Goal: Task Accomplishment & Management: Complete application form

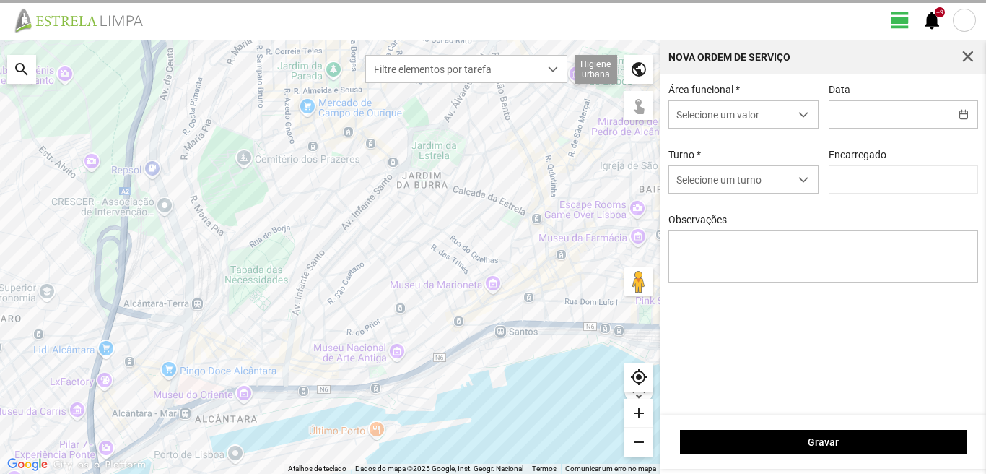
type input "[DATE]"
type input "[PERSON_NAME]"
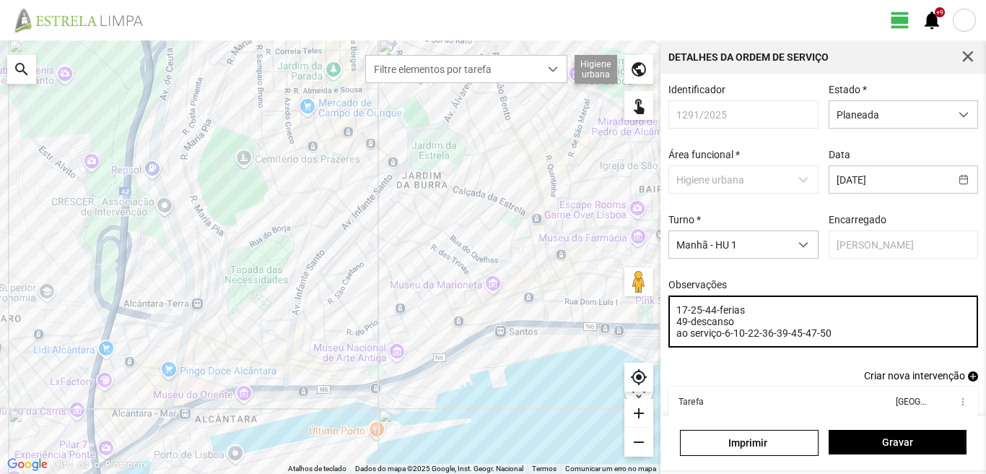
click at [789, 339] on textarea "17-25-44-ferias 49-descanso ao serviço-6-10-22-36-39-45-47-50" at bounding box center [824, 321] width 311 height 52
click at [734, 326] on textarea "17-25-44-ferias 49-descanso ao serviço-6-10-22-36-45-47-50" at bounding box center [824, 321] width 311 height 52
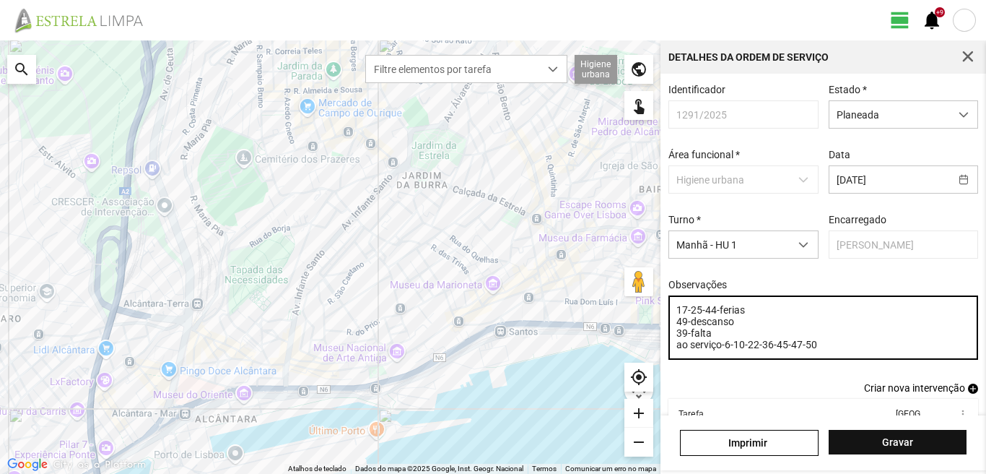
type textarea "17-25-44-ferias 49-descanso 39-falta ao serviço-6-10-22-36-45-47-50"
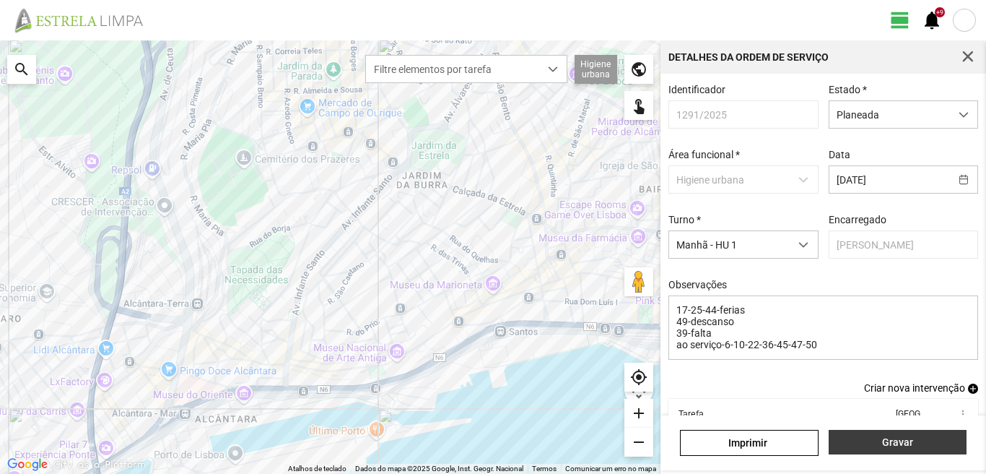
click at [869, 442] on span "Gravar" at bounding box center [897, 442] width 123 height 12
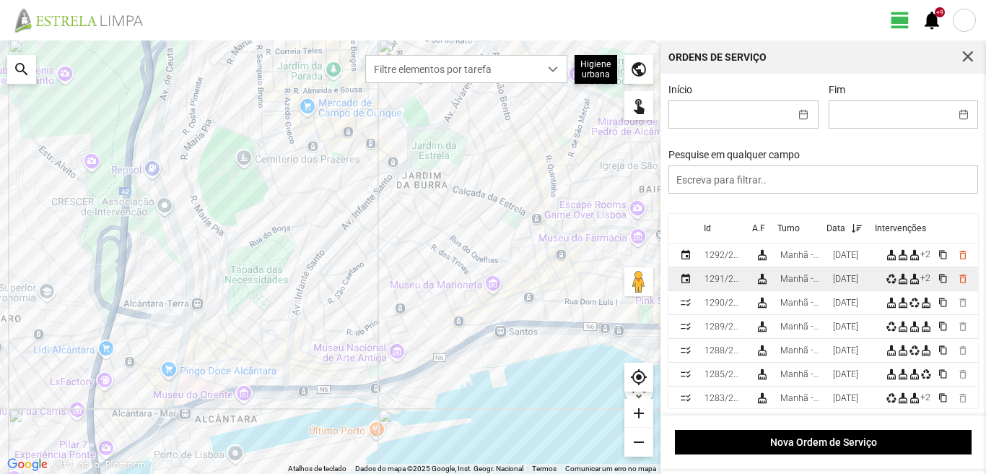
click at [815, 282] on div "Manhã - HU 1" at bounding box center [801, 279] width 41 height 10
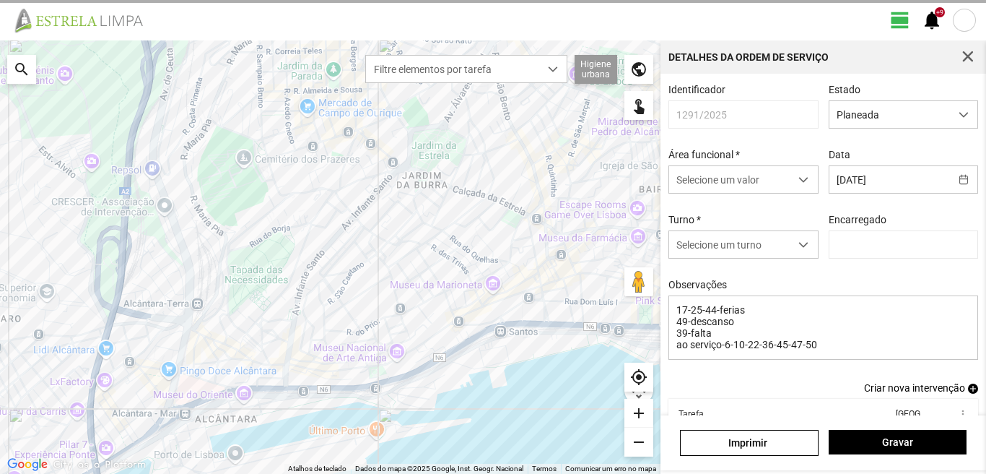
type input "[PERSON_NAME]"
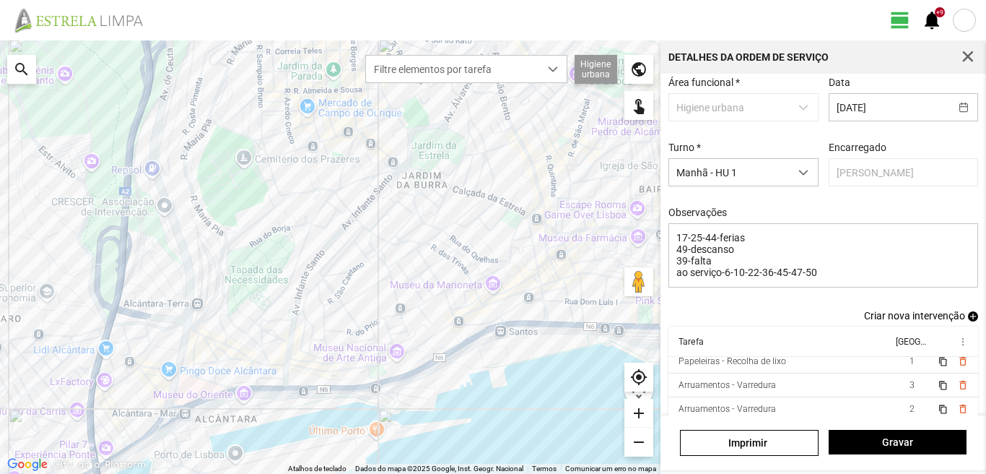
scroll to position [56, 0]
click at [892, 390] on td "3" at bounding box center [912, 385] width 40 height 24
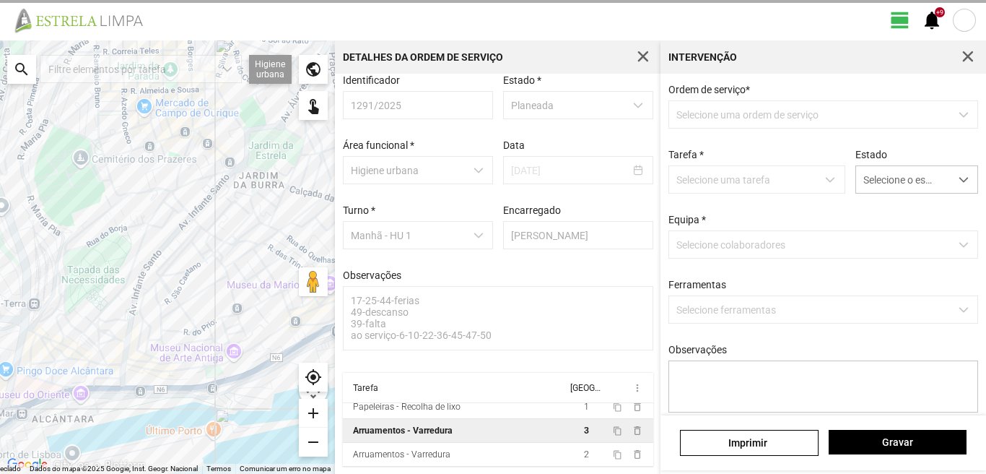
scroll to position [15, 0]
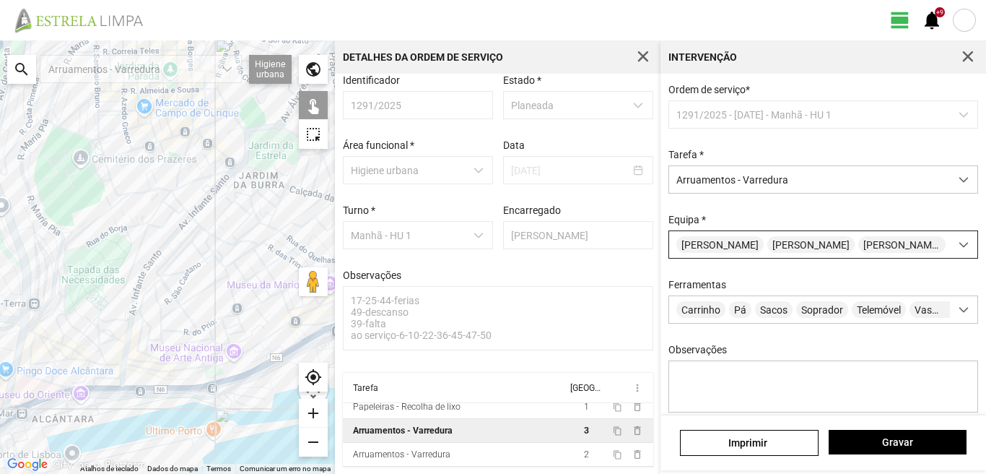
click at [740, 248] on span "[PERSON_NAME]" at bounding box center [720, 244] width 87 height 17
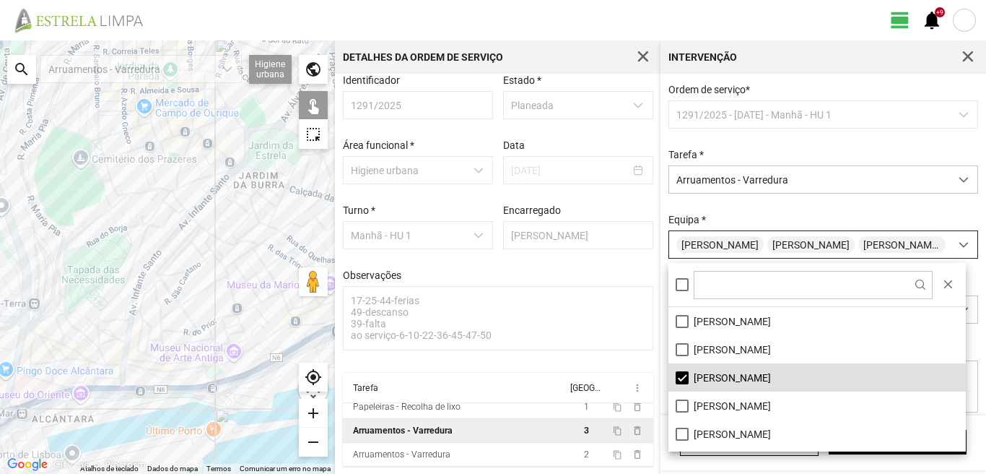
scroll to position [8, 64]
click at [681, 374] on li "[PERSON_NAME]" at bounding box center [818, 377] width 298 height 28
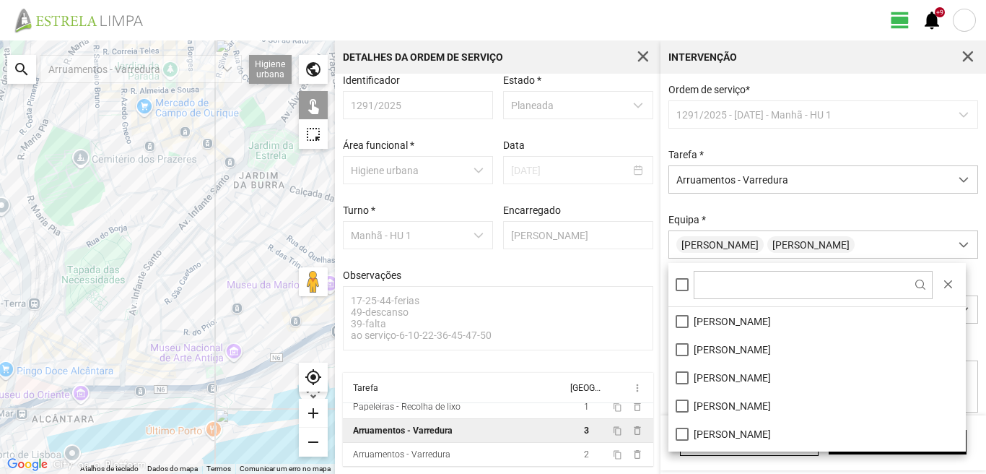
click at [295, 331] on div at bounding box center [167, 256] width 335 height 433
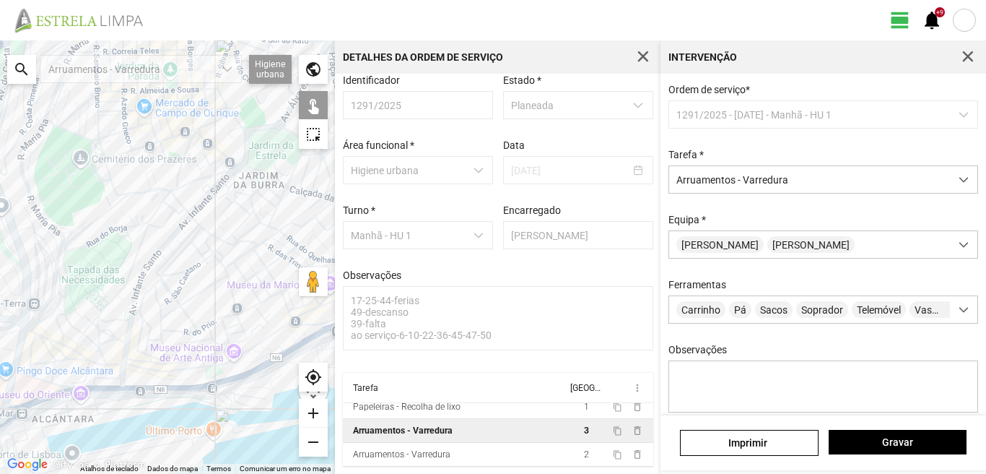
click at [295, 331] on div at bounding box center [167, 256] width 335 height 433
click at [896, 448] on span "Gravar" at bounding box center [897, 442] width 123 height 12
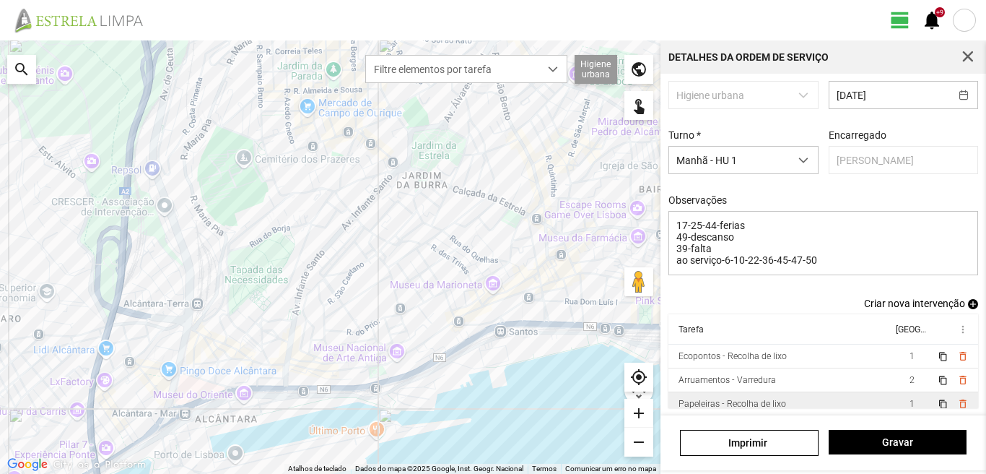
scroll to position [56, 0]
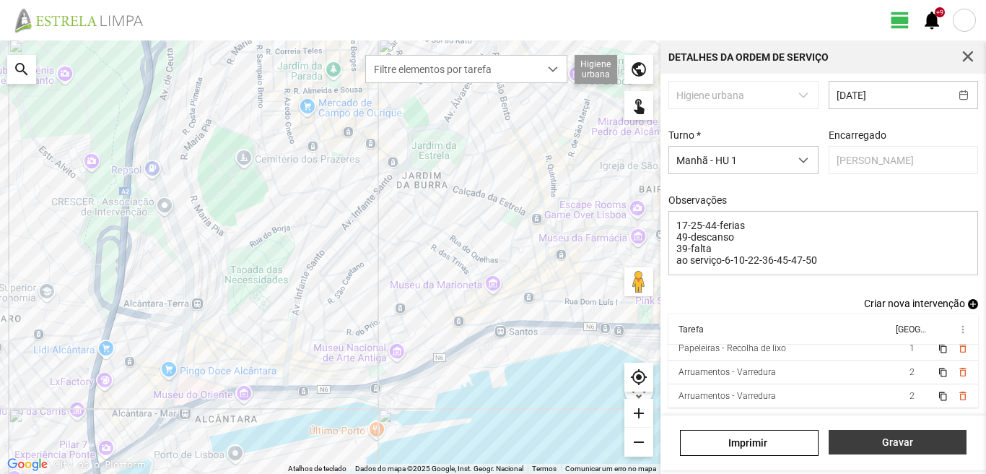
click at [919, 439] on span "Gravar" at bounding box center [897, 442] width 123 height 12
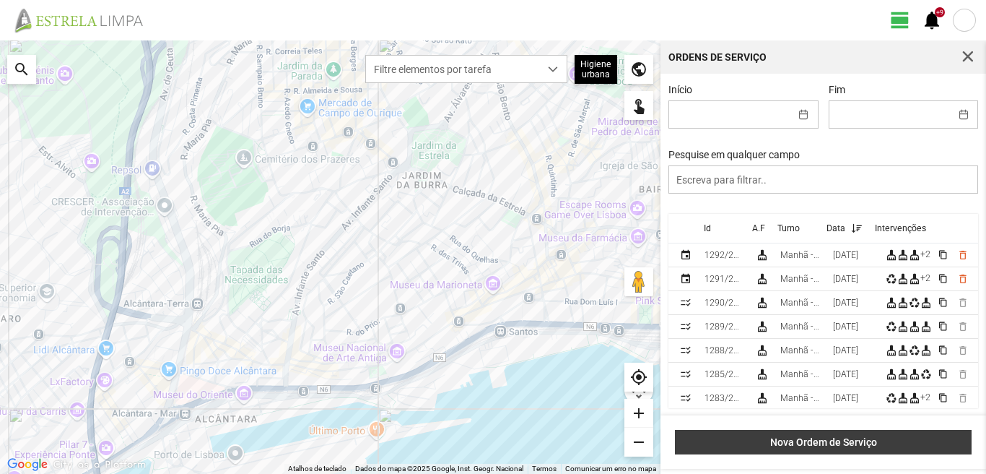
click at [841, 446] on span "Nova Ordem de Serviço" at bounding box center [824, 442] width 282 height 12
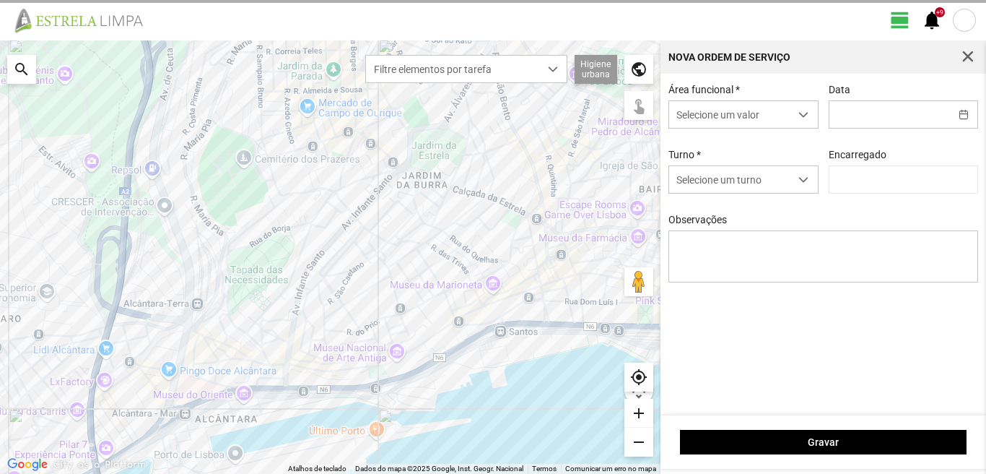
type input "[PERSON_NAME]"
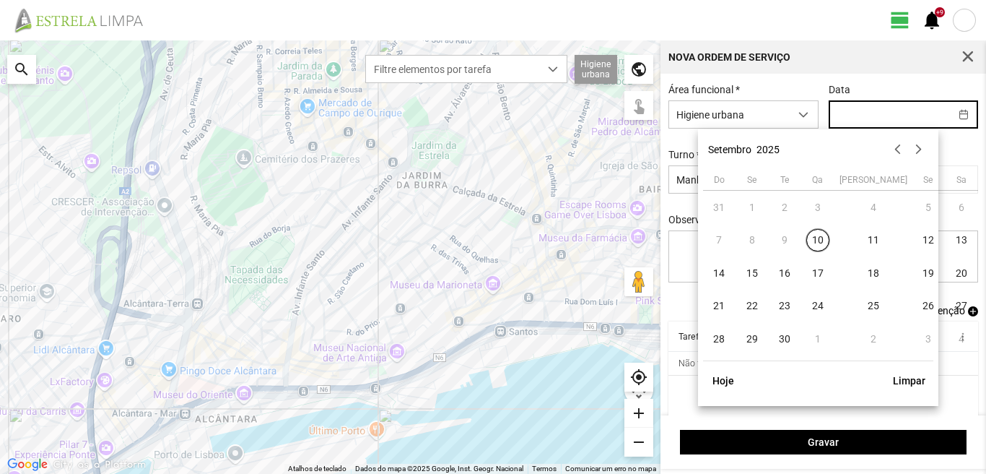
click at [852, 125] on input "text" at bounding box center [890, 114] width 121 height 27
click at [918, 243] on span "12" at bounding box center [929, 240] width 23 height 23
type input "[DATE]"
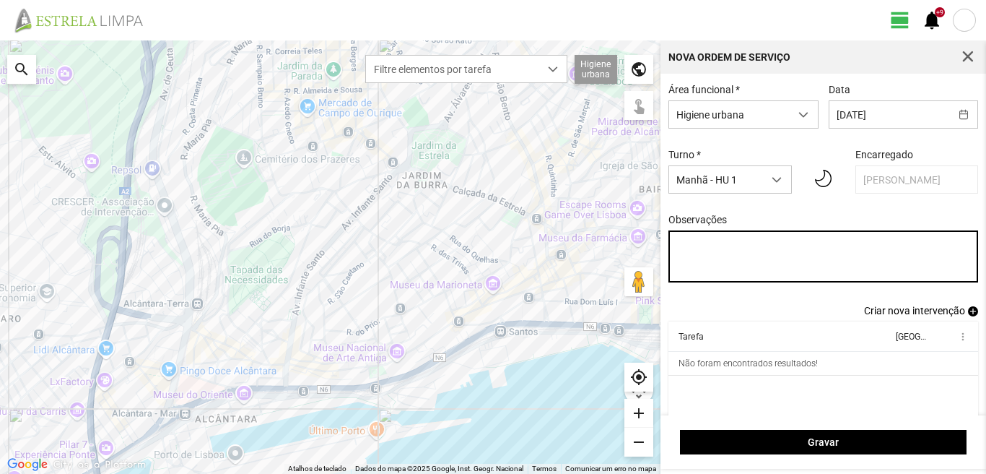
click at [680, 246] on textarea "Observações" at bounding box center [824, 256] width 311 height 52
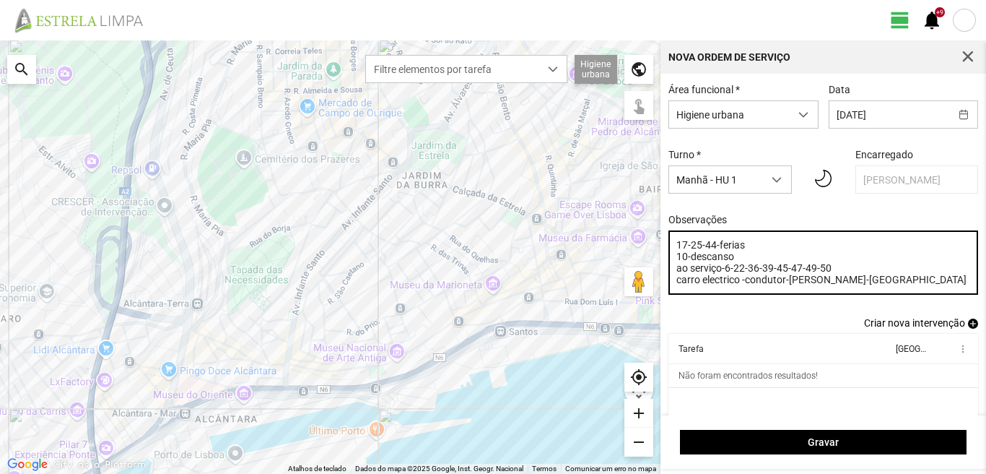
type textarea "17-25-44-ferias 10-descanso ao serviço-6-22-36-39-45-47-49-50 carro electrico -…"
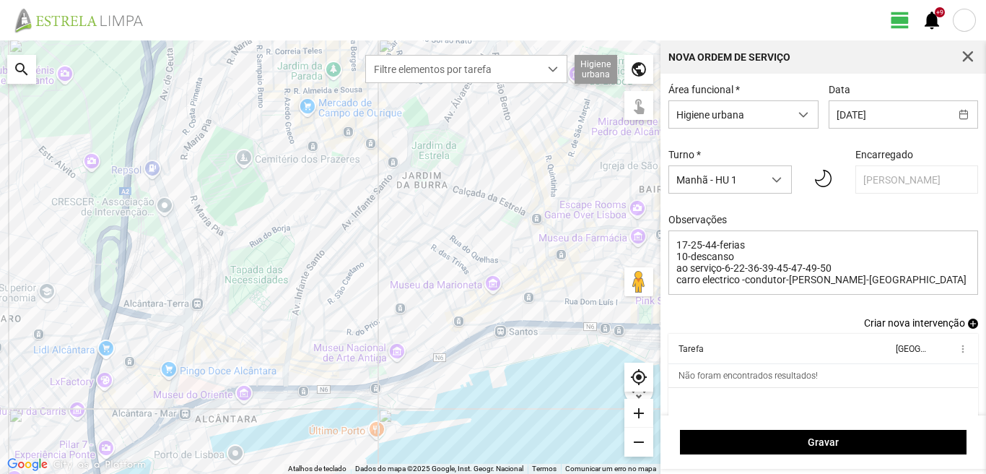
click at [968, 328] on span "add" at bounding box center [973, 323] width 10 height 10
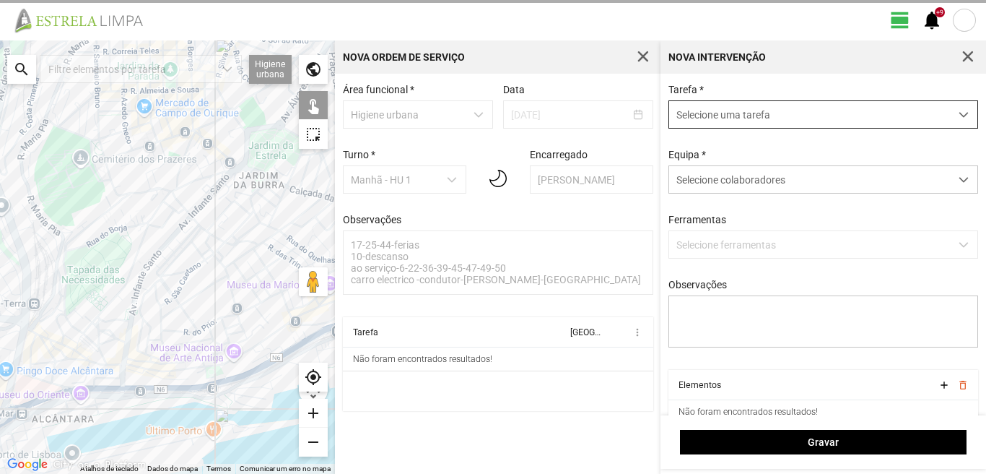
click at [750, 115] on span "Selecione uma tarefa" at bounding box center [809, 114] width 281 height 27
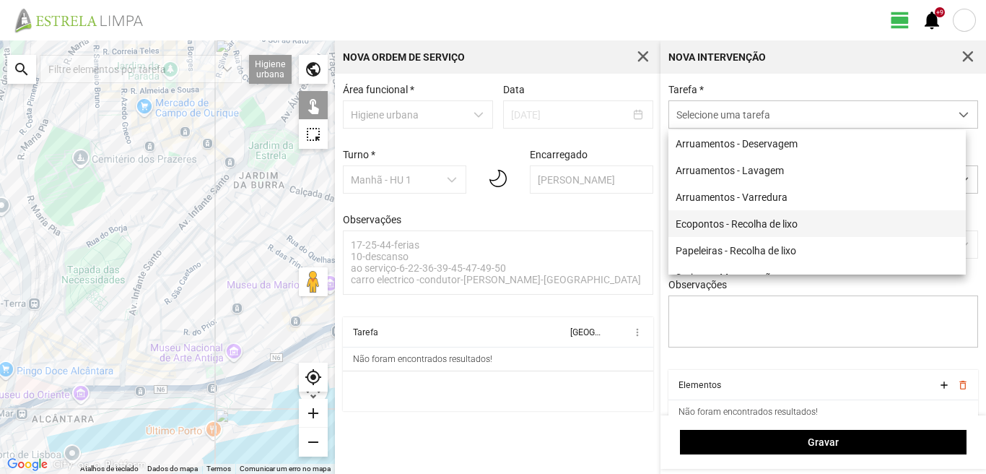
click at [729, 222] on li "Ecopontos - Recolha de lixo" at bounding box center [818, 223] width 298 height 27
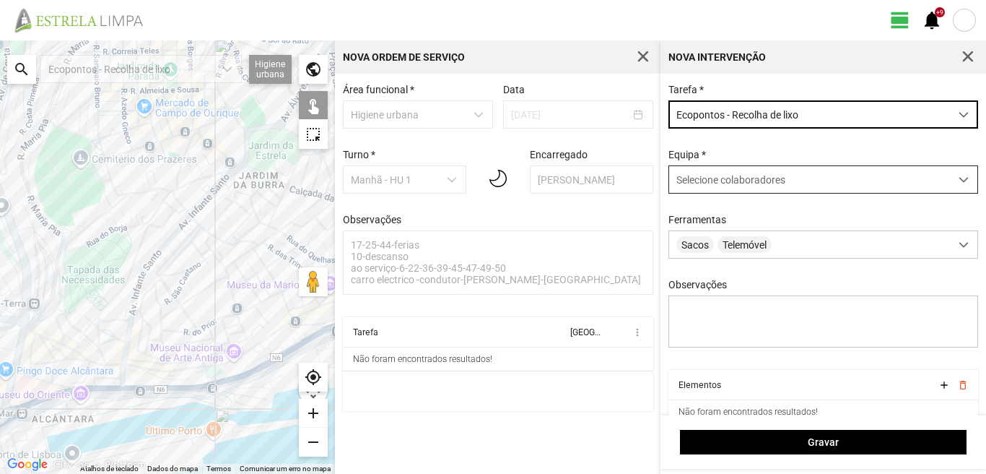
click at [737, 176] on span "Selecione colaboradores" at bounding box center [731, 180] width 109 height 12
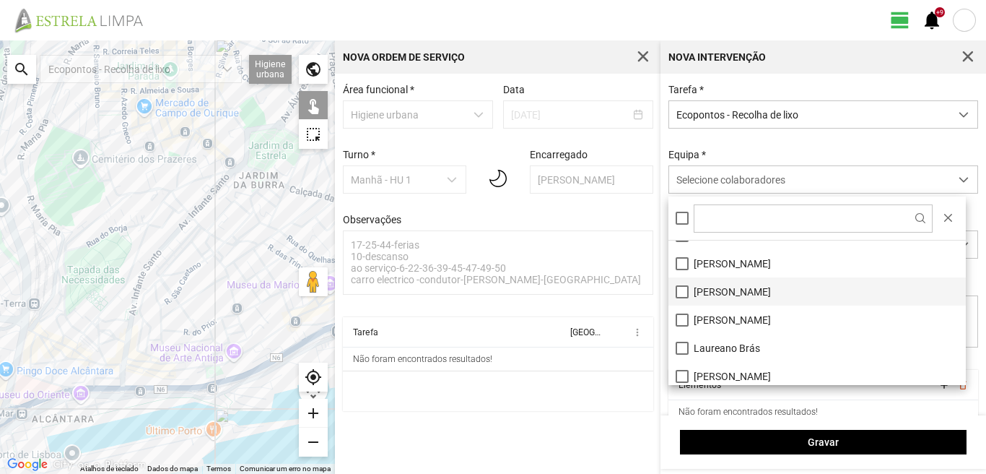
scroll to position [72, 0]
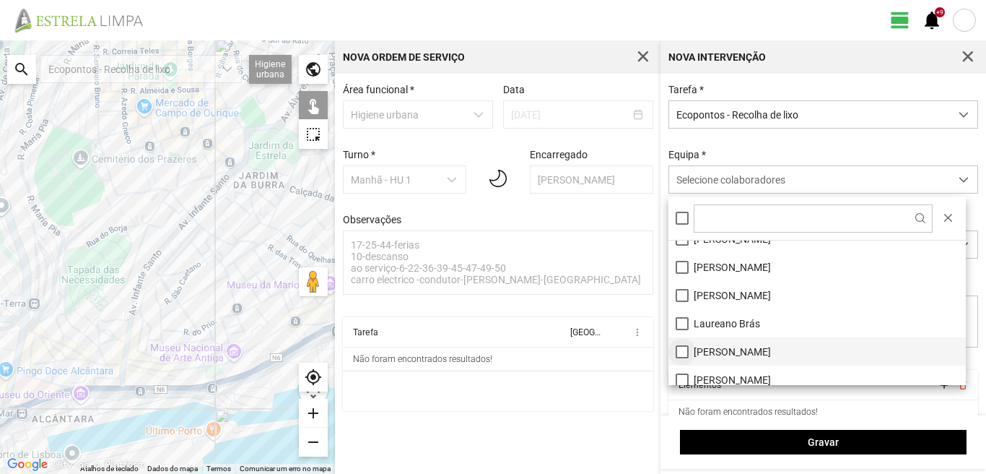
click at [683, 347] on li "[PERSON_NAME]" at bounding box center [818, 351] width 298 height 28
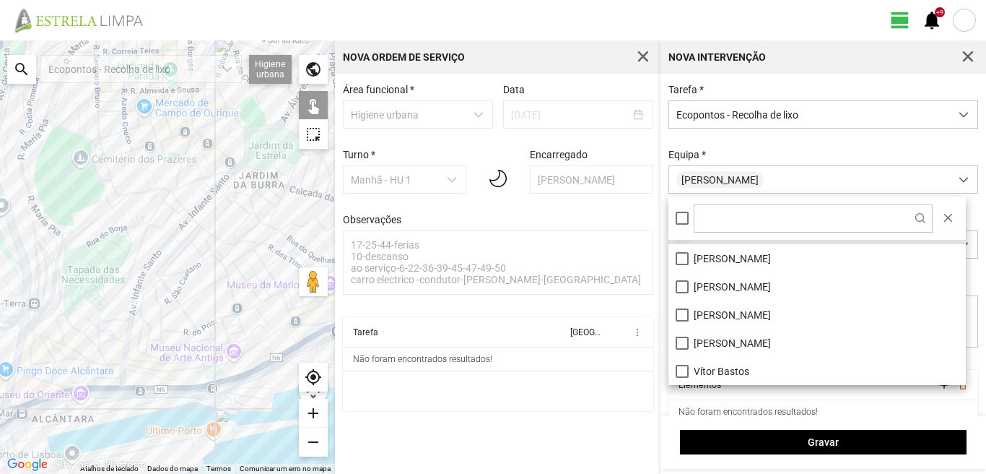
scroll to position [121, 0]
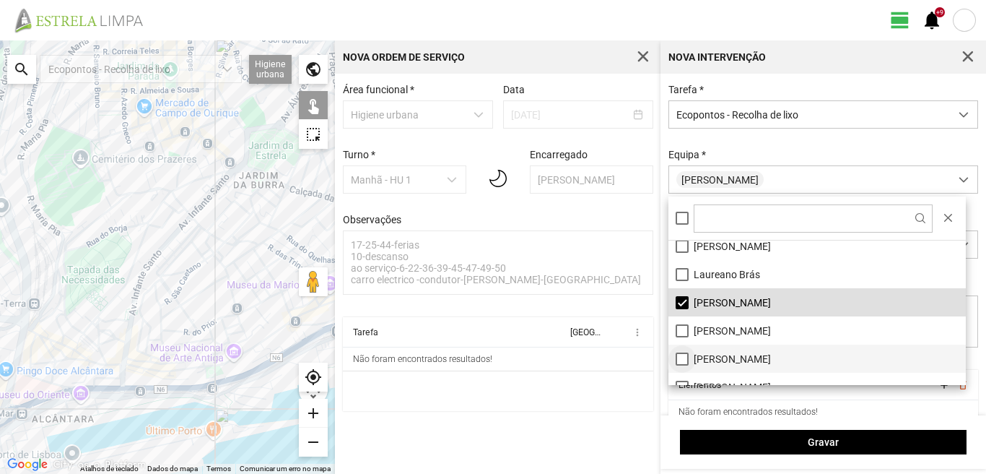
click at [682, 359] on li "[PERSON_NAME]" at bounding box center [818, 358] width 298 height 28
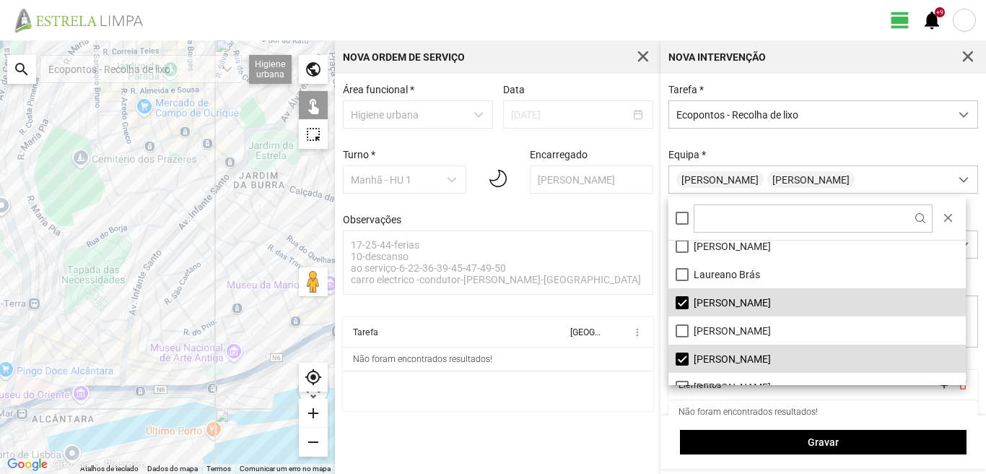
click at [168, 242] on div at bounding box center [167, 256] width 335 height 433
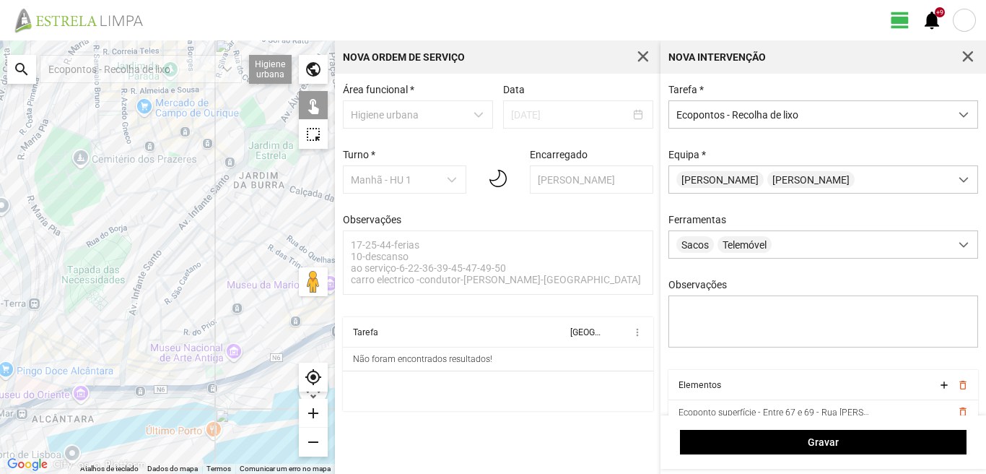
click at [176, 229] on div at bounding box center [167, 256] width 335 height 433
click at [196, 220] on div at bounding box center [167, 256] width 335 height 433
click at [193, 231] on div at bounding box center [167, 256] width 335 height 433
click at [206, 233] on div at bounding box center [167, 256] width 335 height 433
click at [192, 242] on div at bounding box center [167, 256] width 335 height 433
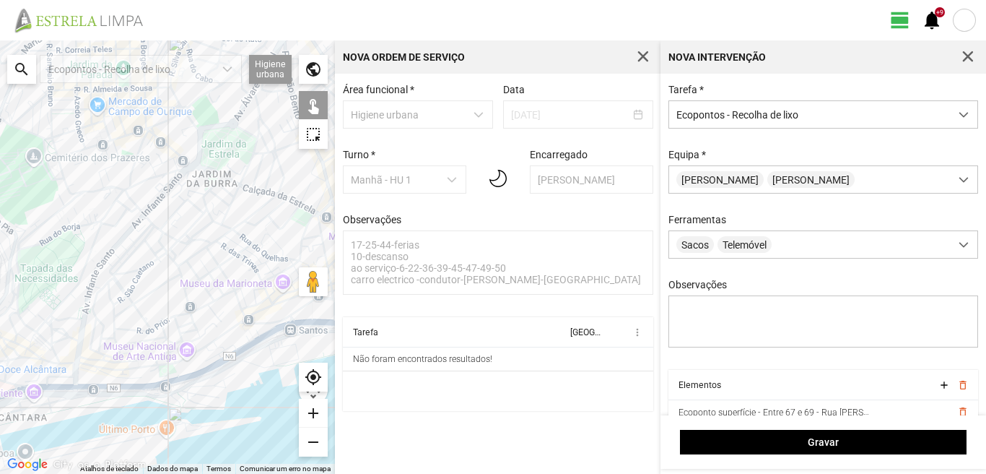
drag, startPoint x: 246, startPoint y: 230, endPoint x: 186, endPoint y: 227, distance: 60.7
click at [191, 229] on div at bounding box center [167, 256] width 335 height 433
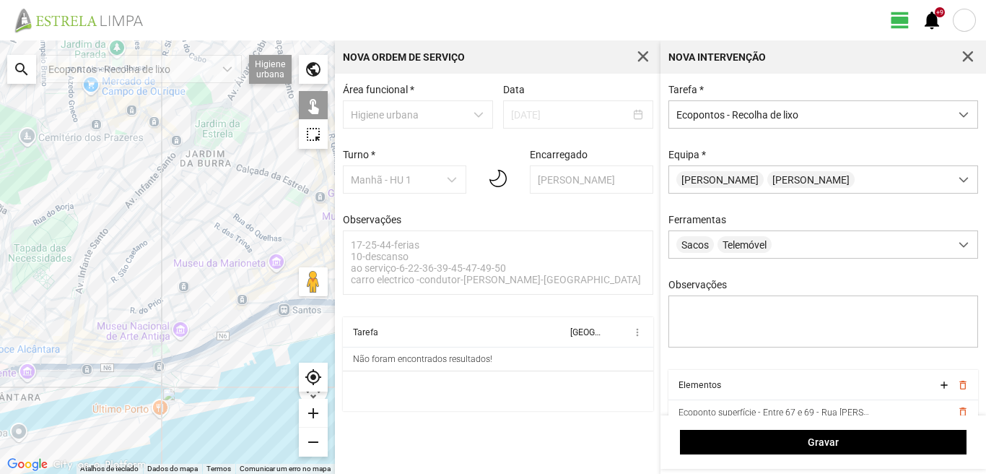
drag, startPoint x: 227, startPoint y: 285, endPoint x: 215, endPoint y: 203, distance: 82.5
click at [215, 203] on div at bounding box center [167, 256] width 335 height 433
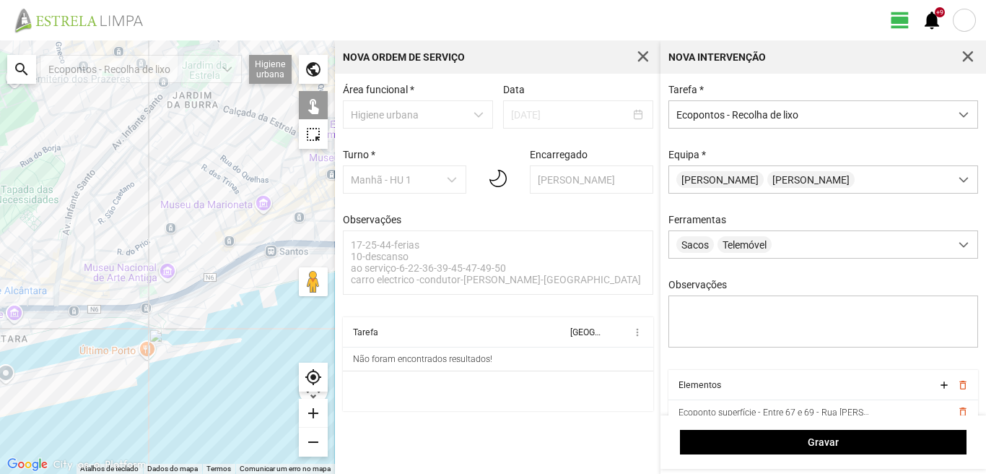
click at [194, 223] on div at bounding box center [167, 256] width 335 height 433
click at [167, 209] on div at bounding box center [167, 256] width 335 height 433
click at [185, 165] on div at bounding box center [167, 256] width 335 height 433
click at [222, 152] on div at bounding box center [167, 256] width 335 height 433
click at [226, 135] on div at bounding box center [167, 256] width 335 height 433
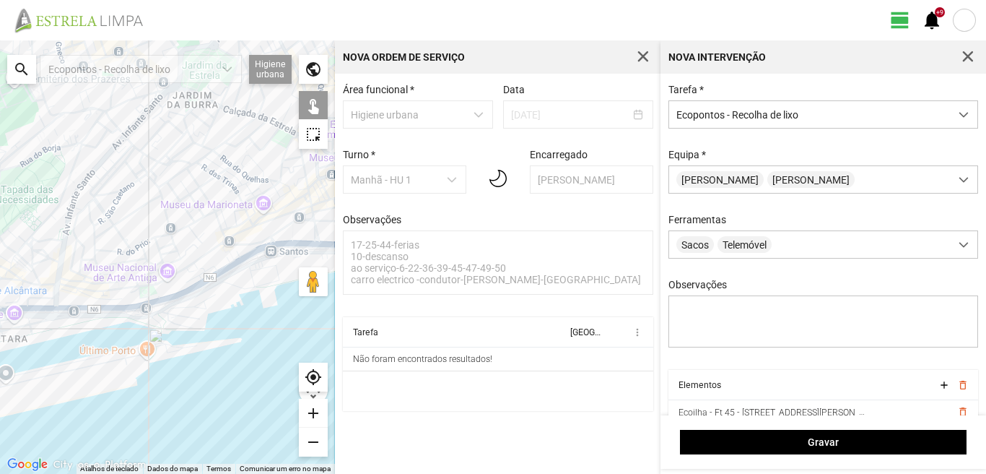
click at [212, 207] on div at bounding box center [167, 256] width 335 height 433
click at [217, 244] on div at bounding box center [167, 256] width 335 height 433
click at [71, 121] on div at bounding box center [167, 256] width 335 height 433
click at [74, 116] on div at bounding box center [167, 256] width 335 height 433
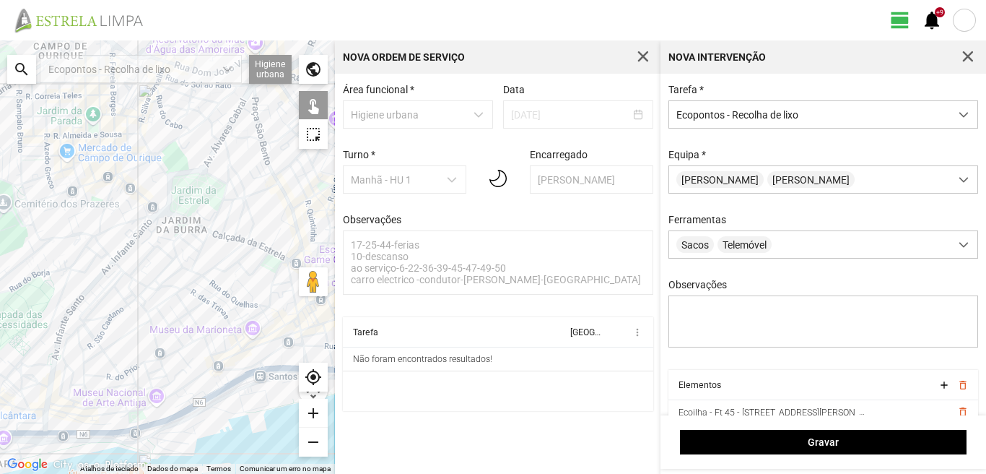
drag, startPoint x: 103, startPoint y: 140, endPoint x: 92, endPoint y: 267, distance: 127.5
click at [92, 267] on div at bounding box center [167, 256] width 335 height 433
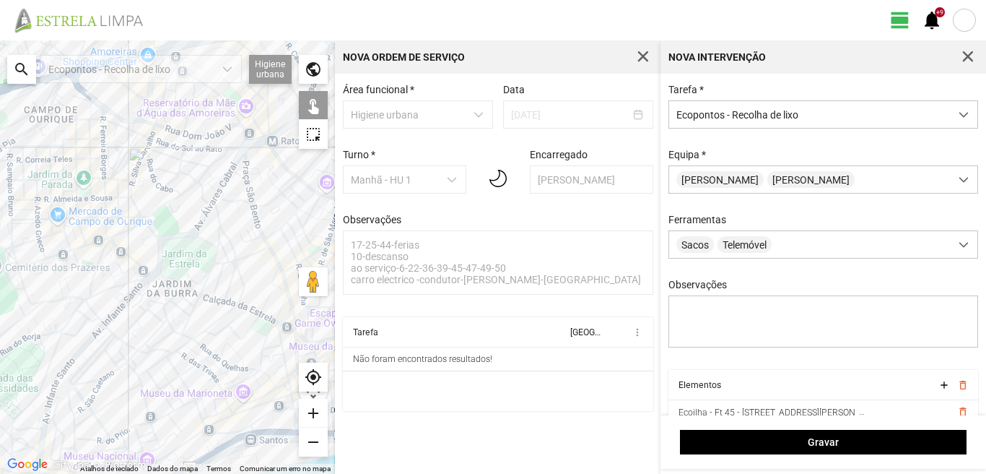
click at [124, 284] on div at bounding box center [167, 256] width 335 height 433
click at [113, 240] on div at bounding box center [167, 256] width 335 height 433
click at [214, 251] on div at bounding box center [167, 256] width 335 height 433
click at [204, 288] on div at bounding box center [167, 256] width 335 height 433
click at [269, 289] on div at bounding box center [167, 256] width 335 height 433
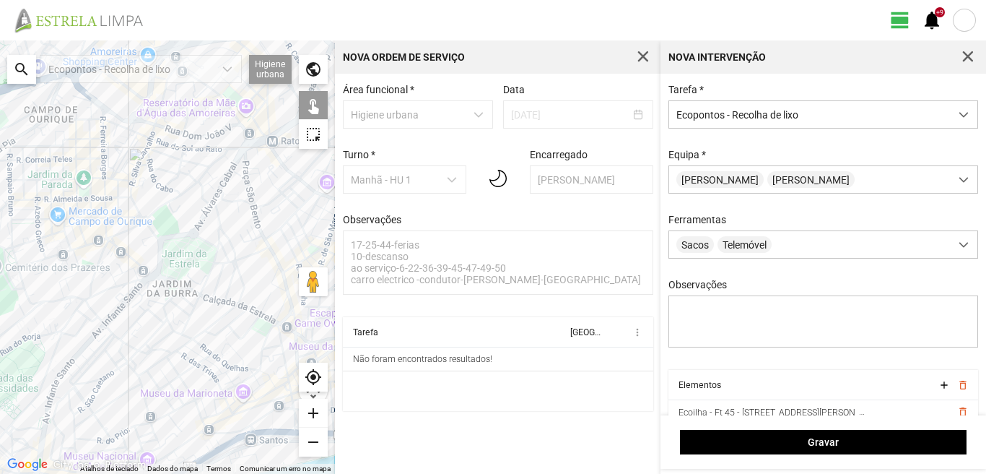
click at [199, 283] on div at bounding box center [167, 256] width 335 height 433
click at [202, 290] on div at bounding box center [167, 256] width 335 height 433
drag, startPoint x: 209, startPoint y: 323, endPoint x: 175, endPoint y: 230, distance: 98.2
click at [175, 230] on div at bounding box center [167, 256] width 335 height 433
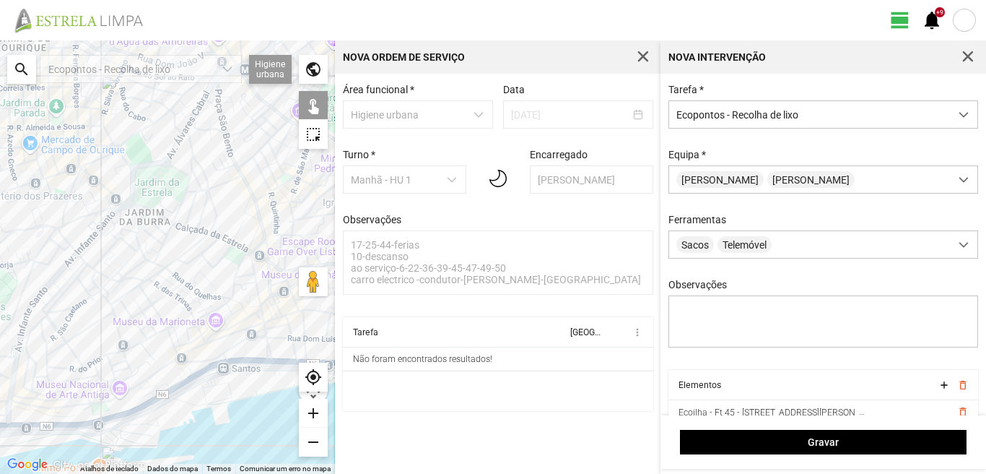
drag, startPoint x: 225, startPoint y: 330, endPoint x: 177, endPoint y: 214, distance: 125.0
click at [180, 224] on div at bounding box center [167, 256] width 335 height 433
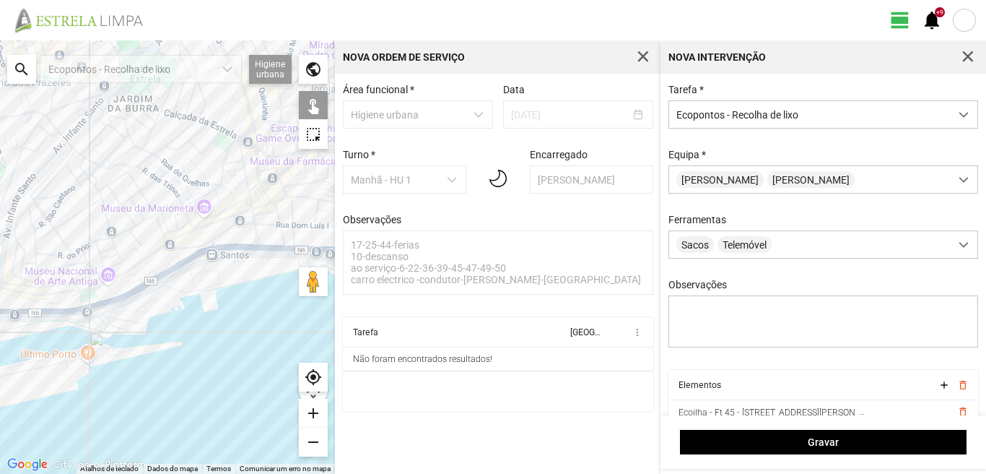
click at [196, 227] on div at bounding box center [167, 256] width 335 height 433
click at [222, 181] on div at bounding box center [167, 256] width 335 height 433
click at [222, 175] on div at bounding box center [167, 256] width 335 height 433
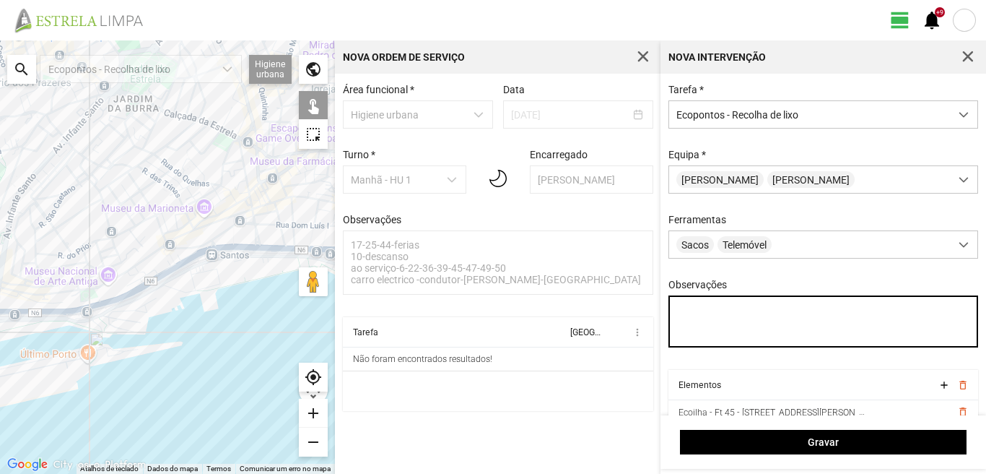
click at [685, 311] on textarea "Observações" at bounding box center [824, 321] width 311 height 52
type textarea "d"
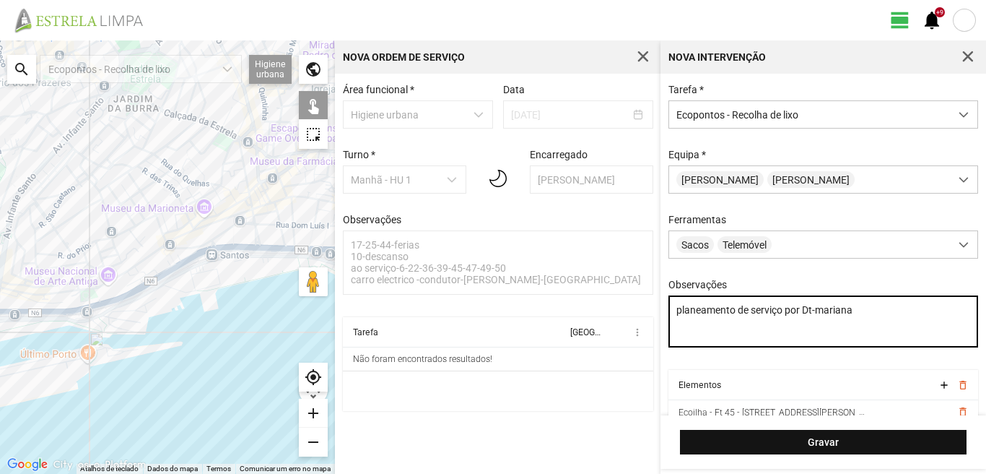
type textarea "planeamento de serviço por Dt-mariana"
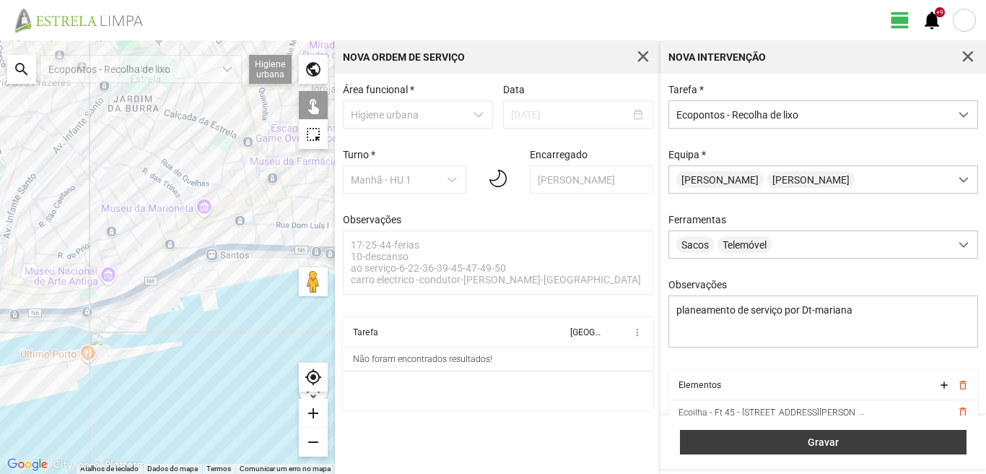
click at [786, 446] on span "Gravar" at bounding box center [824, 442] width 272 height 12
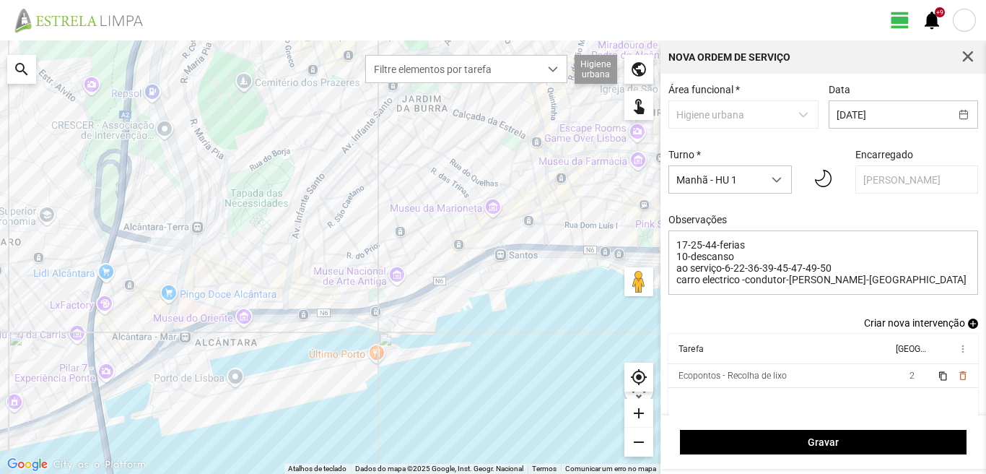
scroll to position [25, 0]
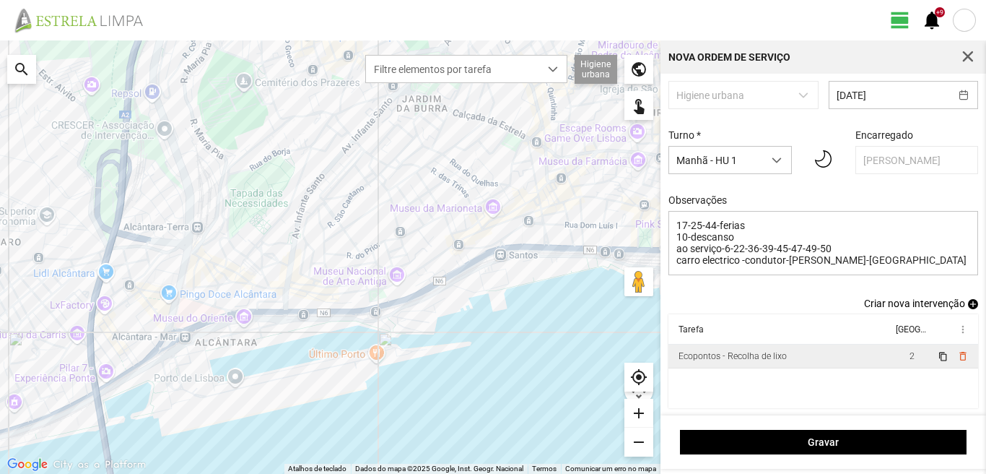
click at [841, 363] on td "Ecopontos - Recolha de lixo" at bounding box center [781, 356] width 224 height 24
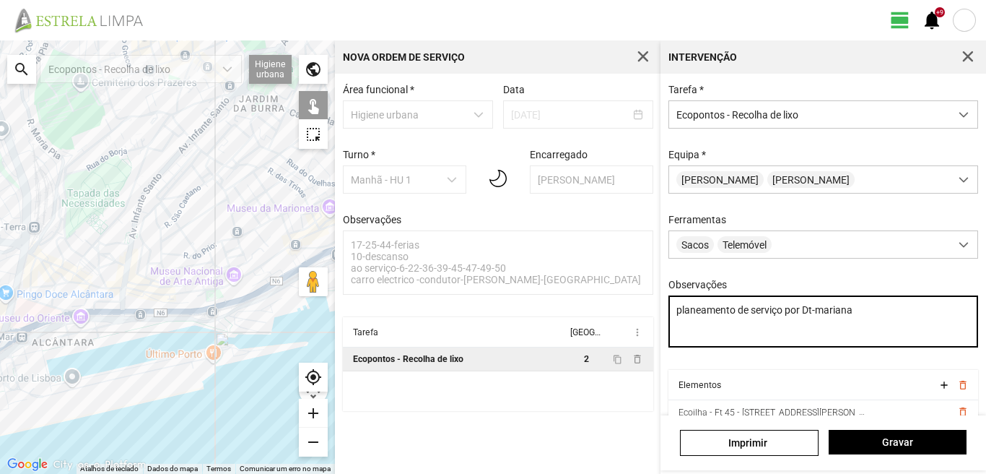
click at [826, 315] on textarea "planeamento de serviço por Dt-mariana" at bounding box center [824, 321] width 311 height 52
type textarea "planeamento de serviço por [PERSON_NAME]"
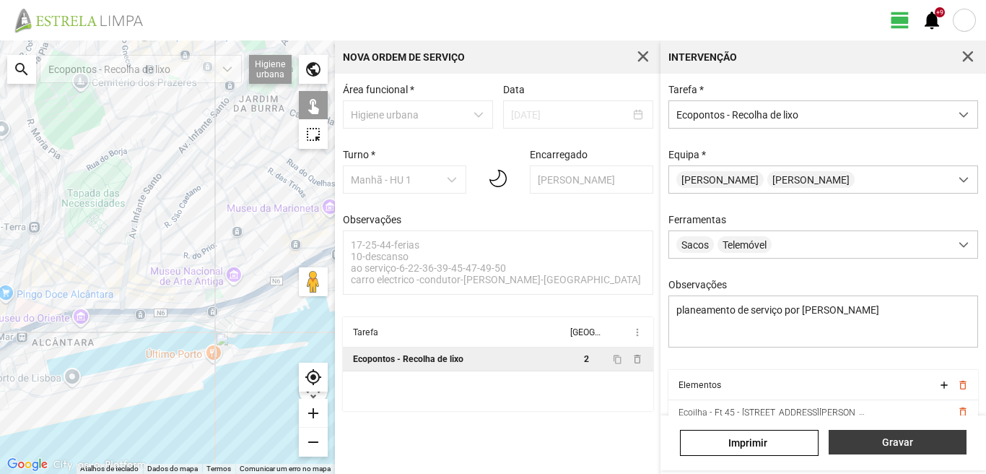
click at [877, 444] on span "Gravar" at bounding box center [897, 442] width 123 height 12
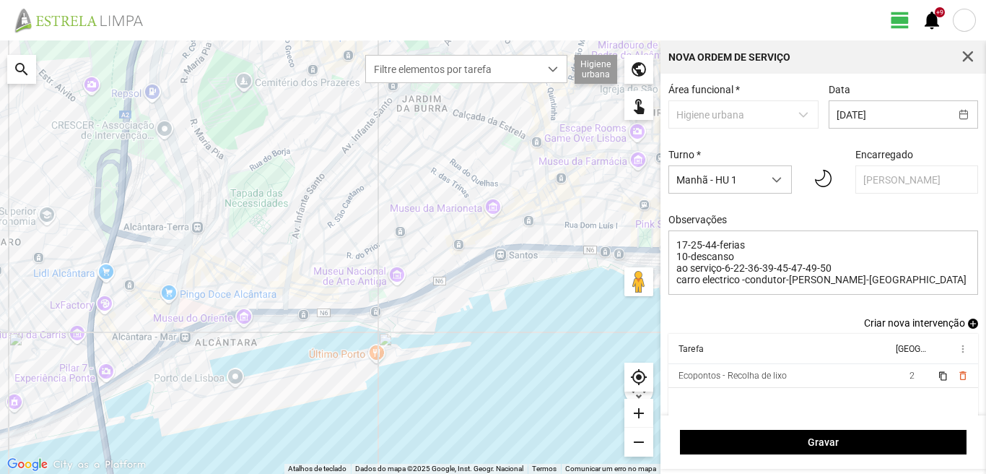
click at [968, 326] on span "add" at bounding box center [973, 323] width 10 height 10
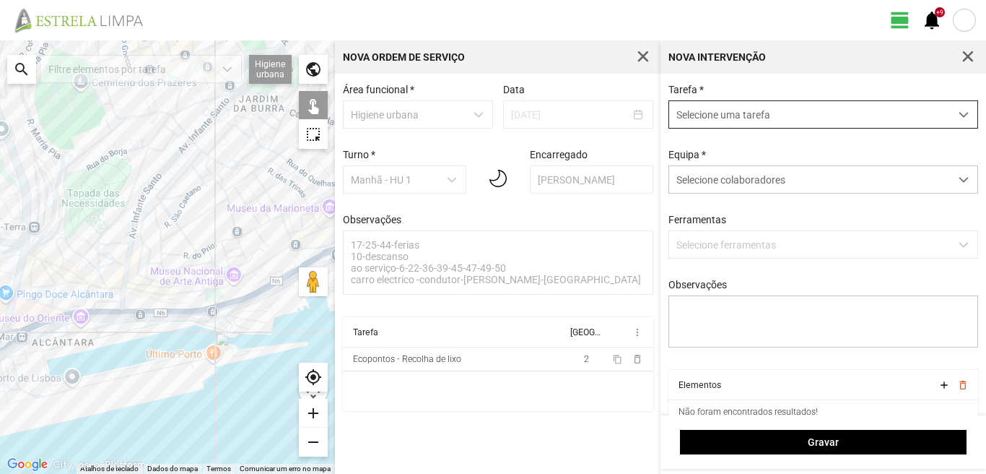
click at [772, 118] on span "Selecione uma tarefa" at bounding box center [809, 114] width 281 height 27
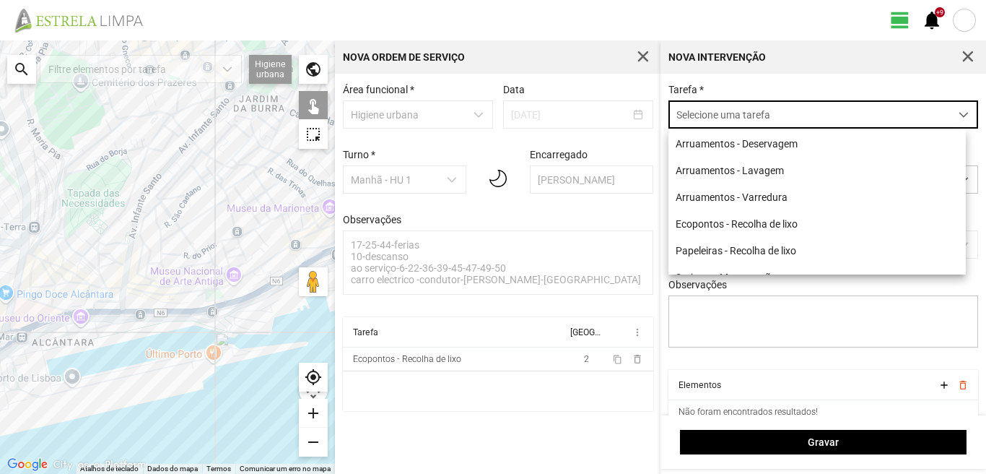
scroll to position [8, 64]
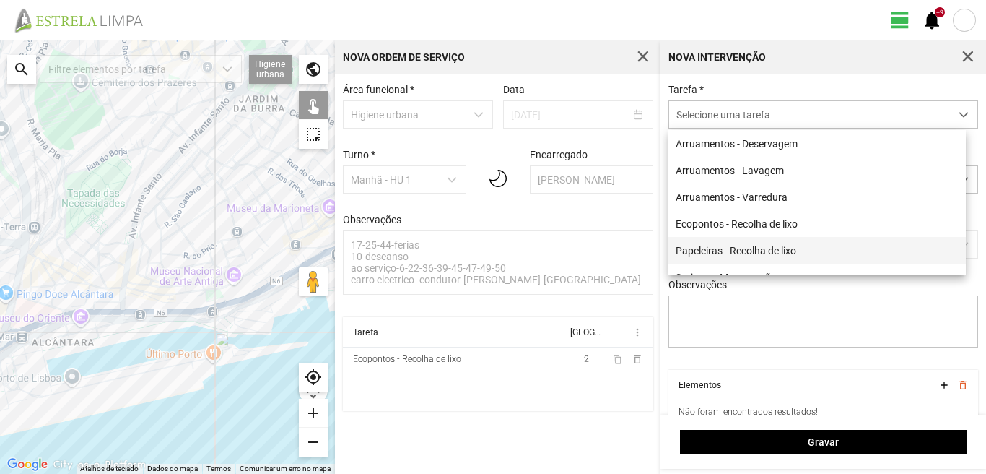
click at [708, 256] on li "Papeleiras - Recolha de lixo" at bounding box center [818, 250] width 298 height 27
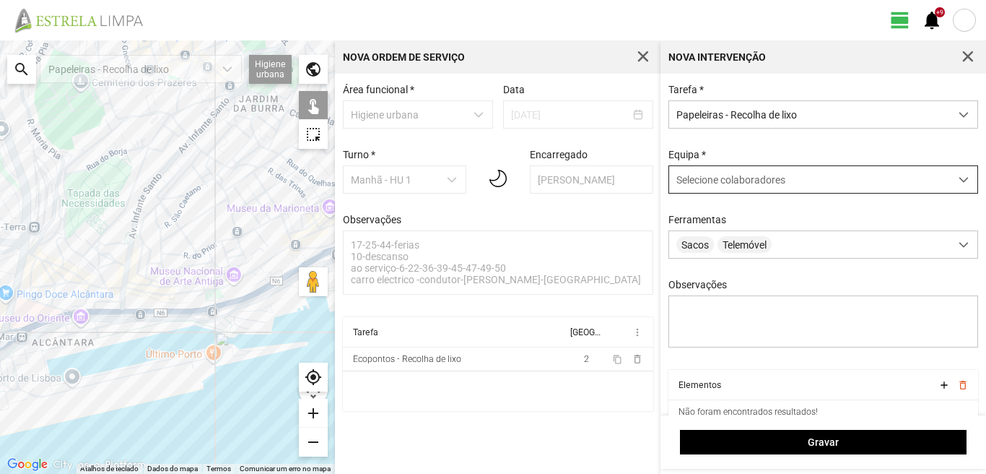
click at [726, 183] on span "Selecione colaboradores" at bounding box center [731, 180] width 109 height 12
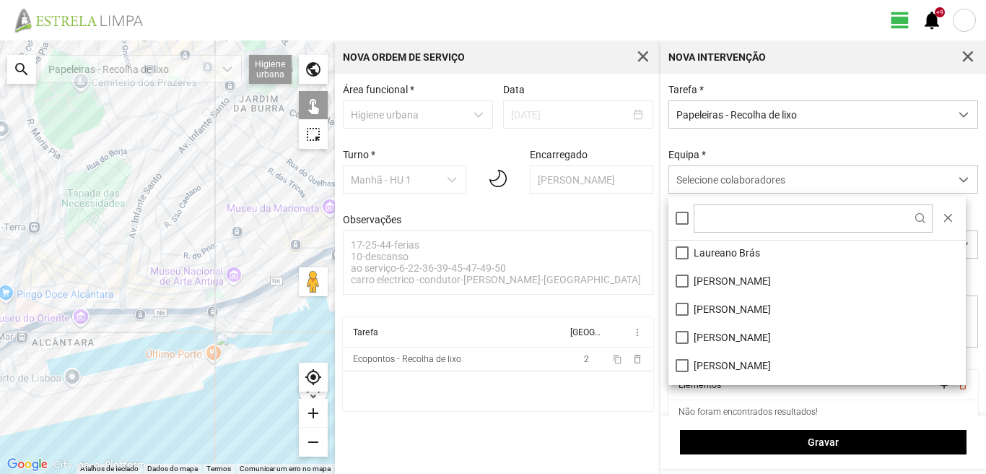
scroll to position [144, 0]
click at [684, 285] on li "[PERSON_NAME]" at bounding box center [818, 279] width 298 height 28
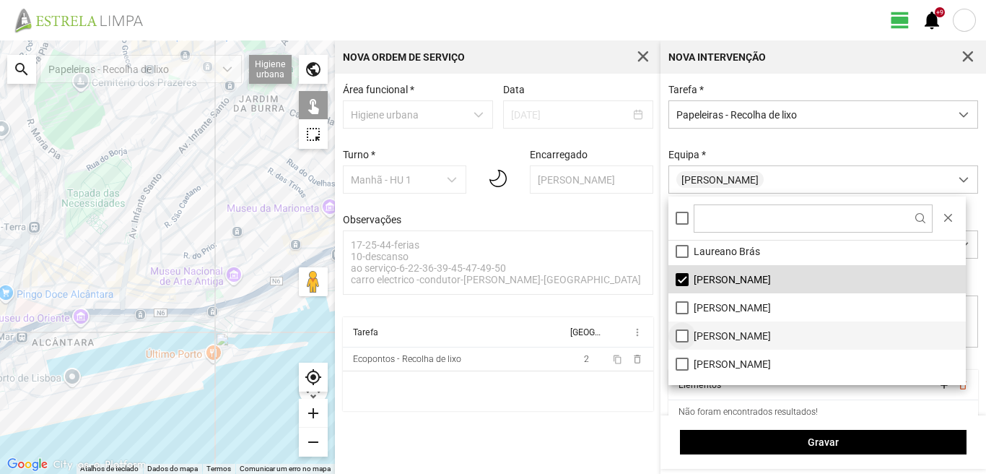
click at [679, 329] on li "[PERSON_NAME]" at bounding box center [818, 335] width 298 height 28
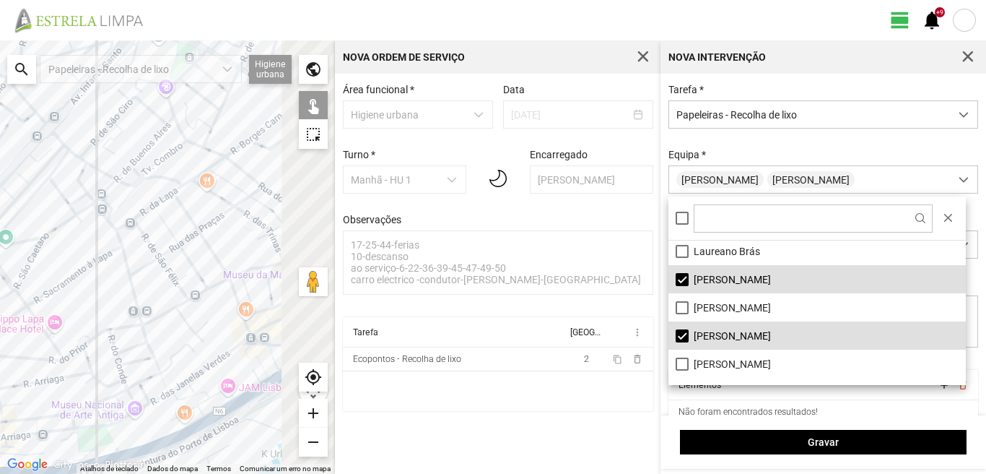
drag, startPoint x: 271, startPoint y: 194, endPoint x: 165, endPoint y: 222, distance: 109.6
click at [165, 222] on div at bounding box center [167, 256] width 335 height 433
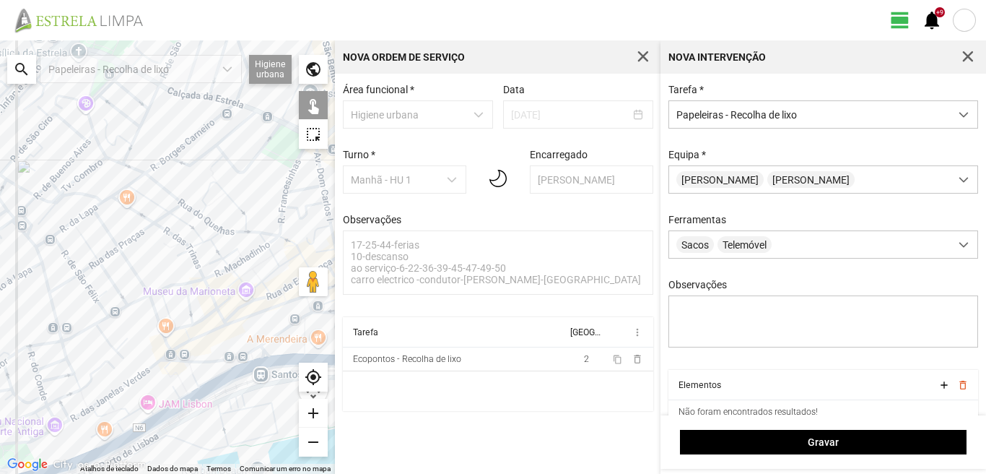
click at [142, 210] on div at bounding box center [167, 256] width 335 height 433
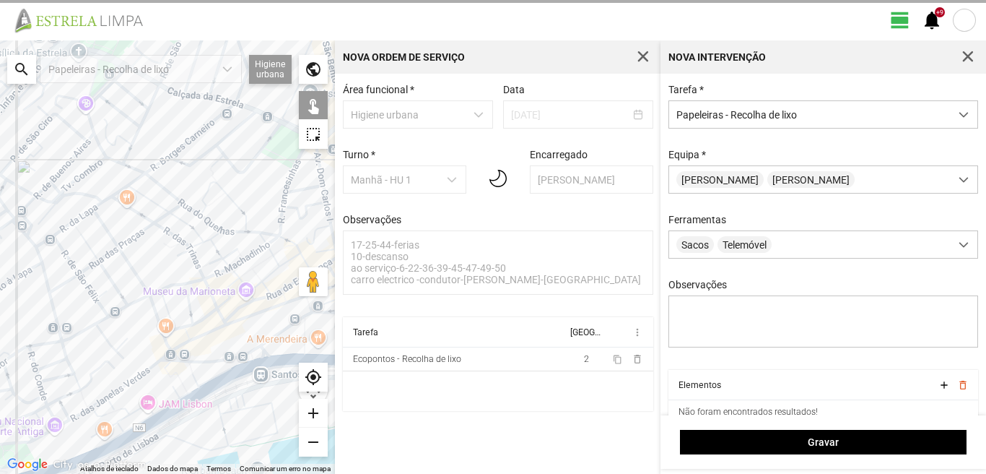
click at [147, 231] on div at bounding box center [167, 256] width 335 height 433
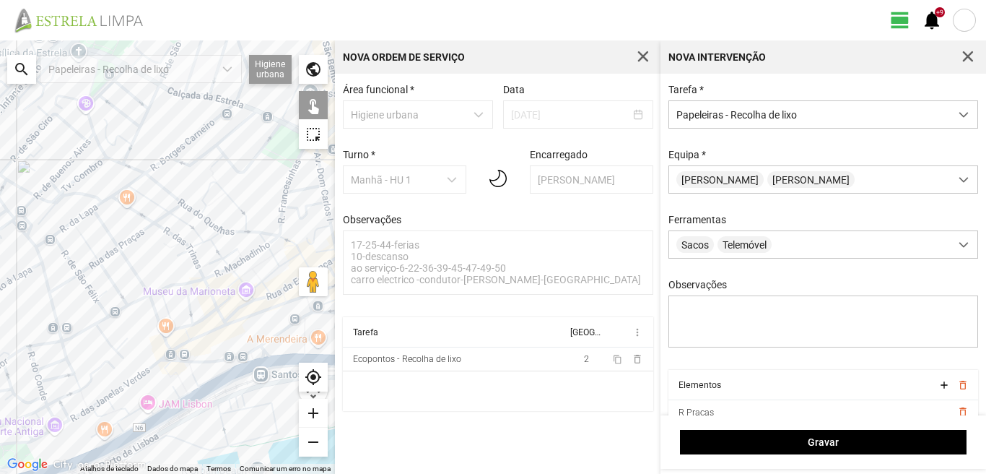
click at [161, 225] on div at bounding box center [167, 256] width 335 height 433
click at [126, 247] on div at bounding box center [167, 256] width 335 height 433
click at [115, 252] on div at bounding box center [167, 256] width 335 height 433
click at [186, 241] on div at bounding box center [167, 256] width 335 height 433
click at [205, 212] on div at bounding box center [167, 256] width 335 height 433
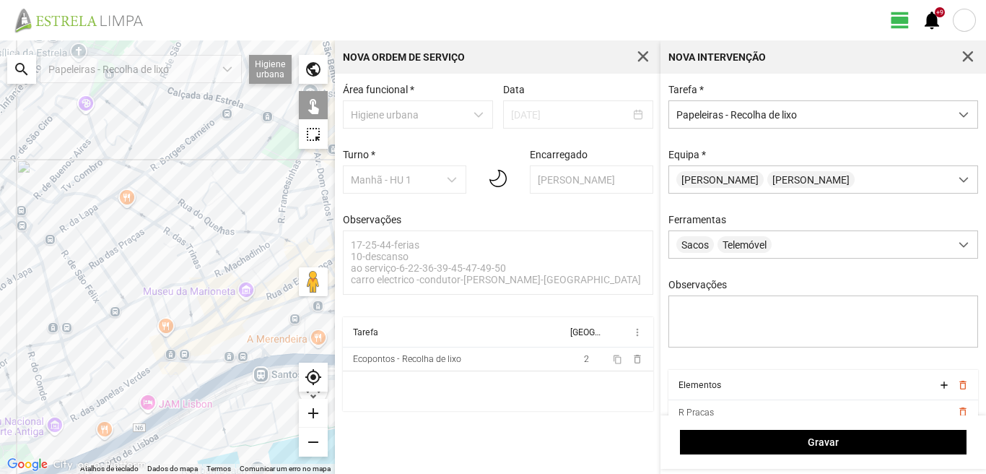
click at [207, 212] on div at bounding box center [167, 256] width 335 height 433
click at [214, 210] on div at bounding box center [167, 256] width 335 height 433
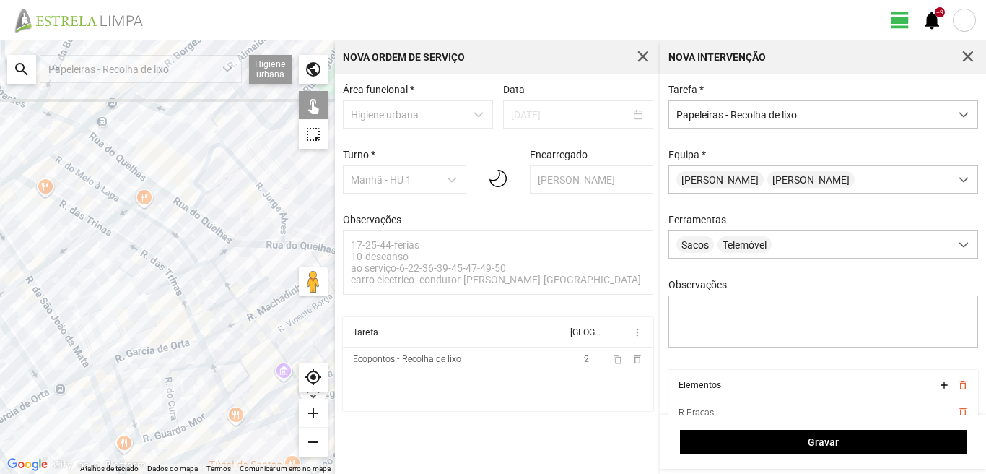
click at [210, 206] on div at bounding box center [167, 256] width 335 height 433
click at [195, 206] on div at bounding box center [167, 256] width 335 height 433
click at [206, 203] on div at bounding box center [167, 256] width 335 height 433
click at [286, 222] on div at bounding box center [167, 256] width 335 height 433
click at [285, 236] on div at bounding box center [167, 256] width 335 height 433
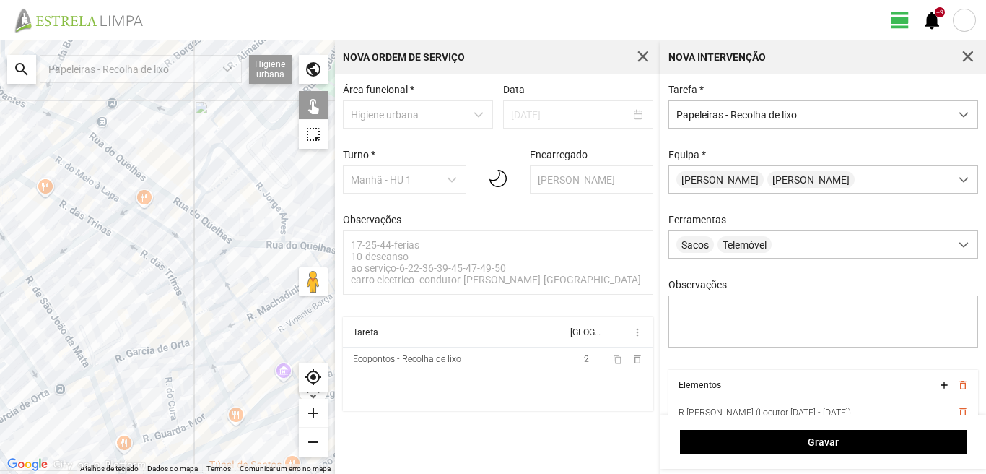
click at [290, 244] on div at bounding box center [167, 256] width 335 height 433
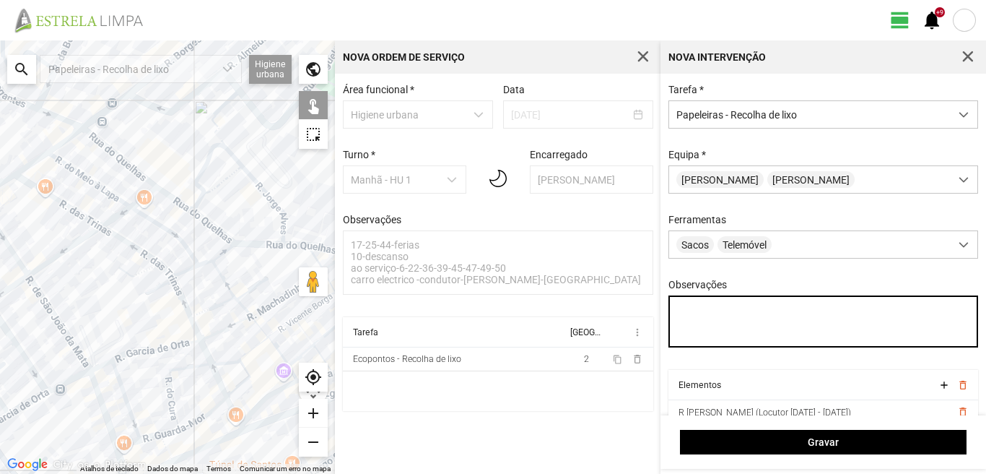
click at [706, 321] on textarea "Observações" at bounding box center [824, 321] width 311 height 52
type textarea "s"
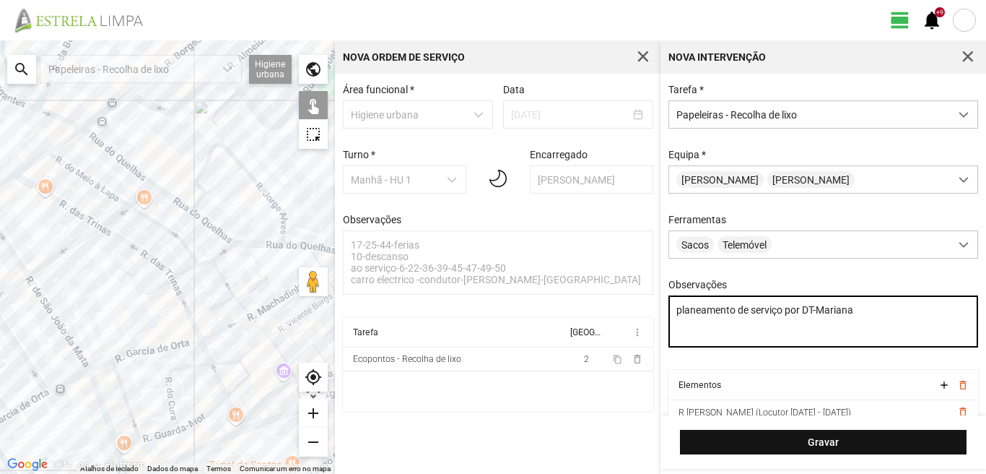
type textarea "planeamento de serviço por DT-Mariana"
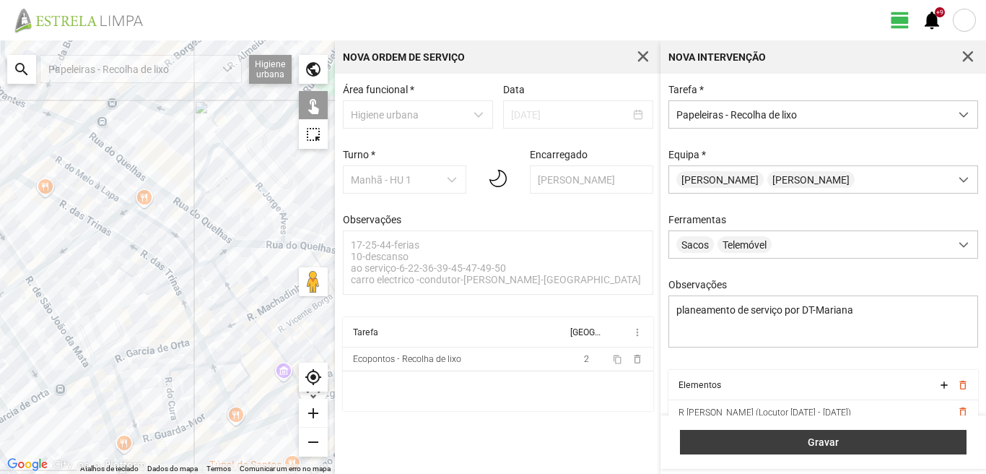
click at [736, 441] on span "Gravar" at bounding box center [824, 442] width 272 height 12
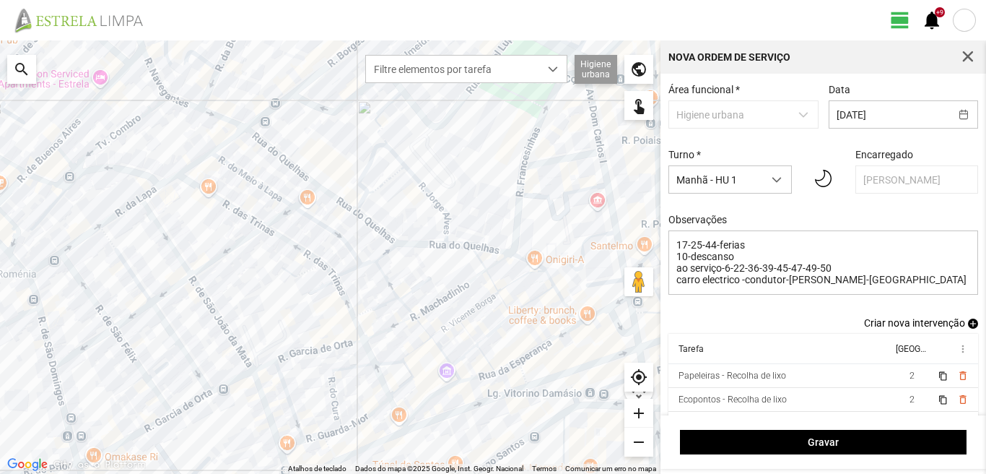
click at [968, 327] on span "add" at bounding box center [973, 323] width 10 height 10
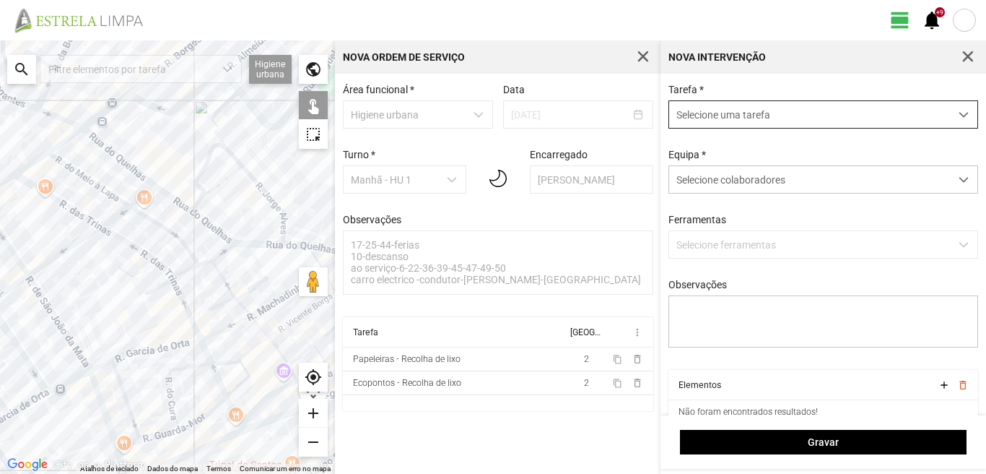
click at [719, 113] on span "Selecione uma tarefa" at bounding box center [809, 114] width 281 height 27
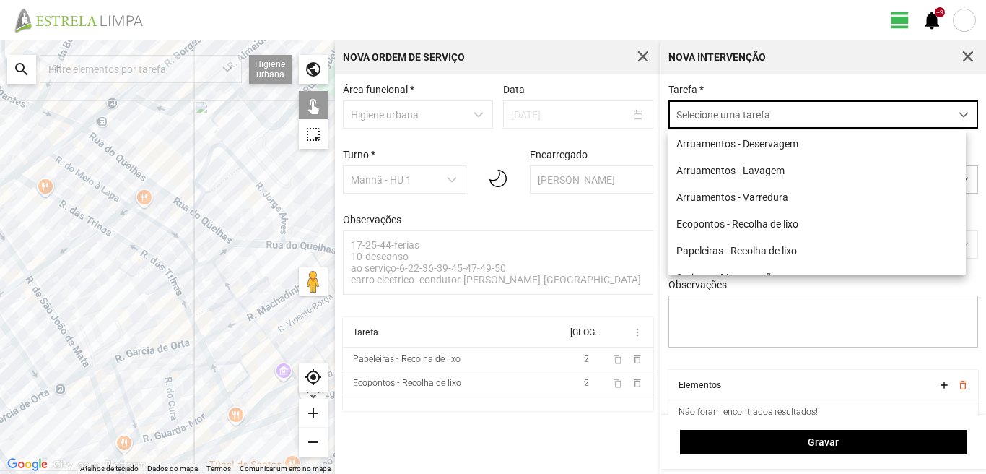
scroll to position [8, 64]
click at [706, 196] on li "Arruamentos - Varredura" at bounding box center [818, 196] width 298 height 27
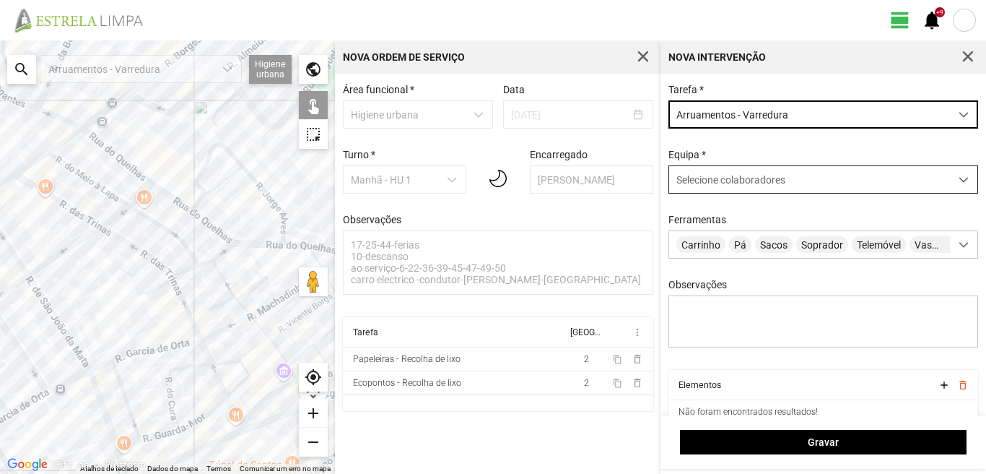
click at [704, 189] on div "Selecione colaboradores" at bounding box center [809, 179] width 281 height 27
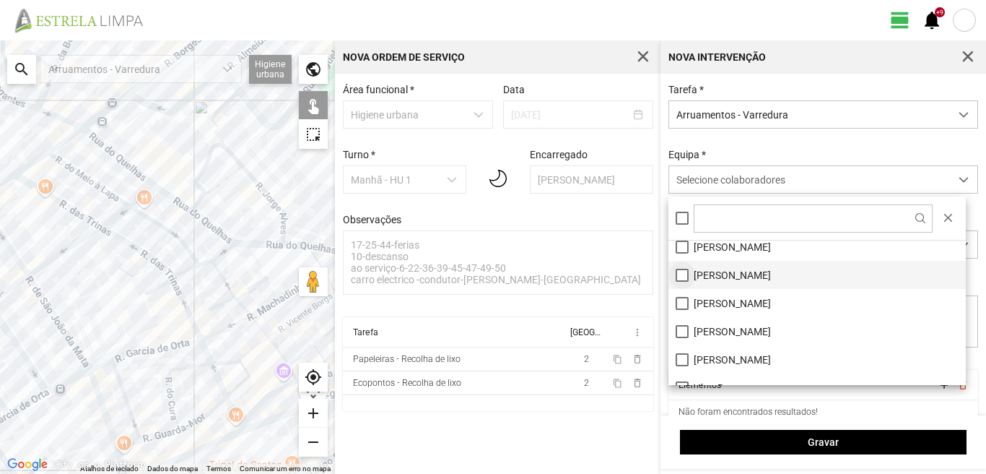
scroll to position [194, 0]
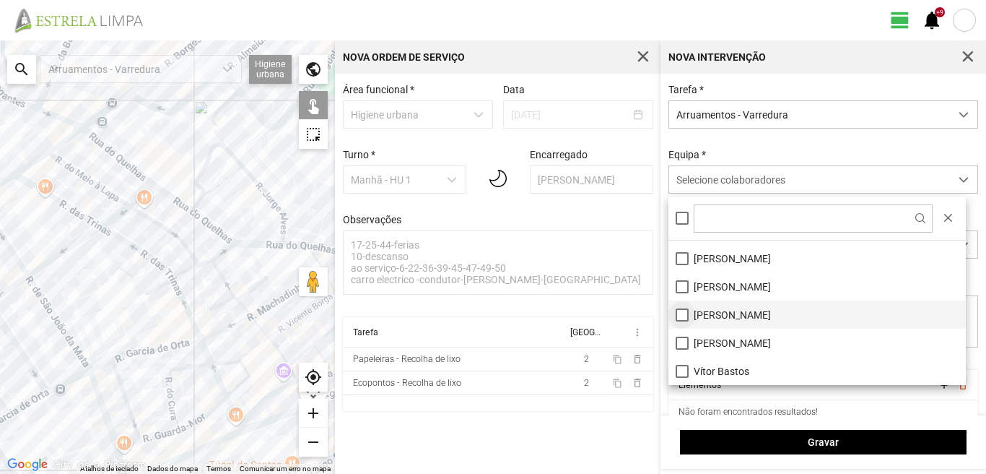
click at [683, 316] on li "[PERSON_NAME]" at bounding box center [818, 314] width 298 height 28
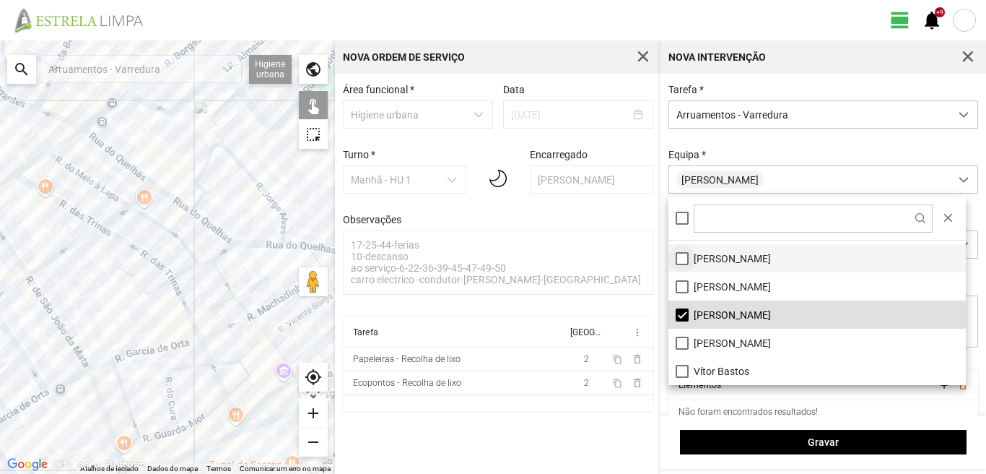
click at [682, 256] on li "[PERSON_NAME]" at bounding box center [818, 258] width 298 height 28
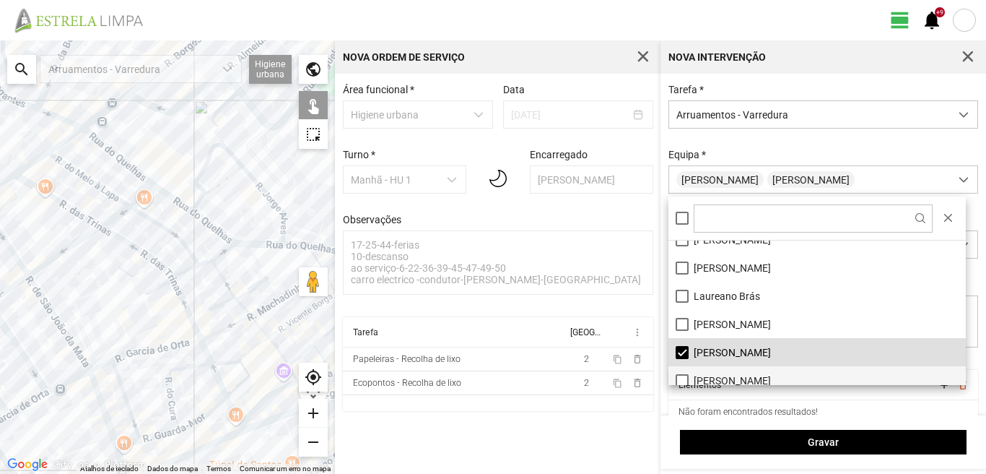
scroll to position [0, 0]
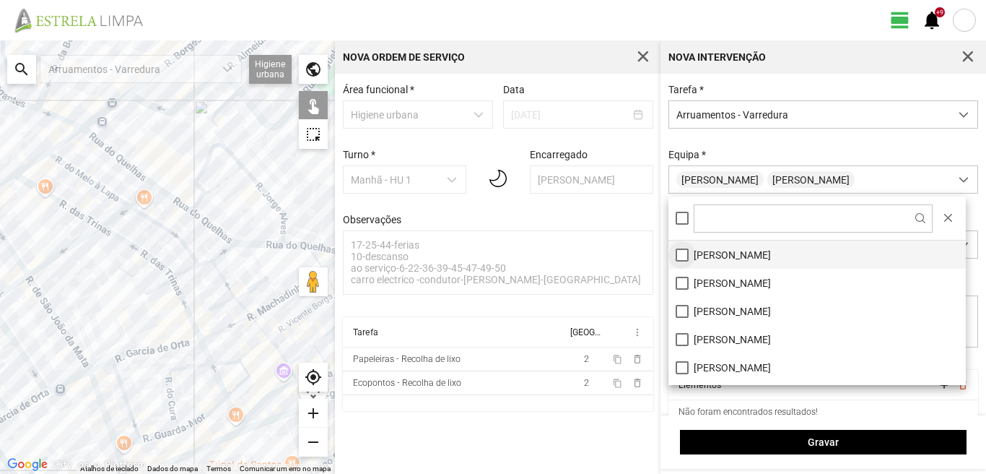
click at [683, 256] on li "[PERSON_NAME]" at bounding box center [818, 254] width 298 height 28
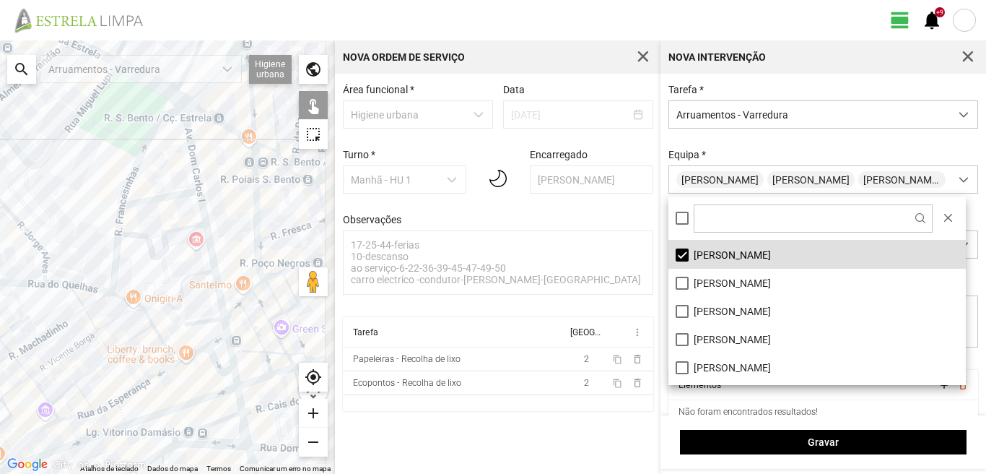
drag, startPoint x: 238, startPoint y: 272, endPoint x: 1, endPoint y: 313, distance: 241.0
click at [1, 313] on div at bounding box center [167, 256] width 335 height 433
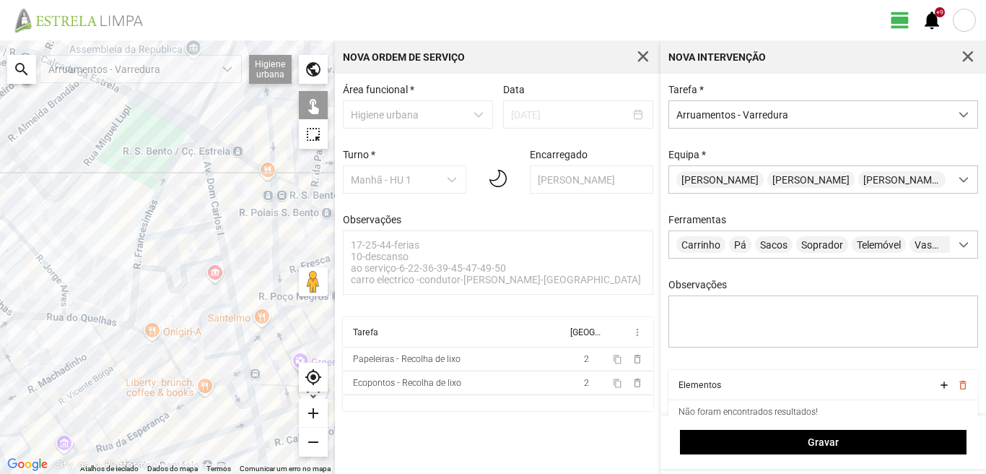
drag, startPoint x: 1, startPoint y: 313, endPoint x: 279, endPoint y: 316, distance: 278.8
click at [279, 316] on div at bounding box center [167, 256] width 335 height 433
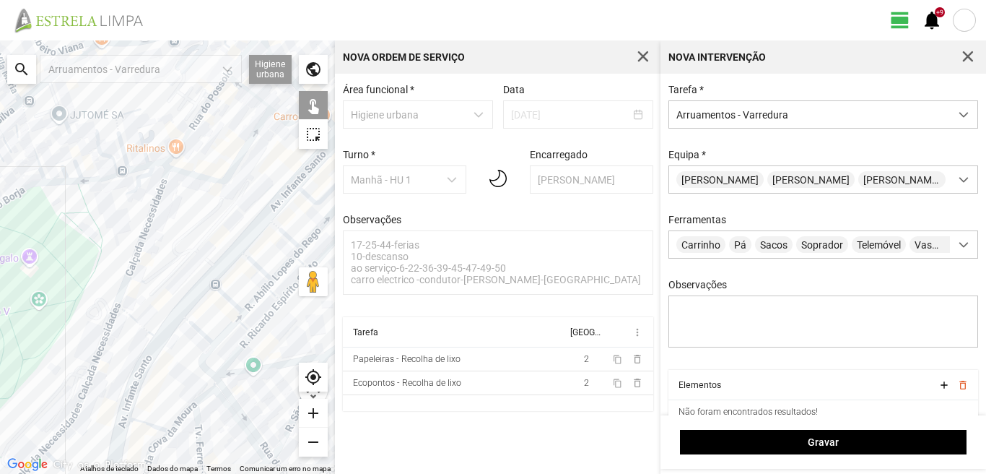
drag, startPoint x: 196, startPoint y: 313, endPoint x: 47, endPoint y: 273, distance: 154.9
click at [47, 273] on div at bounding box center [167, 256] width 335 height 433
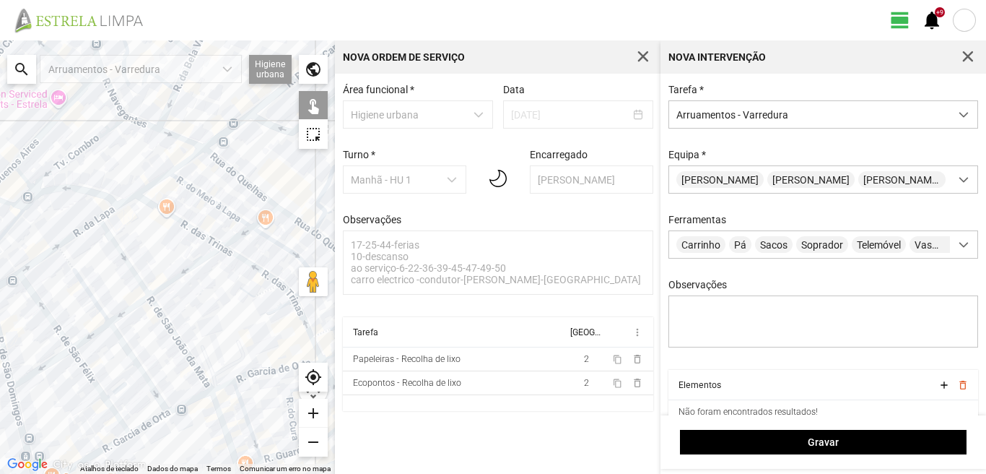
drag, startPoint x: 135, startPoint y: 268, endPoint x: 0, endPoint y: 331, distance: 148.9
click at [0, 330] on div at bounding box center [167, 256] width 335 height 433
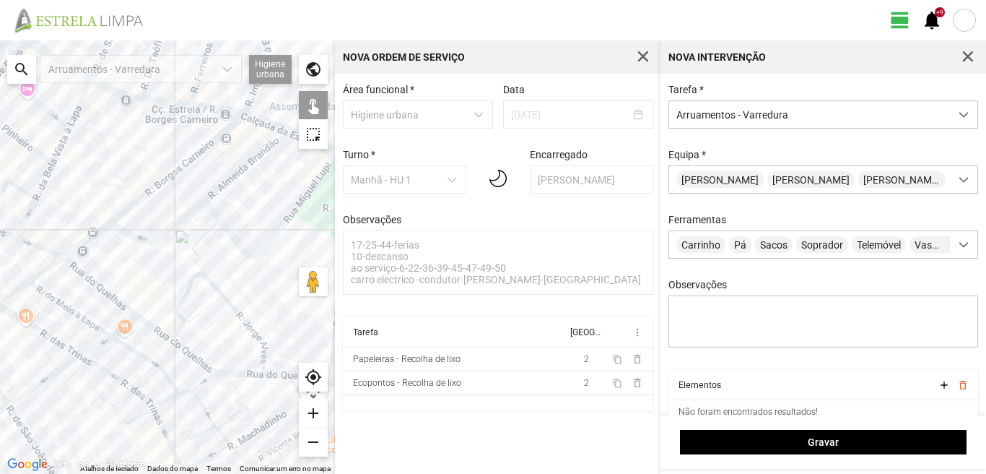
drag, startPoint x: 175, startPoint y: 288, endPoint x: 19, endPoint y: 294, distance: 156.8
click at [19, 294] on div at bounding box center [167, 256] width 335 height 433
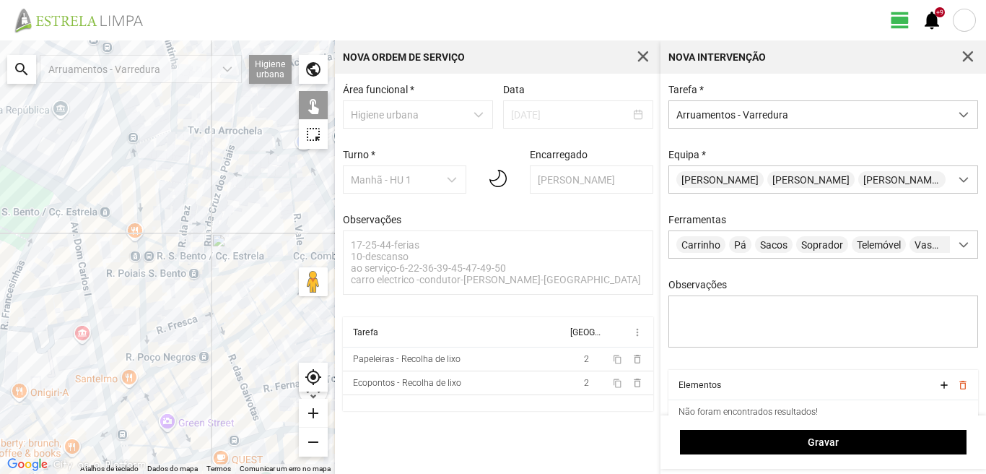
drag, startPoint x: 43, startPoint y: 283, endPoint x: 68, endPoint y: 281, distance: 25.4
click at [68, 281] on div at bounding box center [167, 256] width 335 height 433
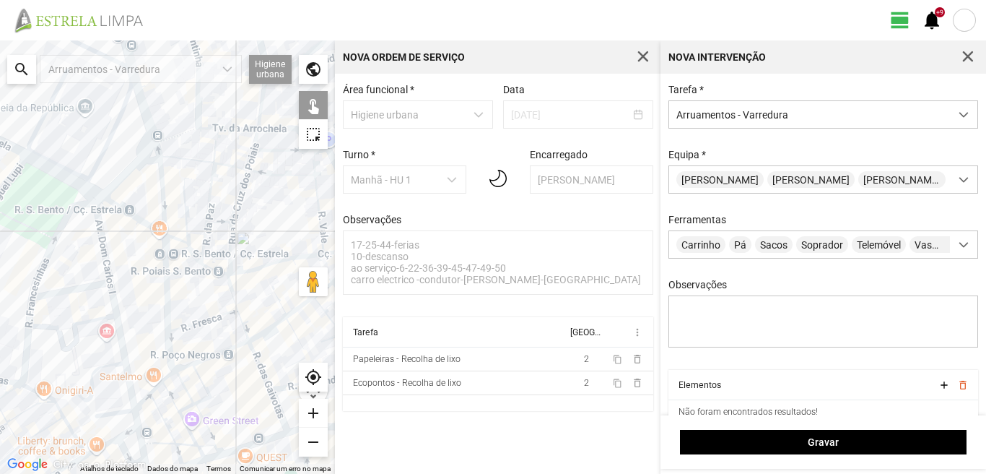
click at [102, 238] on div at bounding box center [167, 256] width 335 height 433
click at [88, 286] on div at bounding box center [167, 256] width 335 height 433
click at [116, 313] on div at bounding box center [167, 256] width 335 height 433
click at [128, 409] on div at bounding box center [167, 256] width 335 height 433
click at [136, 418] on div at bounding box center [167, 256] width 335 height 433
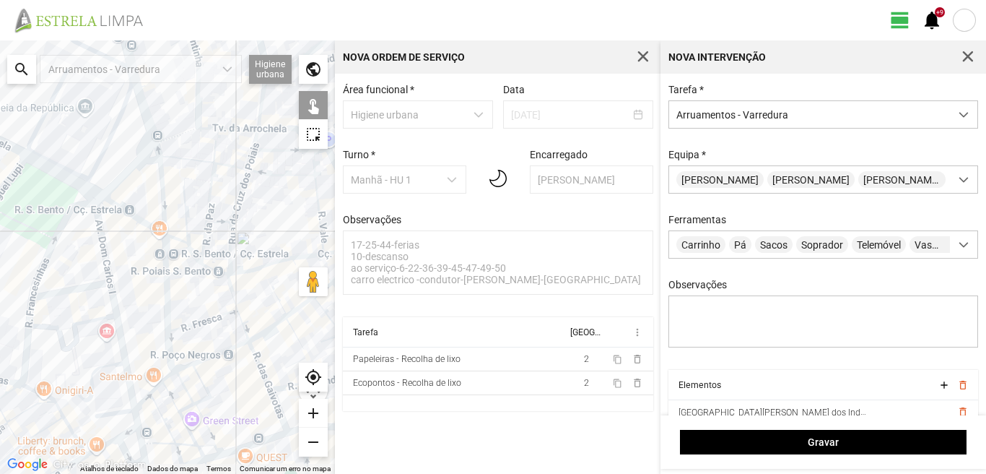
click at [131, 431] on div at bounding box center [167, 256] width 335 height 433
click at [108, 431] on div at bounding box center [167, 256] width 335 height 433
click at [106, 441] on div at bounding box center [167, 256] width 335 height 433
click at [118, 443] on div at bounding box center [167, 256] width 335 height 433
click at [140, 438] on div at bounding box center [167, 256] width 335 height 433
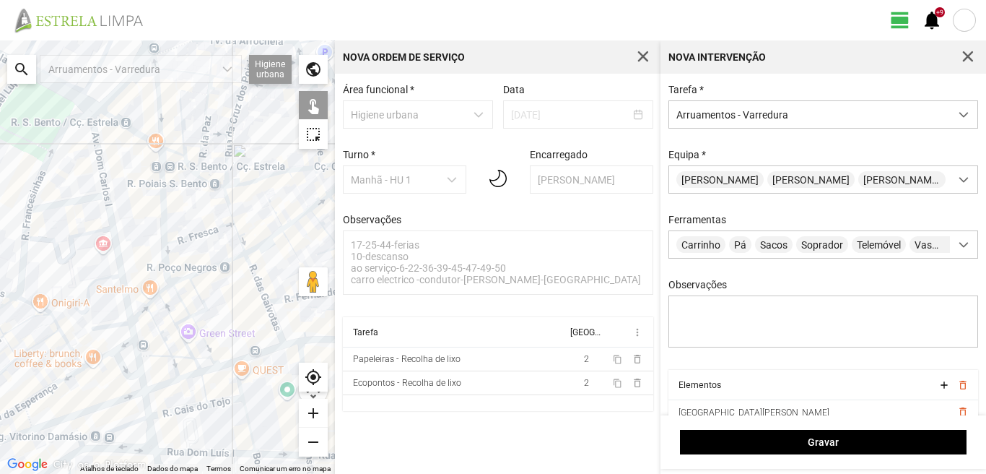
drag, startPoint x: 140, startPoint y: 438, endPoint x: 134, endPoint y: 337, distance: 101.3
click at [134, 337] on div at bounding box center [167, 256] width 335 height 433
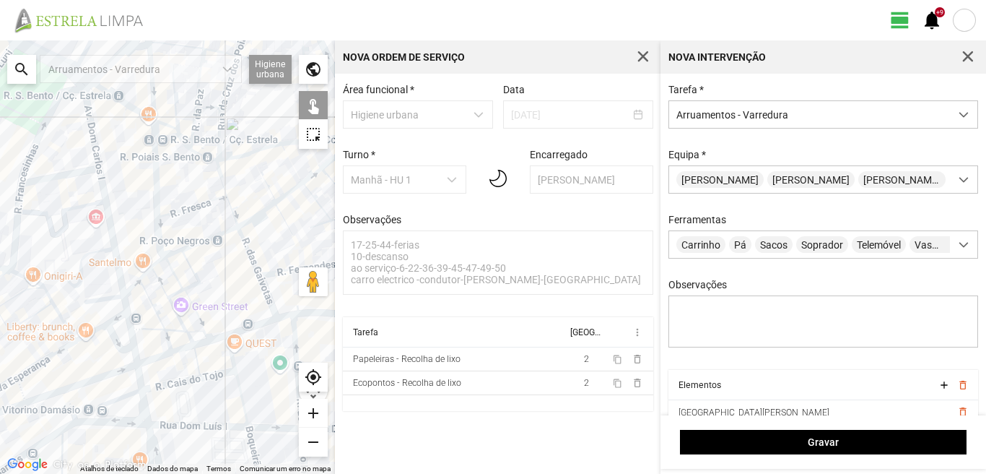
click at [137, 364] on div at bounding box center [167, 256] width 335 height 433
click at [138, 378] on div at bounding box center [167, 256] width 335 height 433
click at [126, 394] on div at bounding box center [167, 256] width 335 height 433
click at [142, 404] on div at bounding box center [167, 256] width 335 height 433
click at [126, 423] on div at bounding box center [167, 256] width 335 height 433
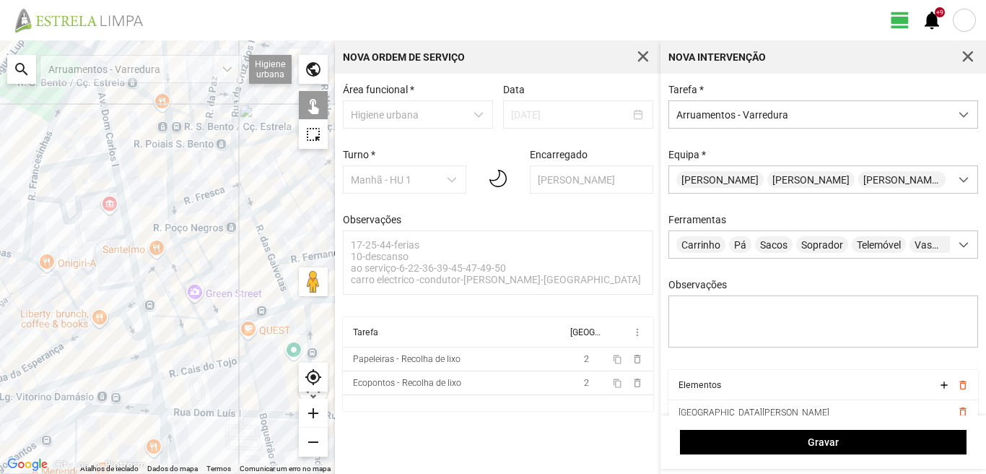
drag, startPoint x: 132, startPoint y: 401, endPoint x: 145, endPoint y: 295, distance: 106.2
click at [146, 303] on div at bounding box center [167, 256] width 335 height 433
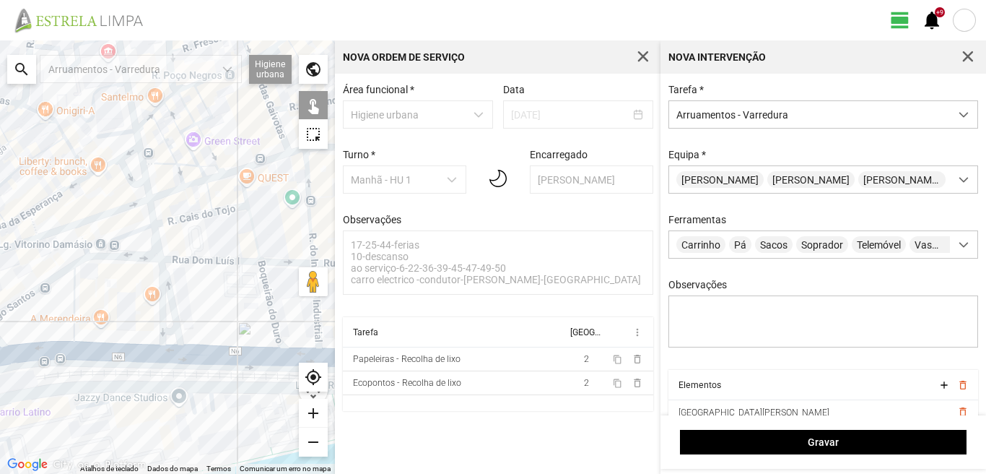
click at [165, 289] on div at bounding box center [167, 256] width 335 height 433
click at [158, 293] on div at bounding box center [167, 256] width 335 height 433
click at [167, 331] on div at bounding box center [167, 256] width 335 height 433
click at [166, 349] on div at bounding box center [167, 256] width 335 height 433
click at [74, 305] on div at bounding box center [167, 256] width 335 height 433
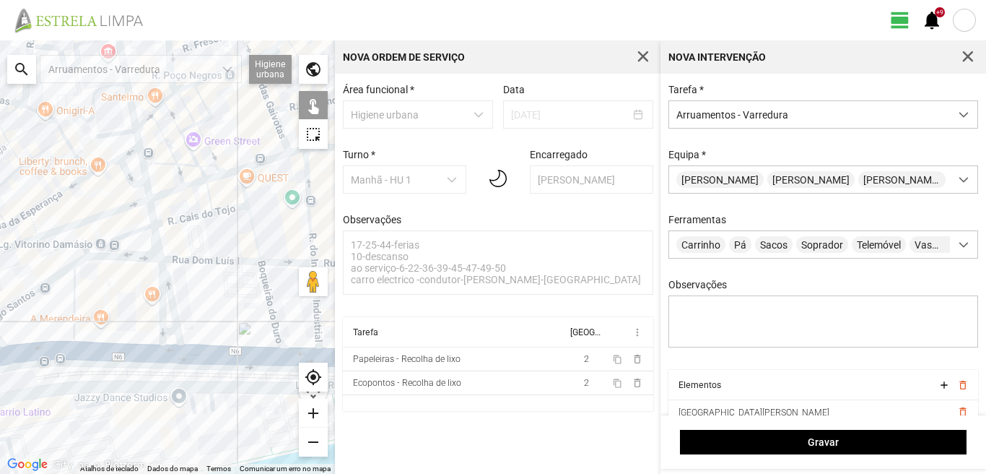
click at [44, 283] on div at bounding box center [167, 256] width 335 height 433
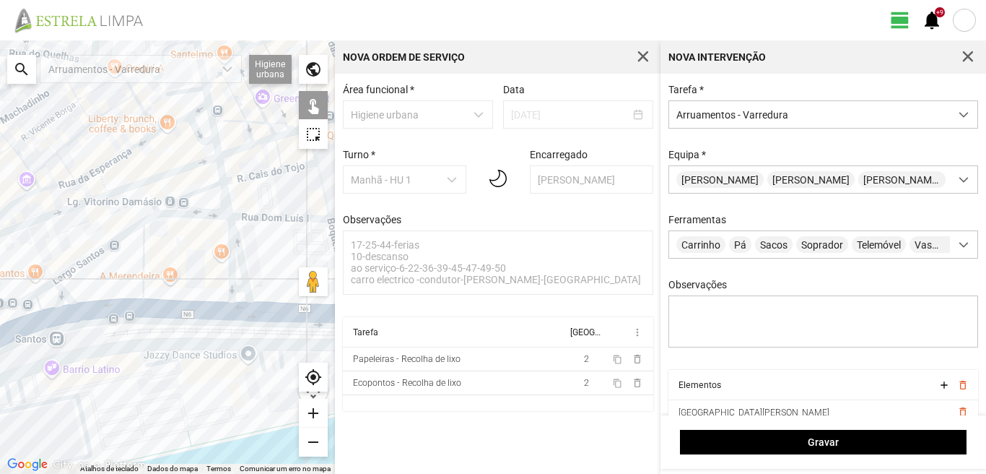
drag, startPoint x: 45, startPoint y: 322, endPoint x: 122, endPoint y: 279, distance: 88.6
click at [121, 279] on div at bounding box center [167, 256] width 335 height 433
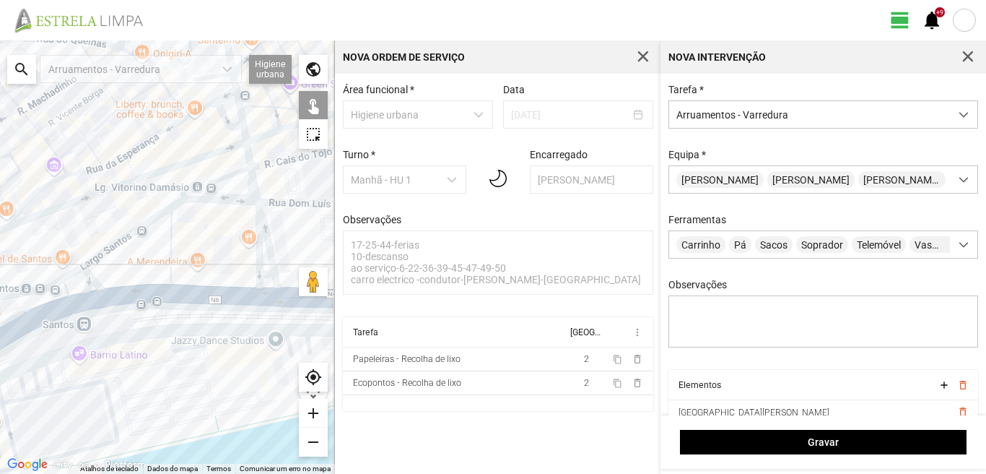
click at [119, 298] on div at bounding box center [167, 256] width 335 height 433
click at [89, 278] on div at bounding box center [167, 256] width 335 height 433
click at [71, 275] on div at bounding box center [167, 256] width 335 height 433
click at [67, 289] on div at bounding box center [167, 256] width 335 height 433
click at [72, 303] on div at bounding box center [167, 256] width 335 height 433
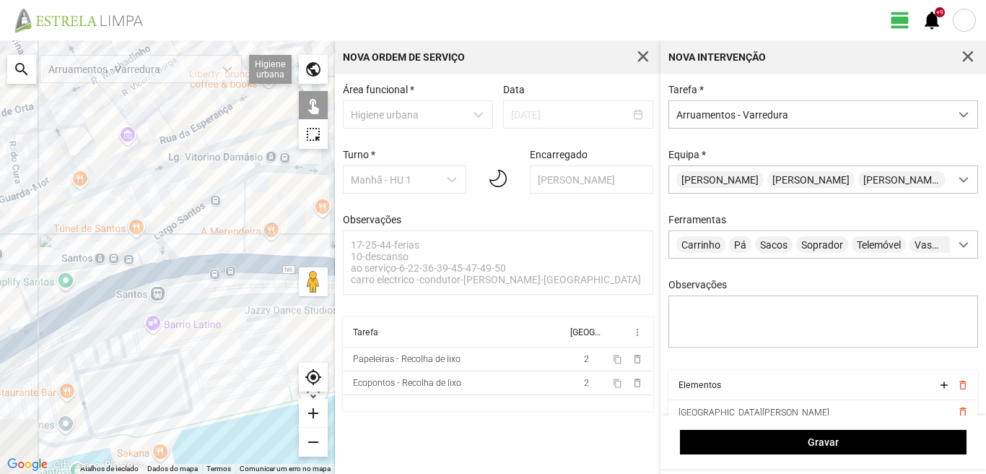
drag, startPoint x: 52, startPoint y: 324, endPoint x: 127, endPoint y: 293, distance: 81.0
click at [127, 293] on div at bounding box center [167, 256] width 335 height 433
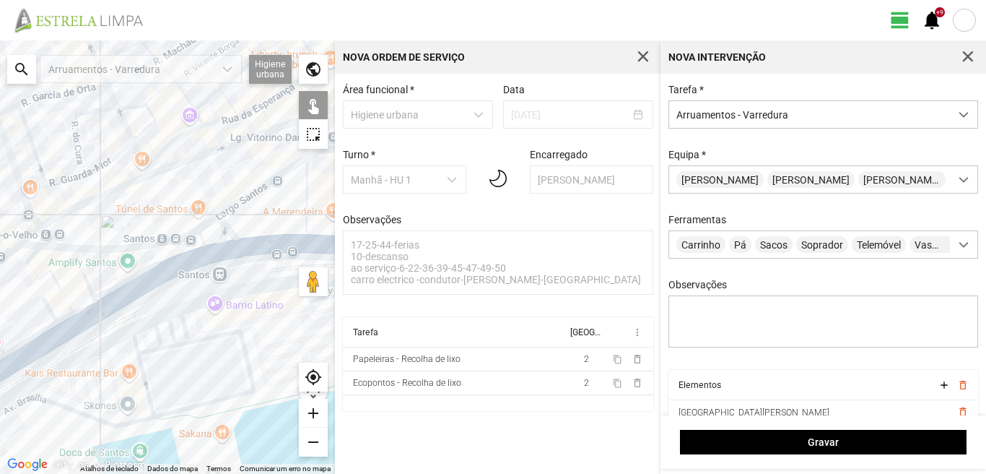
click at [80, 270] on div at bounding box center [167, 256] width 335 height 433
click at [34, 256] on div at bounding box center [167, 256] width 335 height 433
click at [38, 274] on div at bounding box center [167, 256] width 335 height 433
click at [84, 308] on div at bounding box center [167, 256] width 335 height 433
click at [64, 317] on div at bounding box center [167, 256] width 335 height 433
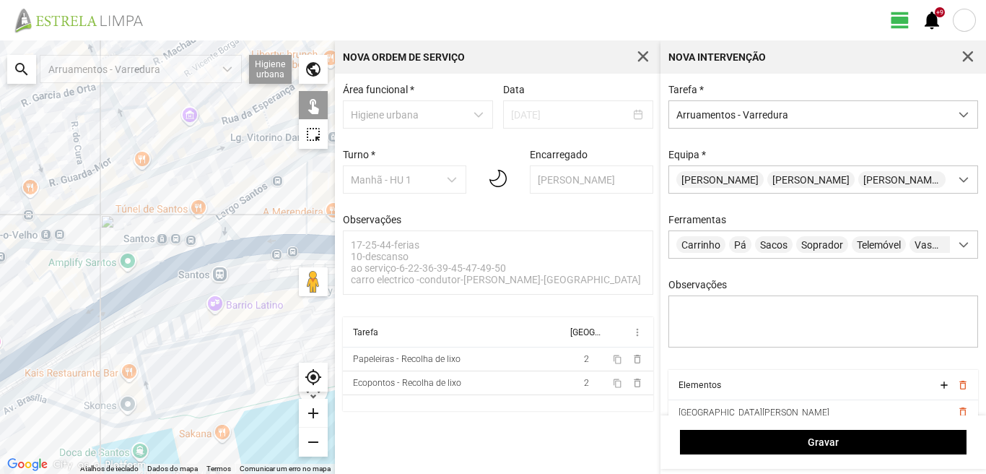
click at [46, 305] on div at bounding box center [167, 256] width 335 height 433
click at [42, 331] on div at bounding box center [167, 256] width 335 height 433
click at [71, 329] on div at bounding box center [167, 256] width 335 height 433
click at [51, 344] on div at bounding box center [167, 256] width 335 height 433
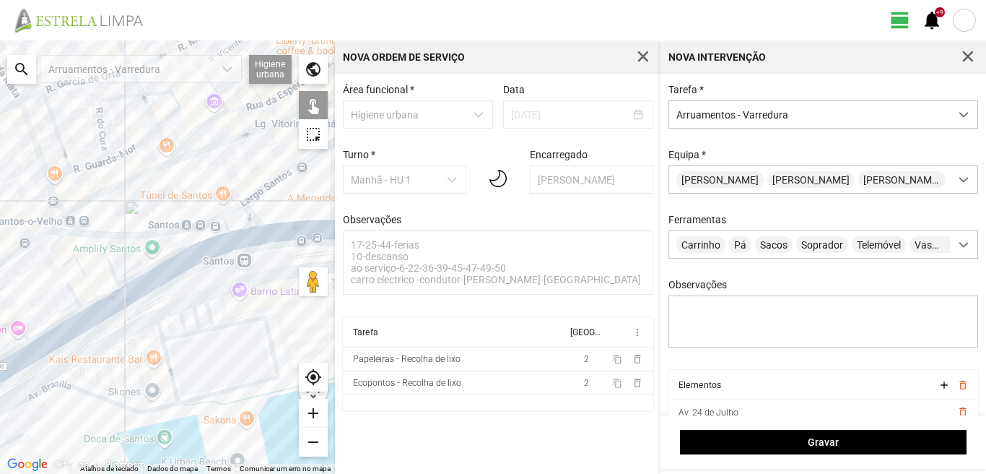
drag, startPoint x: 27, startPoint y: 339, endPoint x: 89, endPoint y: 306, distance: 69.8
click at [85, 309] on div at bounding box center [167, 256] width 335 height 433
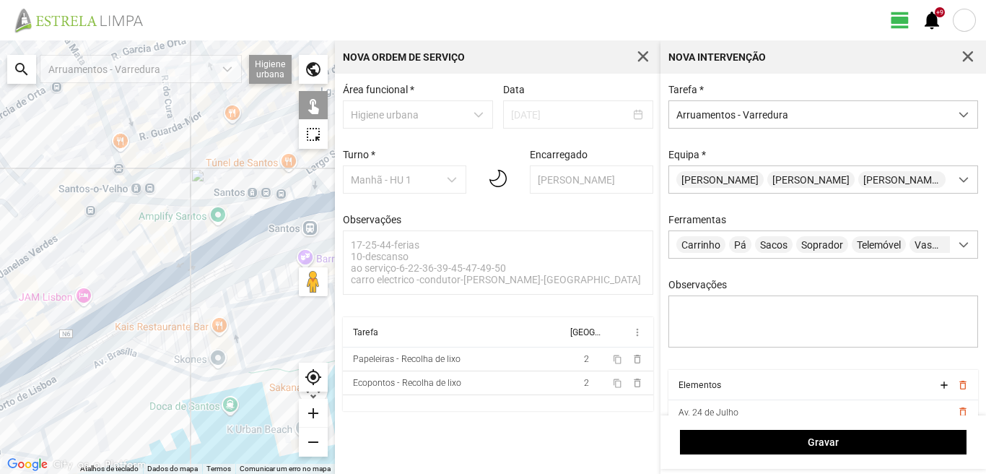
click at [71, 292] on div at bounding box center [167, 256] width 335 height 433
click at [70, 321] on div at bounding box center [167, 256] width 335 height 433
click at [72, 338] on div at bounding box center [167, 256] width 335 height 433
click at [32, 318] on div at bounding box center [167, 256] width 335 height 433
click at [29, 296] on div at bounding box center [167, 256] width 335 height 433
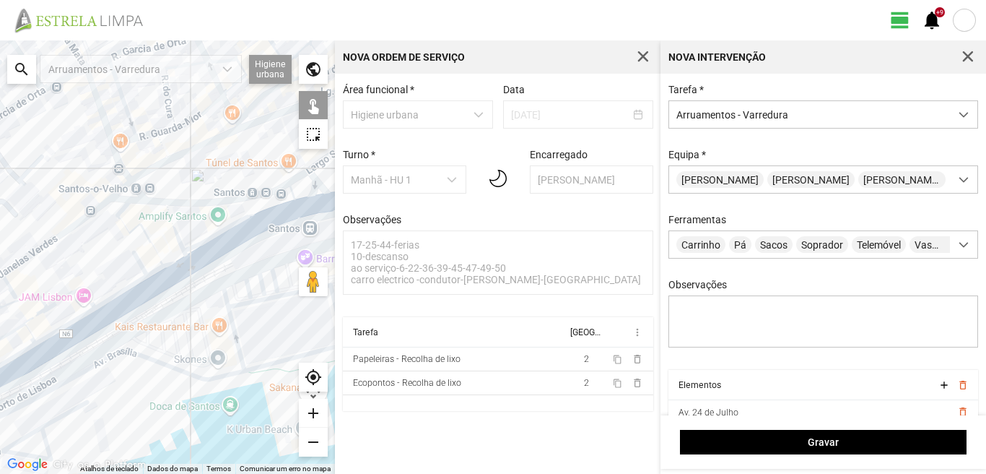
click at [17, 326] on div at bounding box center [167, 256] width 335 height 433
click at [25, 327] on div at bounding box center [167, 256] width 335 height 433
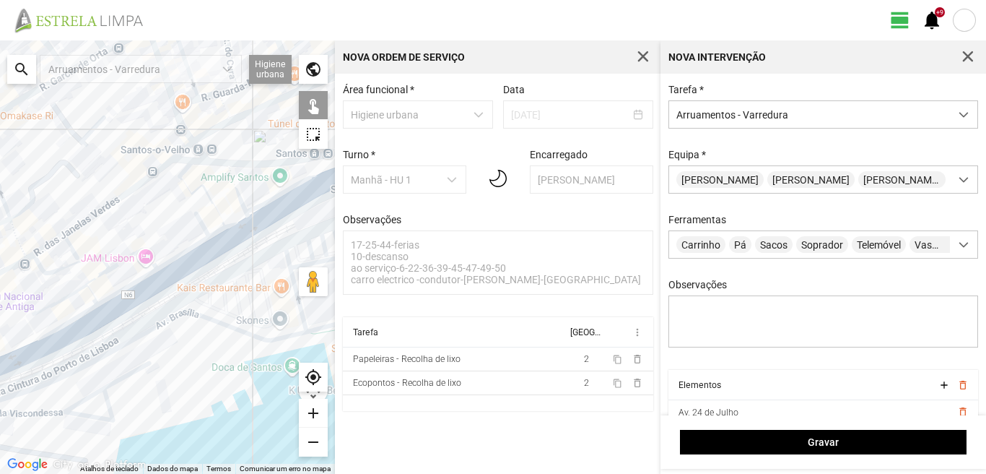
drag, startPoint x: 26, startPoint y: 350, endPoint x: 101, endPoint y: 305, distance: 87.4
click at [101, 305] on div at bounding box center [167, 256] width 335 height 433
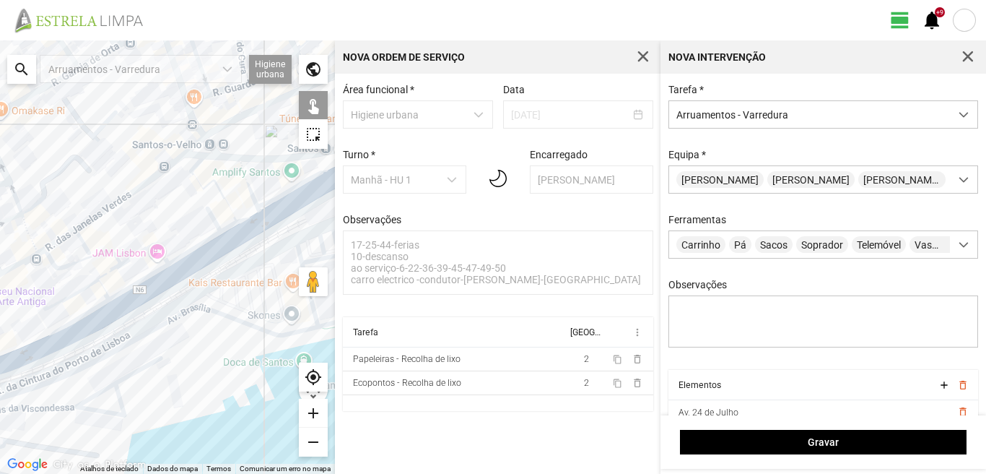
click at [60, 330] on div at bounding box center [167, 256] width 335 height 433
click at [67, 337] on div at bounding box center [167, 256] width 335 height 433
click at [37, 354] on div at bounding box center [167, 256] width 335 height 433
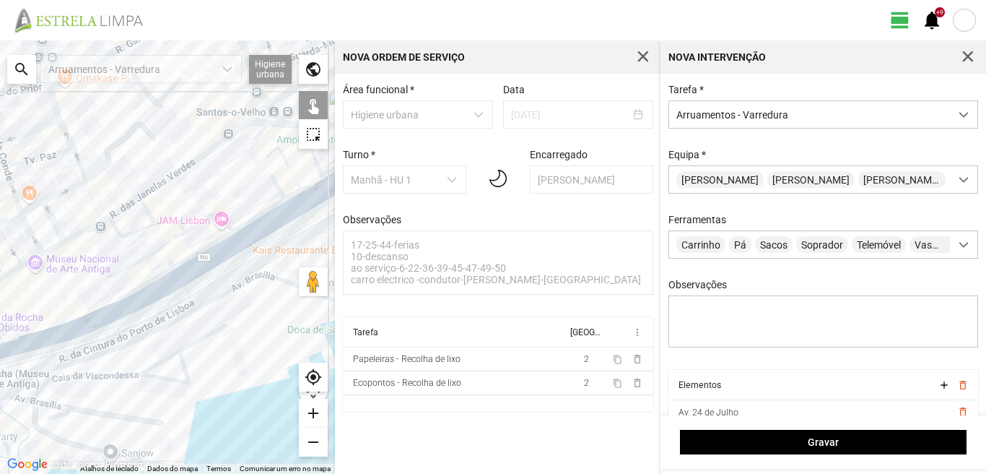
drag, startPoint x: 48, startPoint y: 333, endPoint x: 122, endPoint y: 298, distance: 82.1
click at [122, 299] on div at bounding box center [167, 256] width 335 height 433
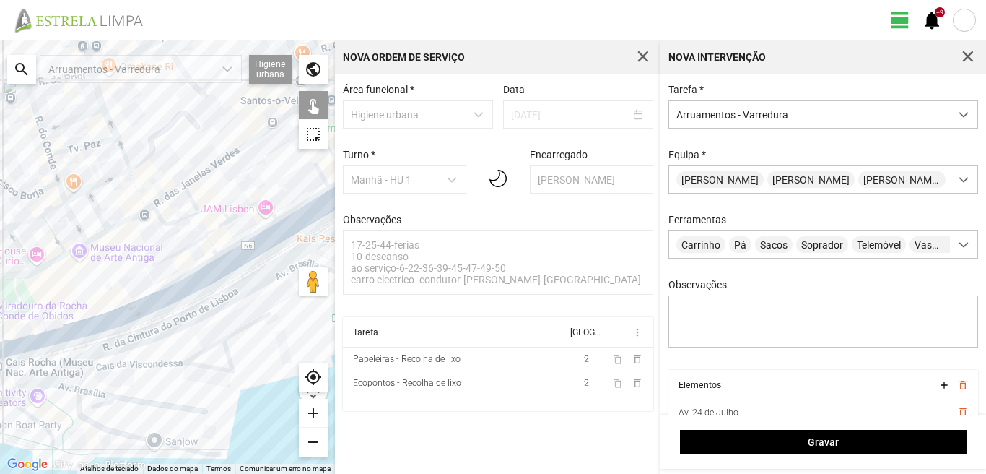
click at [36, 333] on div at bounding box center [167, 256] width 335 height 433
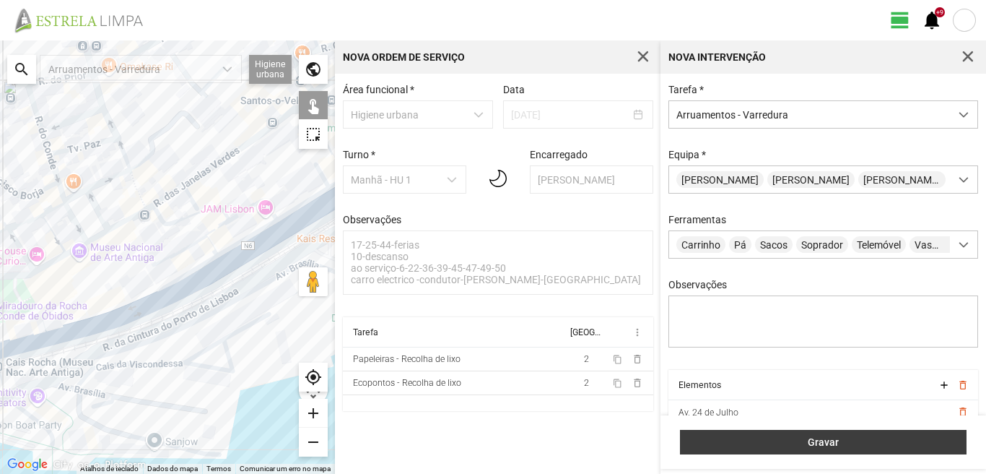
click at [761, 436] on span "Gravar" at bounding box center [824, 442] width 272 height 12
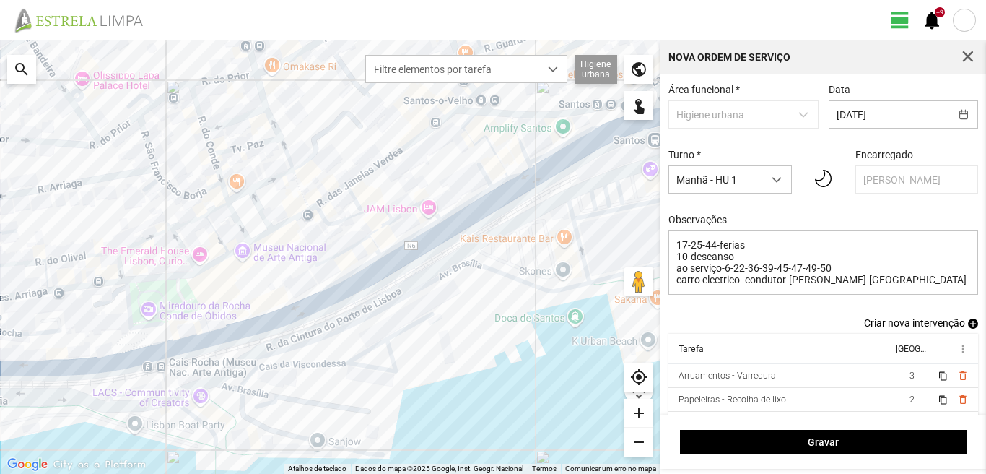
click at [968, 325] on span "add" at bounding box center [973, 323] width 10 height 10
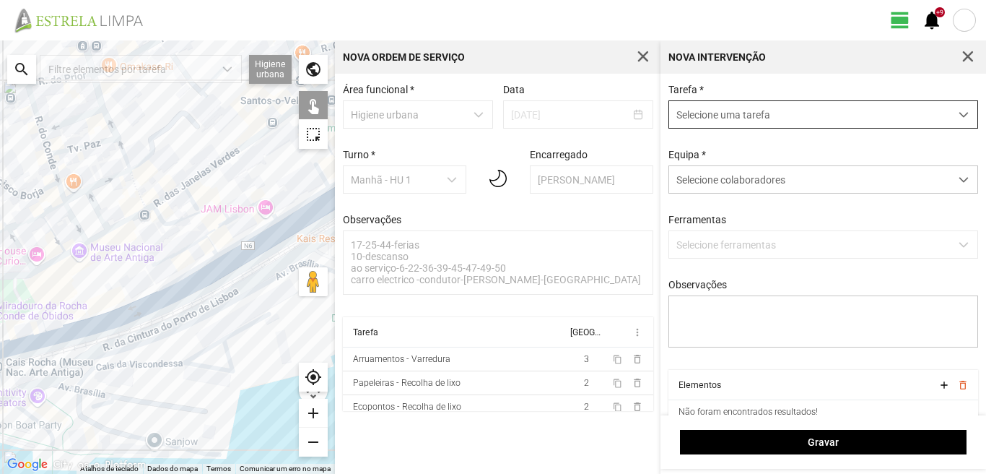
click at [686, 113] on span "Selecione uma tarefa" at bounding box center [809, 114] width 281 height 27
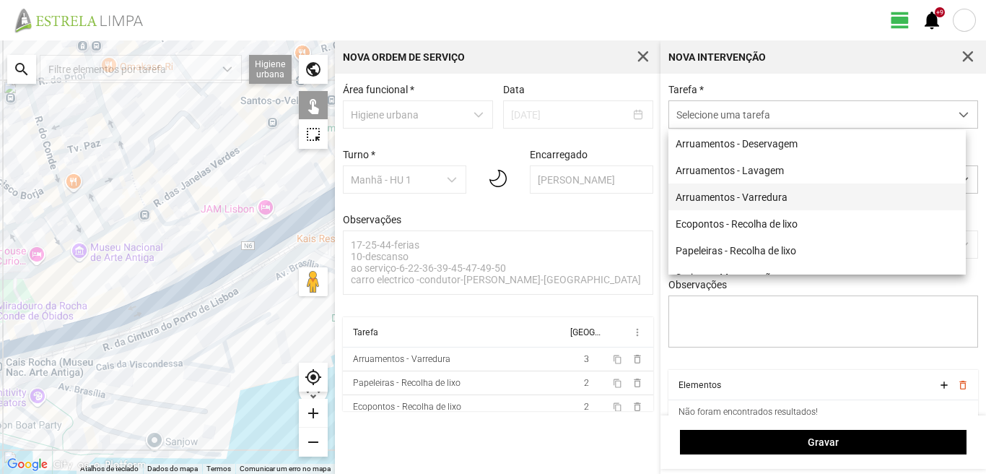
click at [713, 195] on li "Arruamentos - Varredura" at bounding box center [818, 196] width 298 height 27
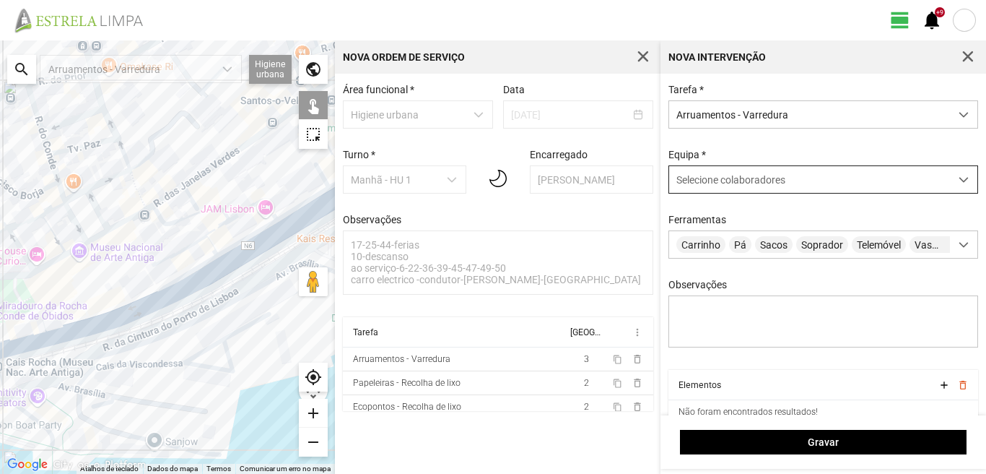
click at [718, 183] on span "Selecione colaboradores" at bounding box center [731, 180] width 109 height 12
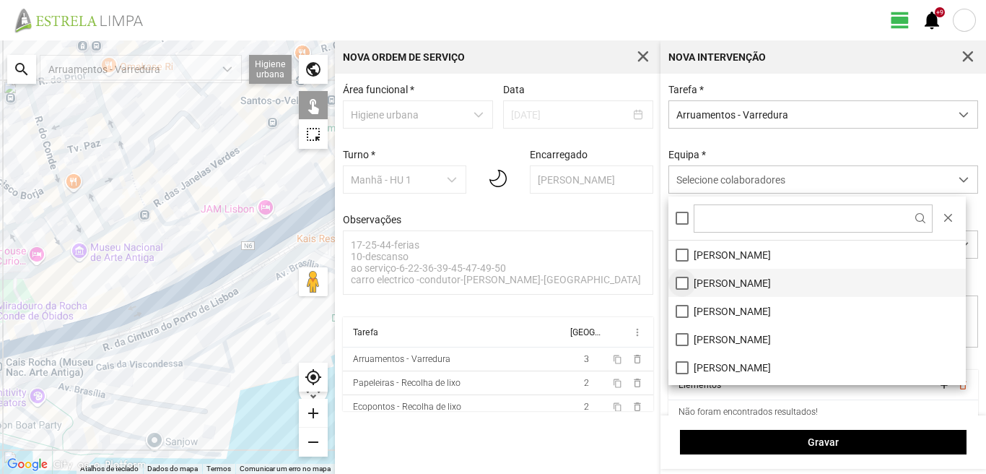
scroll to position [72, 0]
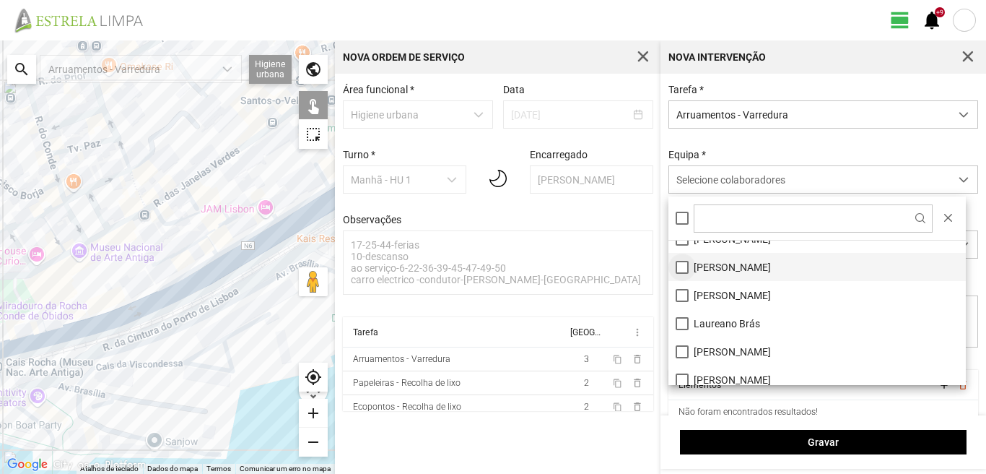
click at [677, 262] on li "[PERSON_NAME]" at bounding box center [818, 267] width 298 height 28
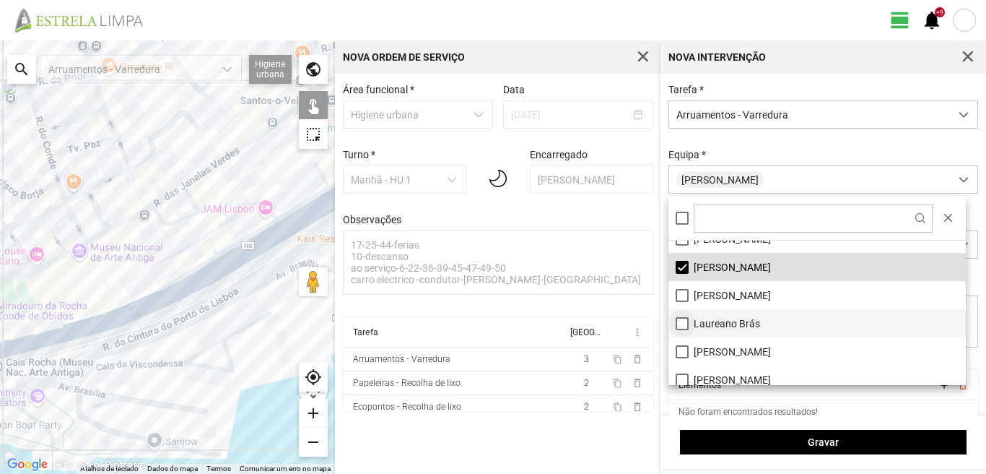
click at [682, 322] on li "Laureano Brás" at bounding box center [818, 323] width 298 height 28
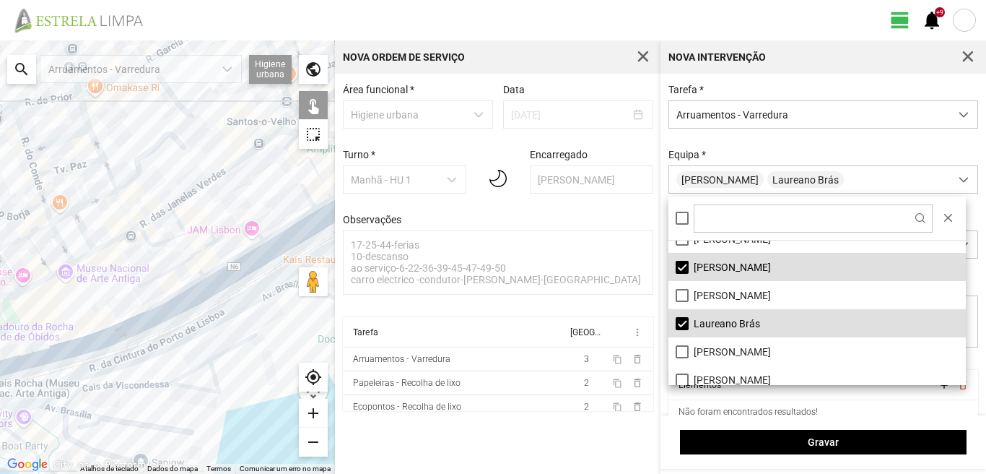
drag, startPoint x: 259, startPoint y: 240, endPoint x: 178, endPoint y: 314, distance: 109.9
click at [186, 313] on div at bounding box center [167, 256] width 335 height 433
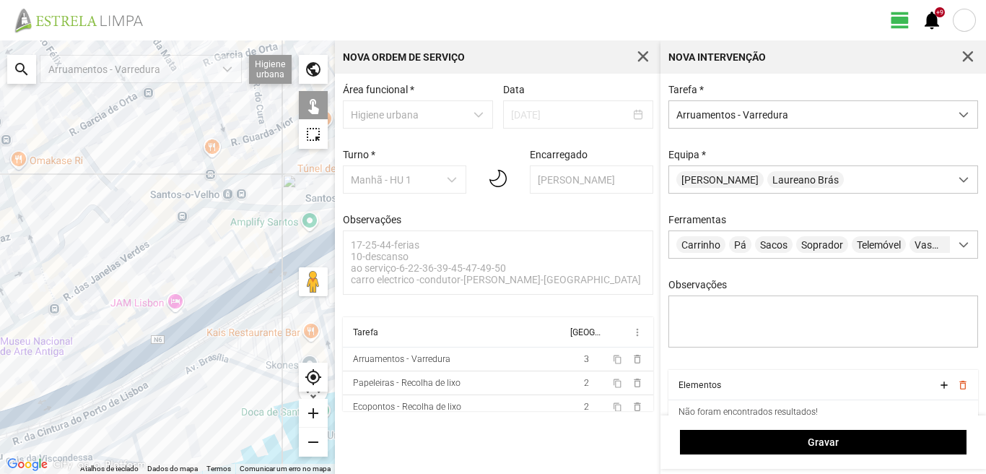
drag, startPoint x: 157, startPoint y: 242, endPoint x: 62, endPoint y: 337, distance: 134.3
click at [62, 337] on div at bounding box center [167, 256] width 335 height 433
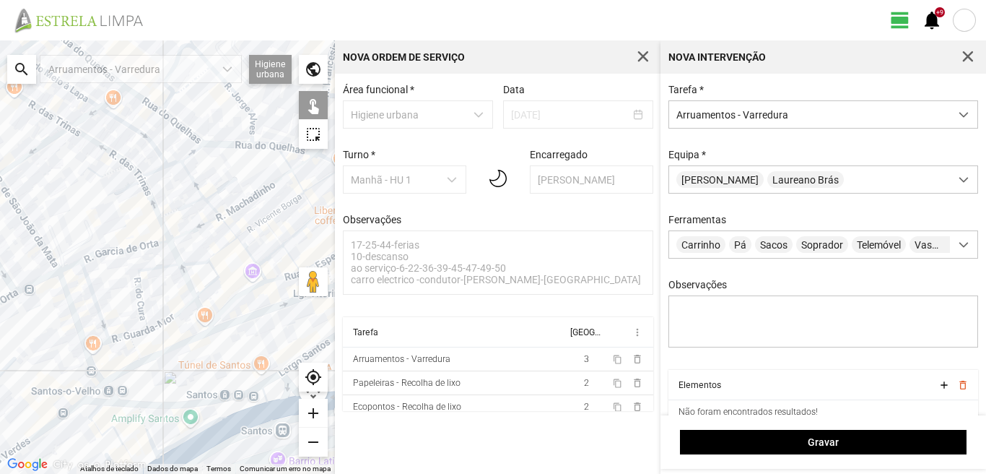
drag, startPoint x: 139, startPoint y: 311, endPoint x: 118, endPoint y: 370, distance: 62.8
click at [118, 370] on div at bounding box center [167, 256] width 335 height 433
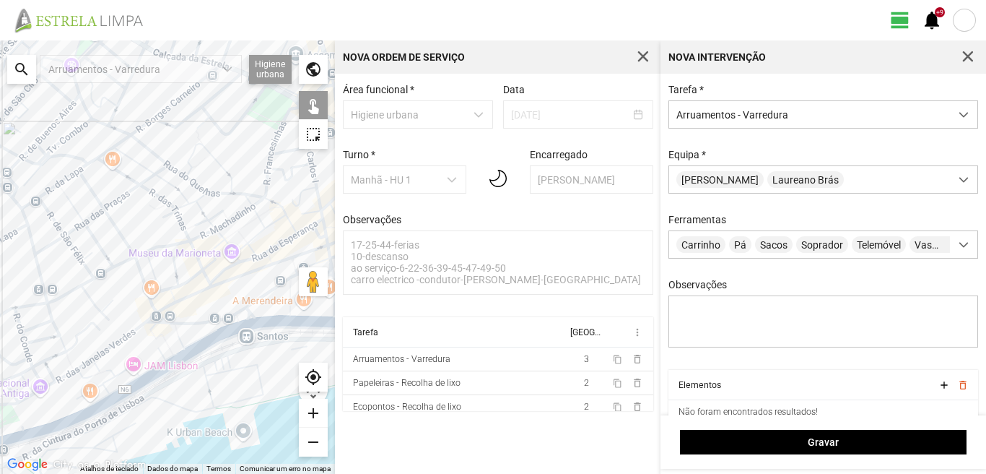
drag, startPoint x: 94, startPoint y: 271, endPoint x: 135, endPoint y: 244, distance: 49.1
click at [135, 244] on div at bounding box center [167, 256] width 335 height 433
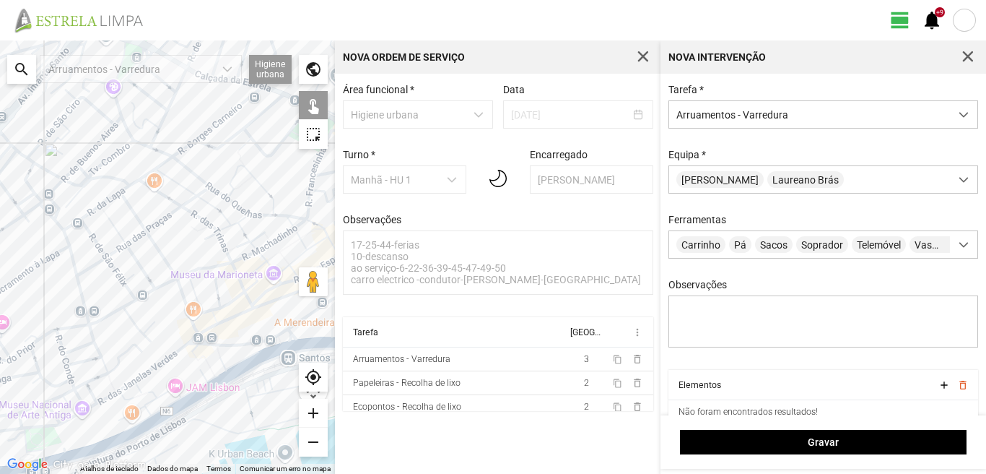
drag, startPoint x: 36, startPoint y: 205, endPoint x: 79, endPoint y: 242, distance: 56.9
click at [79, 242] on div at bounding box center [167, 256] width 335 height 433
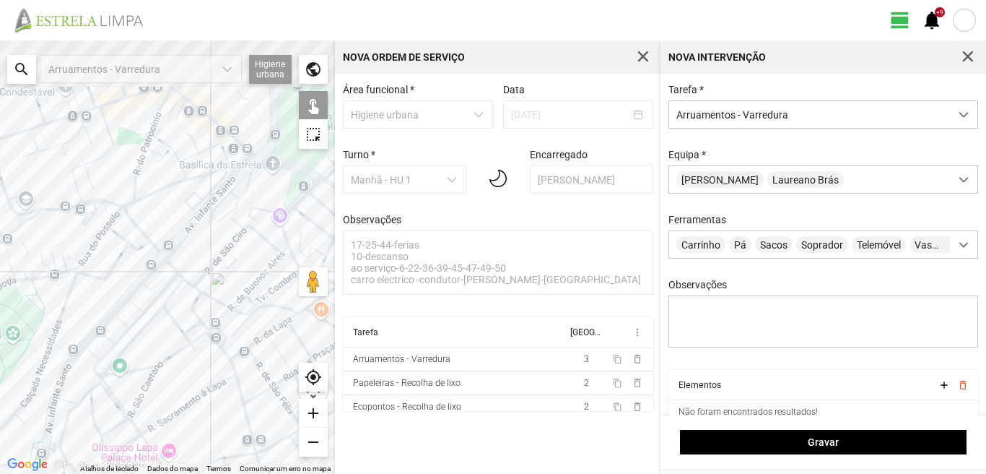
drag, startPoint x: 116, startPoint y: 292, endPoint x: 226, endPoint y: 376, distance: 137.6
click at [229, 374] on div at bounding box center [167, 256] width 335 height 433
click at [223, 186] on div at bounding box center [167, 256] width 335 height 433
click at [244, 167] on div at bounding box center [167, 256] width 335 height 433
click at [266, 167] on div at bounding box center [167, 256] width 335 height 433
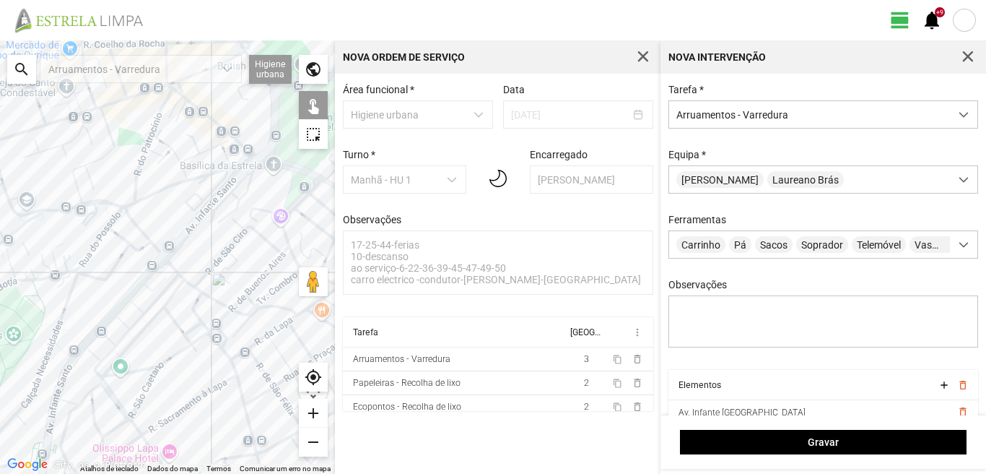
click at [268, 162] on div at bounding box center [167, 256] width 335 height 433
click at [291, 185] on div at bounding box center [167, 256] width 335 height 433
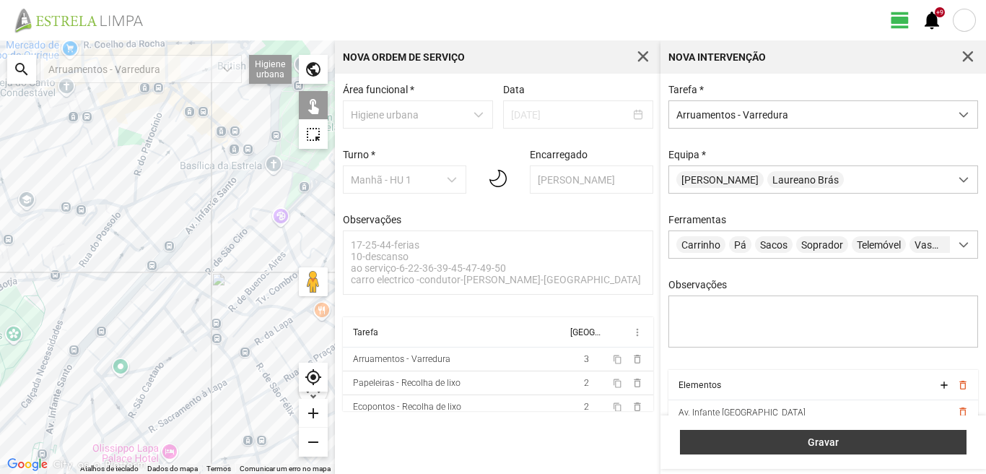
click at [708, 438] on span "Gravar" at bounding box center [824, 442] width 272 height 12
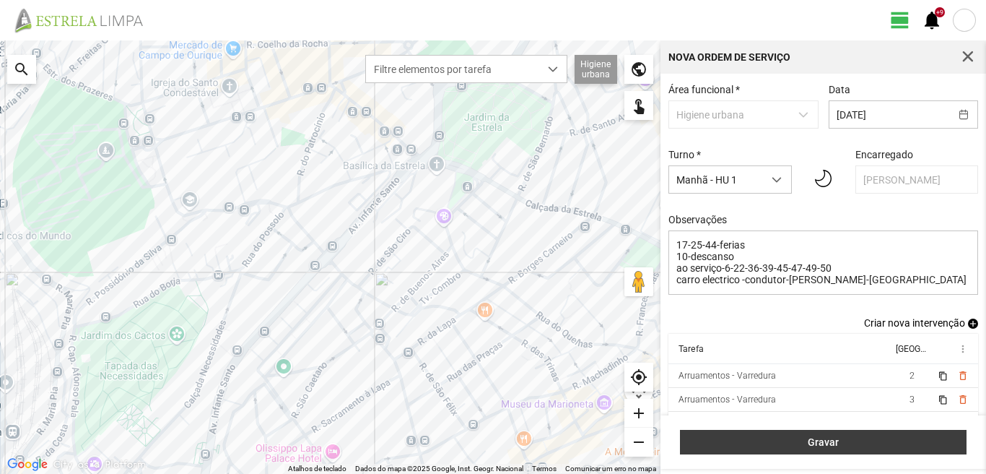
click at [739, 431] on button "Gravar" at bounding box center [823, 442] width 287 height 25
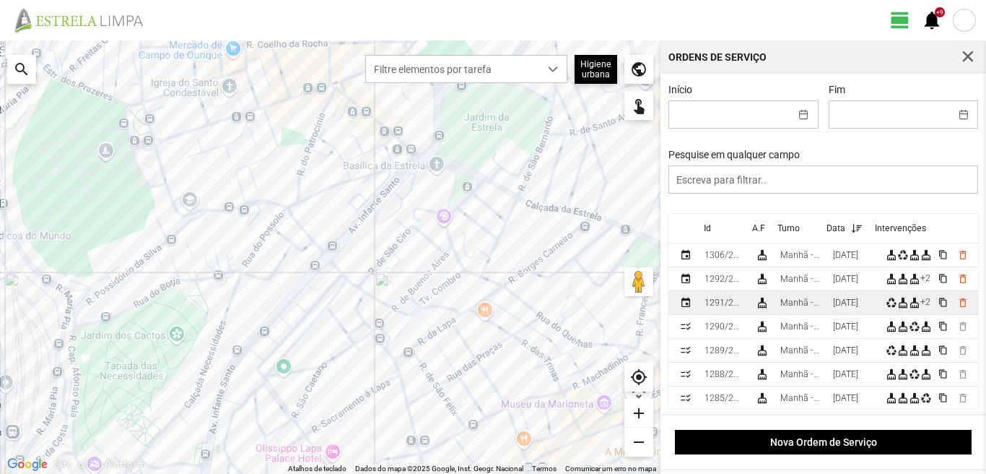
click at [847, 303] on div "[DATE]" at bounding box center [845, 303] width 25 height 10
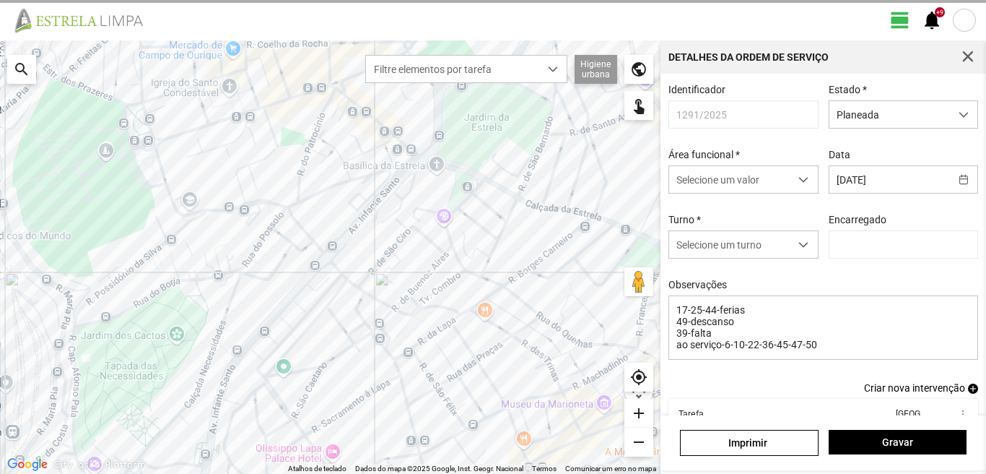
type input "[PERSON_NAME]"
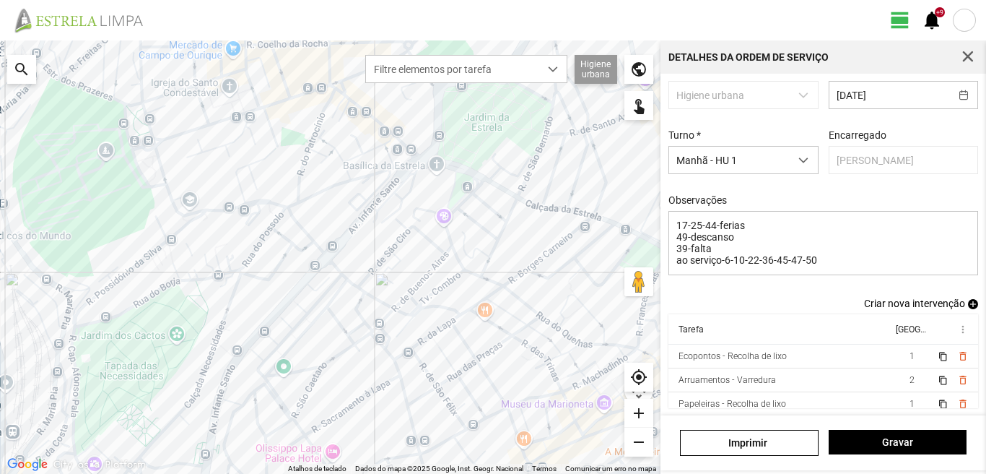
click at [841, 361] on td "Ecopontos - Recolha de lixo" at bounding box center [781, 356] width 224 height 24
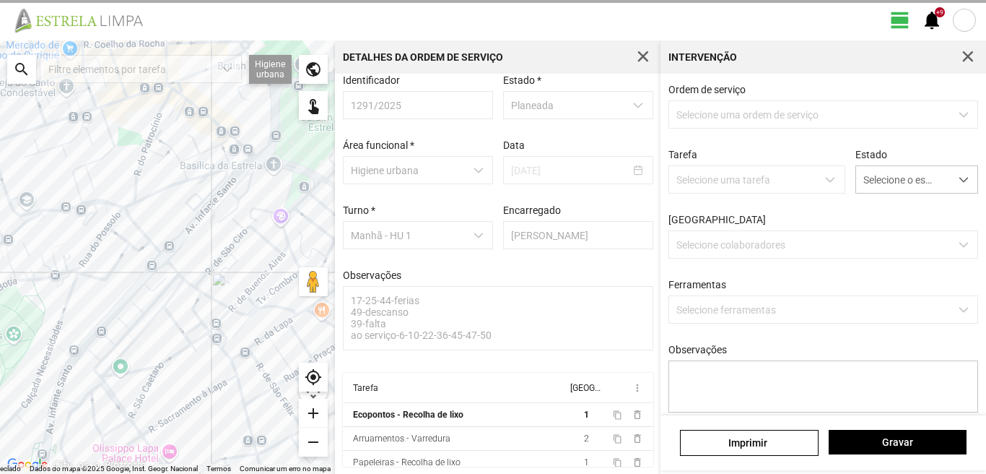
type textarea "serviço cordenado por [PERSON_NAME] condutor-marco-ajudante-paulo"
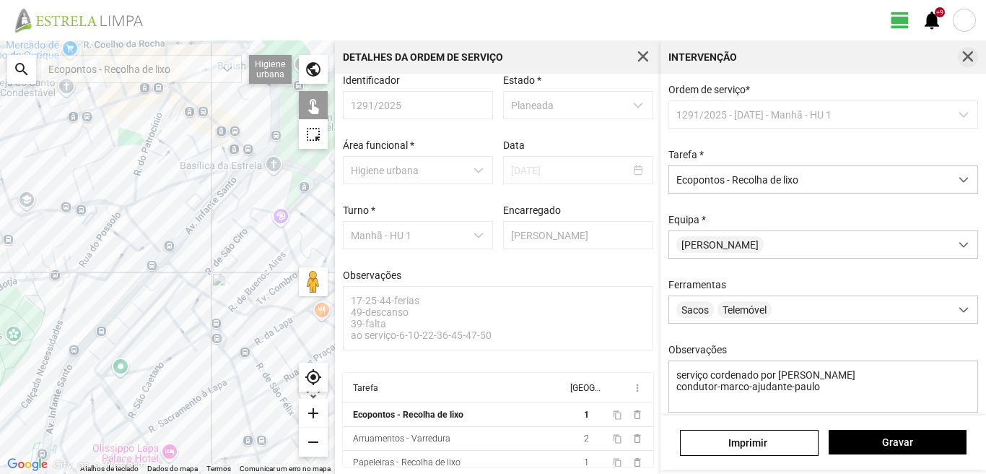
click at [966, 52] on span "button" at bounding box center [968, 57] width 13 height 13
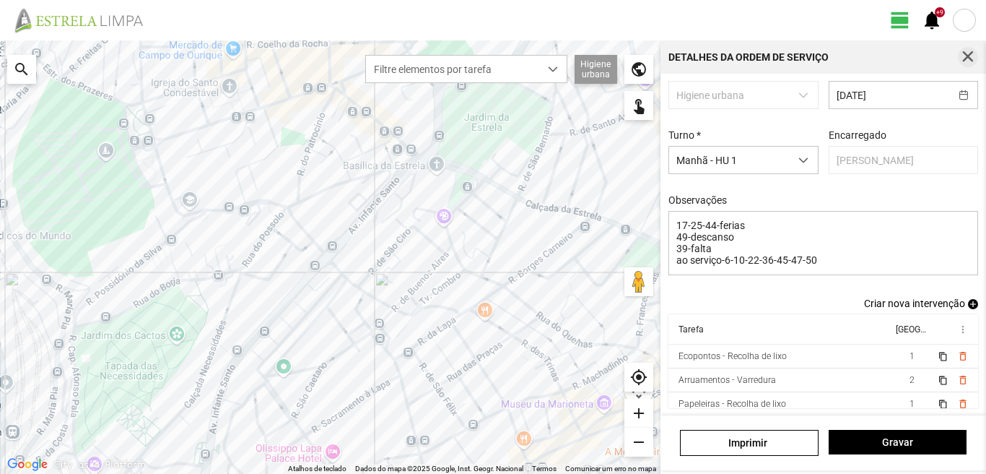
click at [968, 56] on span "button" at bounding box center [968, 57] width 13 height 13
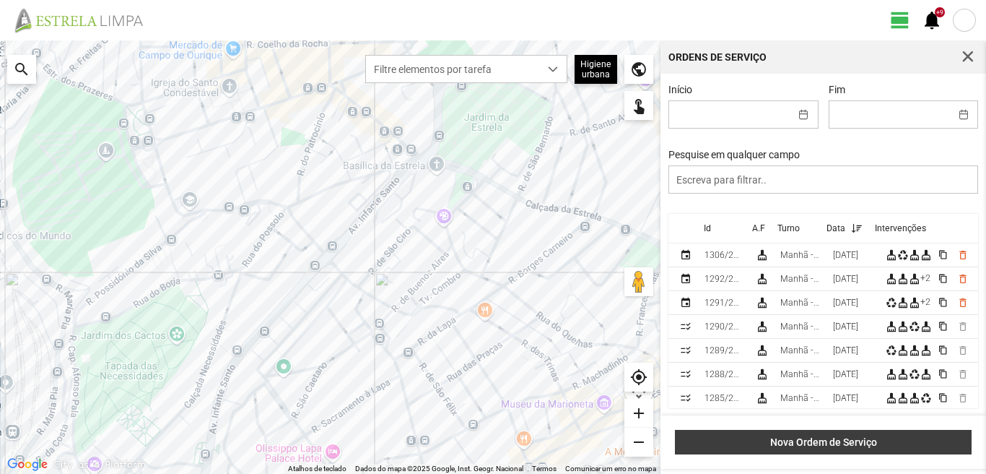
click at [849, 437] on span "Nova Ordem de Serviço" at bounding box center [824, 442] width 282 height 12
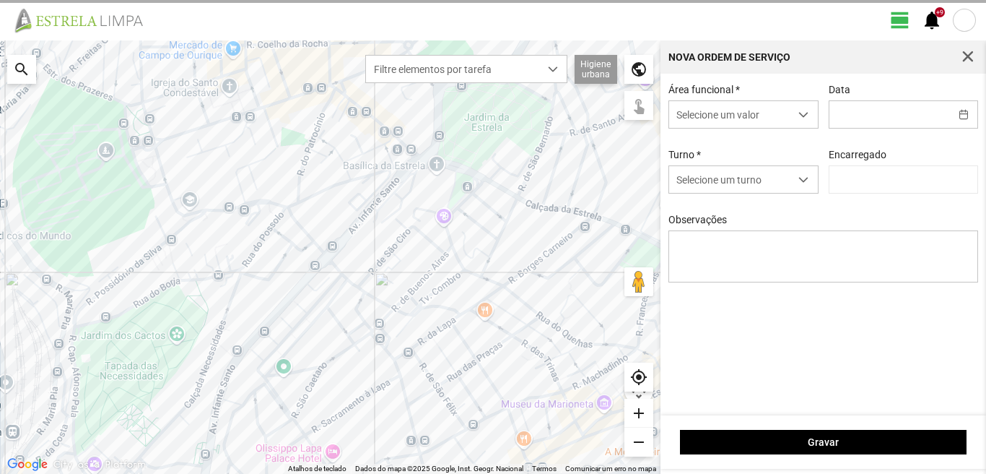
type input "[PERSON_NAME]"
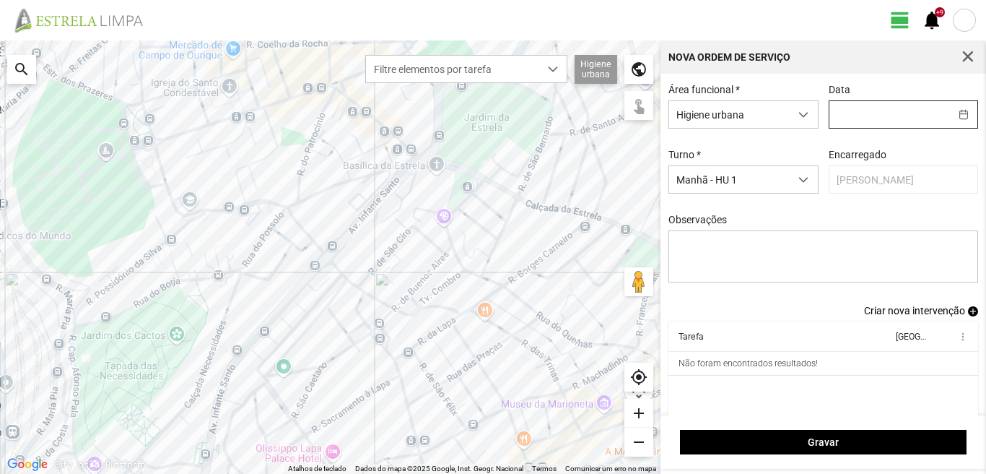
click at [868, 112] on input "text" at bounding box center [890, 114] width 121 height 27
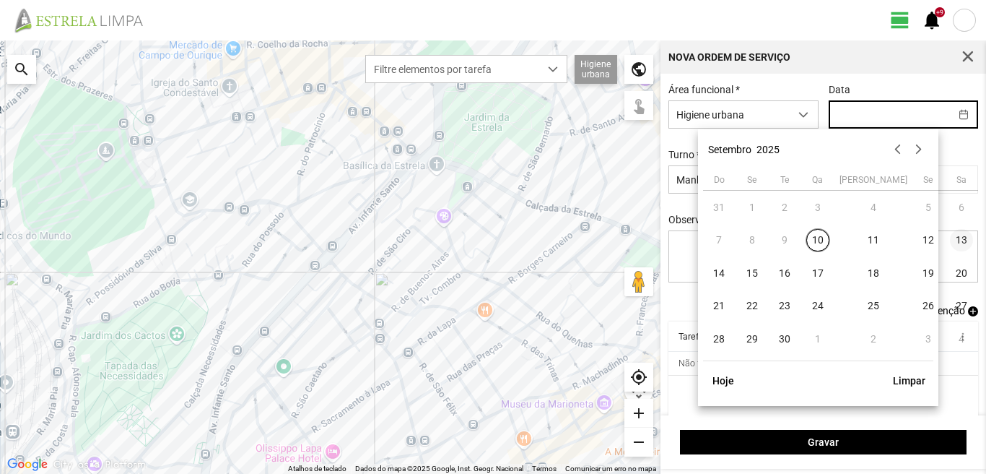
click at [950, 237] on span "13" at bounding box center [961, 240] width 23 height 23
type input "[DATE]"
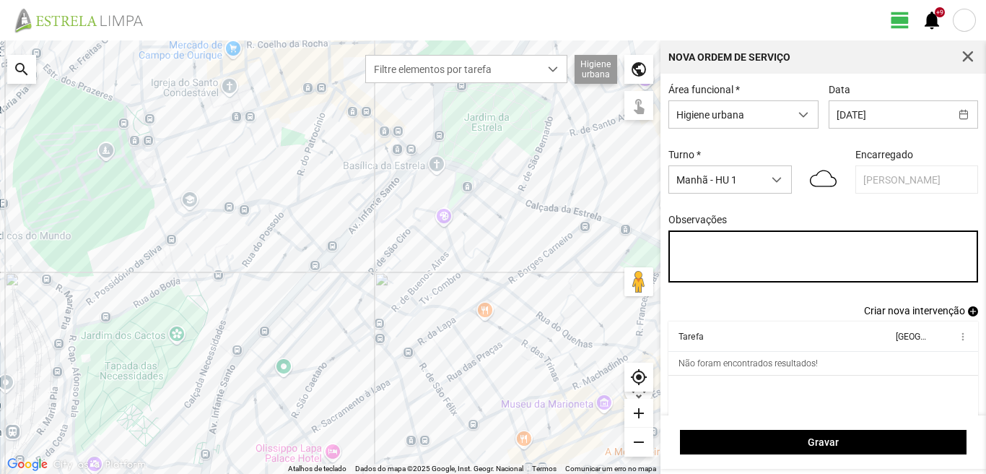
click at [680, 246] on textarea "Observações" at bounding box center [824, 256] width 311 height 52
type textarea "6-10-17-25-39-44-descanso ao serviço-22-36-45-47-49-50"
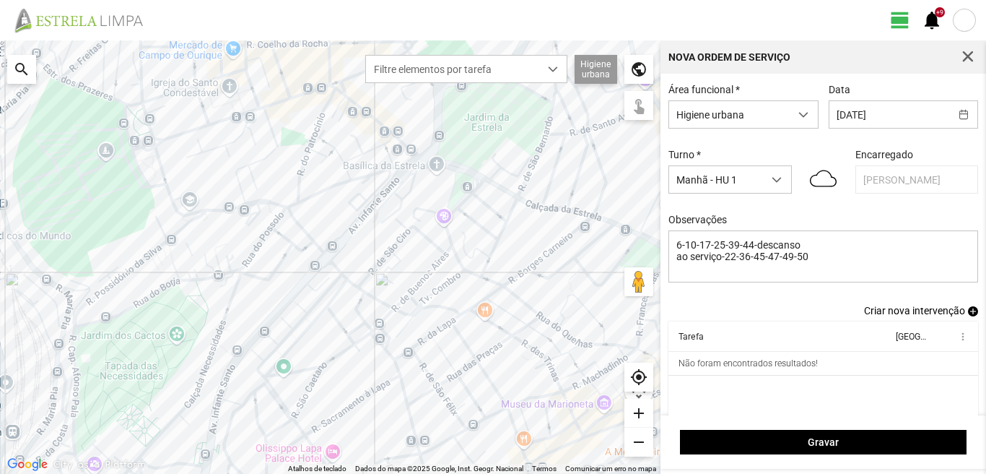
click at [968, 313] on span "add" at bounding box center [973, 311] width 10 height 10
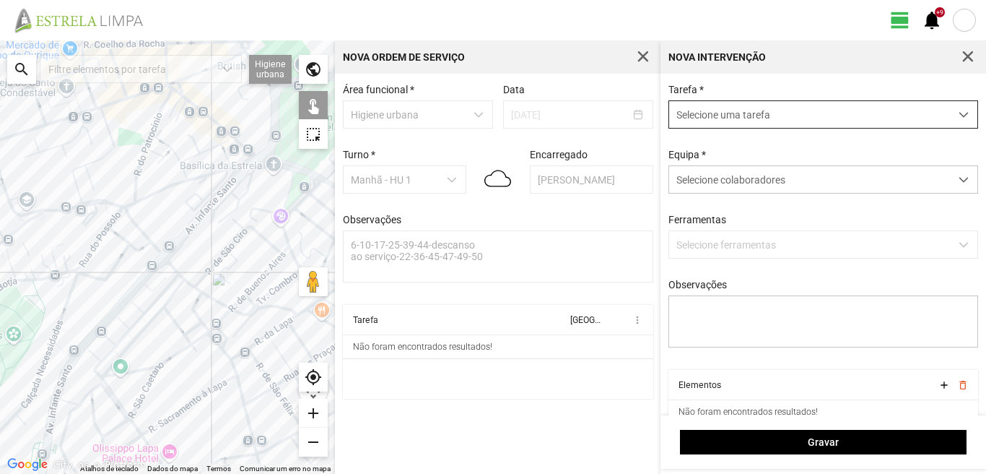
click at [744, 116] on span "Selecione uma tarefa" at bounding box center [809, 114] width 281 height 27
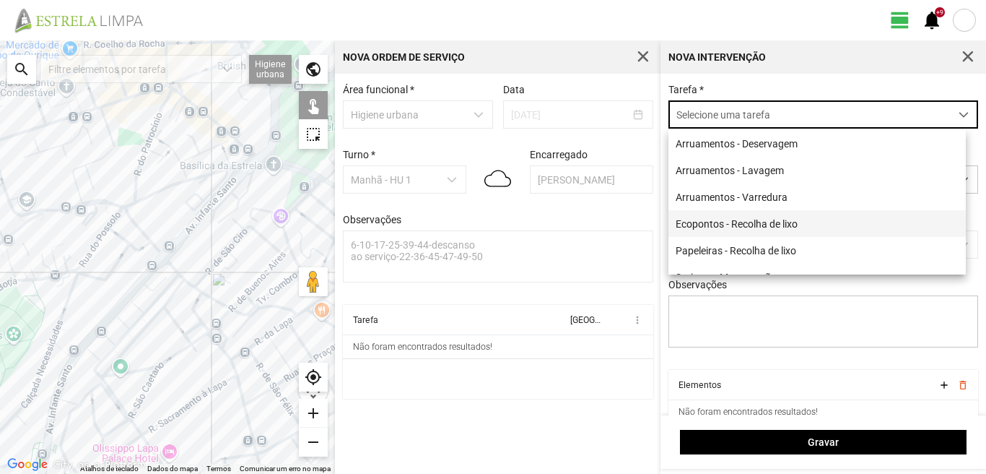
click at [737, 223] on li "Ecopontos - Recolha de lixo" at bounding box center [818, 223] width 298 height 27
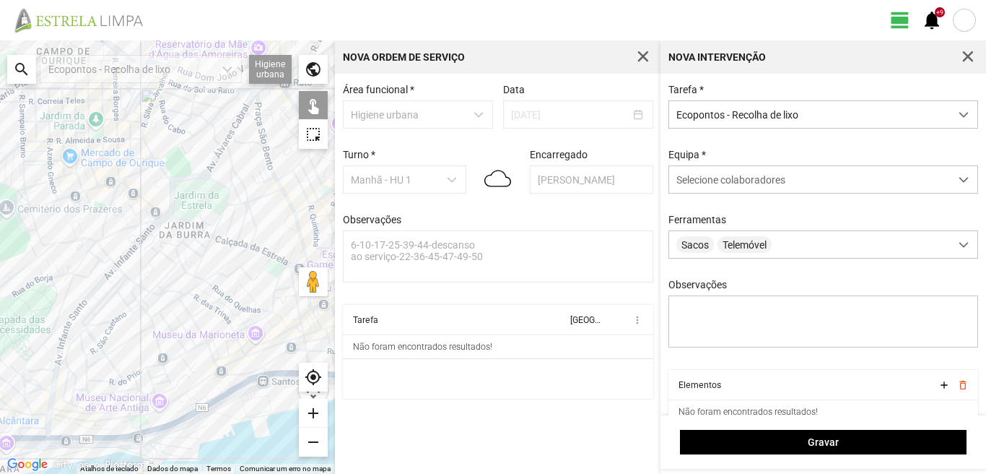
click at [123, 303] on div at bounding box center [167, 256] width 335 height 433
click at [116, 295] on div at bounding box center [167, 256] width 335 height 433
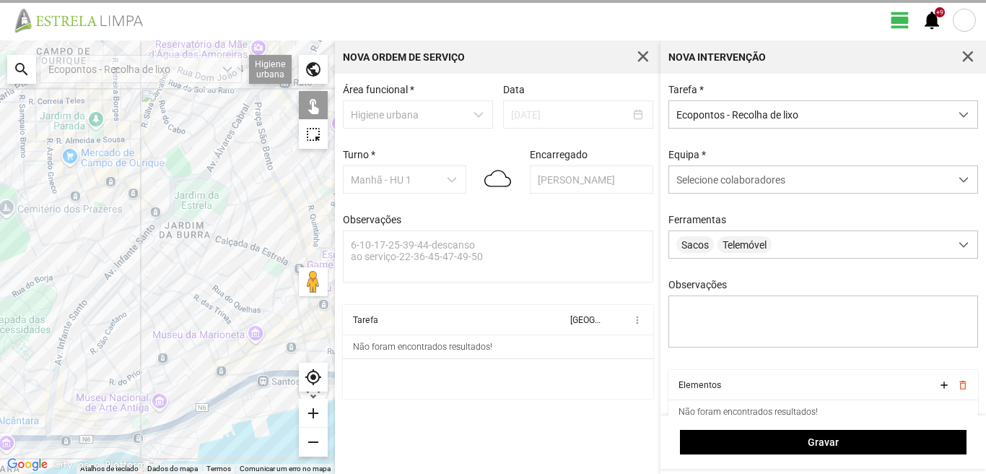
click at [127, 281] on div at bounding box center [167, 256] width 335 height 433
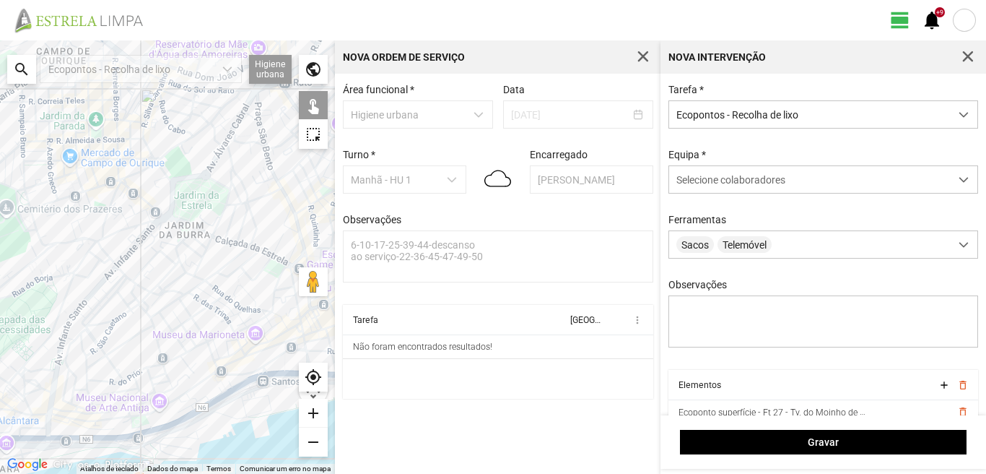
click at [63, 245] on div at bounding box center [167, 256] width 335 height 433
click at [19, 190] on div at bounding box center [167, 256] width 335 height 433
click at [122, 186] on div at bounding box center [167, 256] width 335 height 433
click at [138, 225] on div at bounding box center [167, 256] width 335 height 433
click at [214, 230] on div at bounding box center [167, 256] width 335 height 433
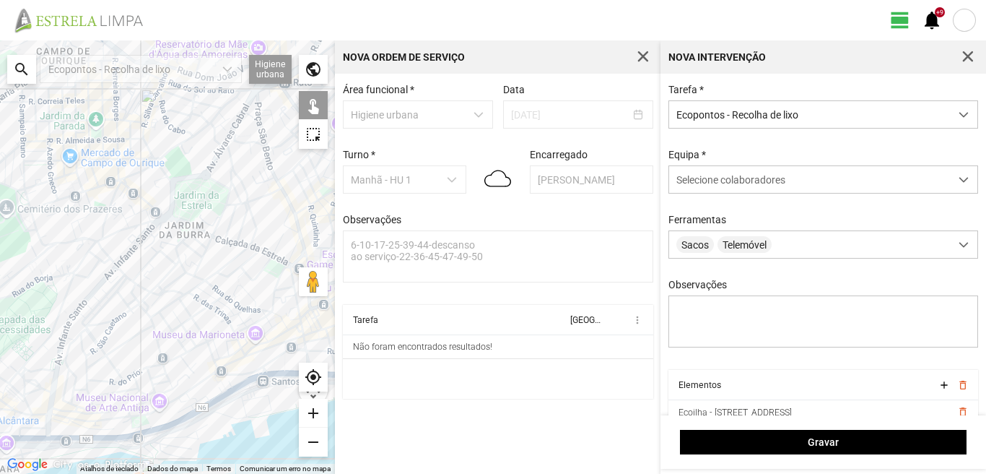
click at [225, 190] on div at bounding box center [167, 256] width 335 height 433
click at [284, 235] on div at bounding box center [167, 256] width 335 height 433
click at [283, 266] on div at bounding box center [167, 256] width 335 height 433
click at [282, 288] on div at bounding box center [167, 256] width 335 height 433
click at [270, 313] on div at bounding box center [167, 256] width 335 height 433
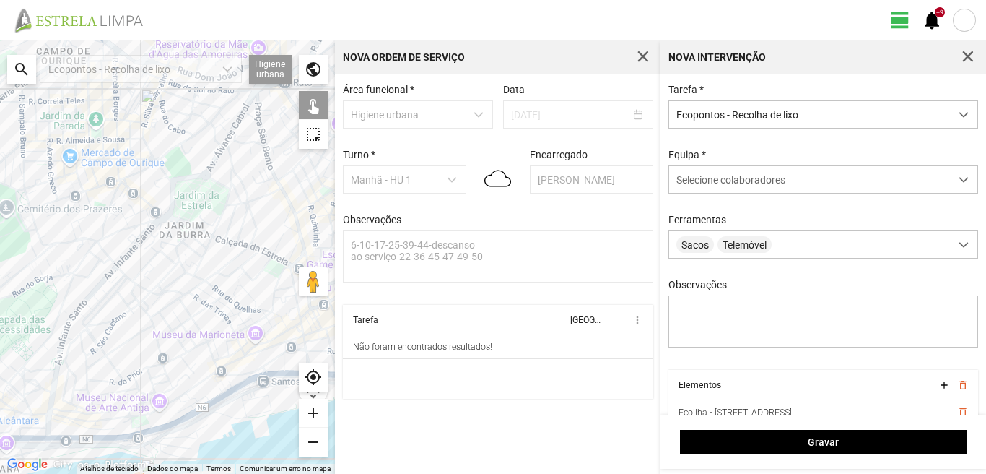
click at [273, 303] on div at bounding box center [167, 256] width 335 height 433
click at [215, 285] on div at bounding box center [167, 256] width 335 height 433
click at [220, 272] on div at bounding box center [167, 256] width 335 height 433
click at [182, 302] on div at bounding box center [167, 256] width 335 height 433
click at [204, 342] on div at bounding box center [167, 256] width 335 height 433
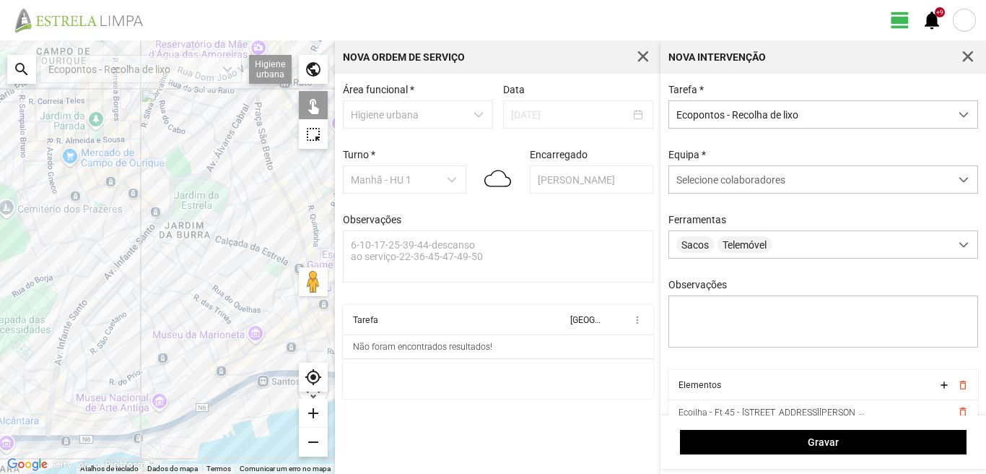
click at [251, 354] on div at bounding box center [167, 256] width 335 height 433
click at [283, 346] on div at bounding box center [167, 256] width 335 height 433
click at [290, 357] on div at bounding box center [167, 256] width 335 height 433
click at [298, 320] on div at bounding box center [167, 256] width 335 height 433
click at [282, 351] on div at bounding box center [167, 256] width 335 height 433
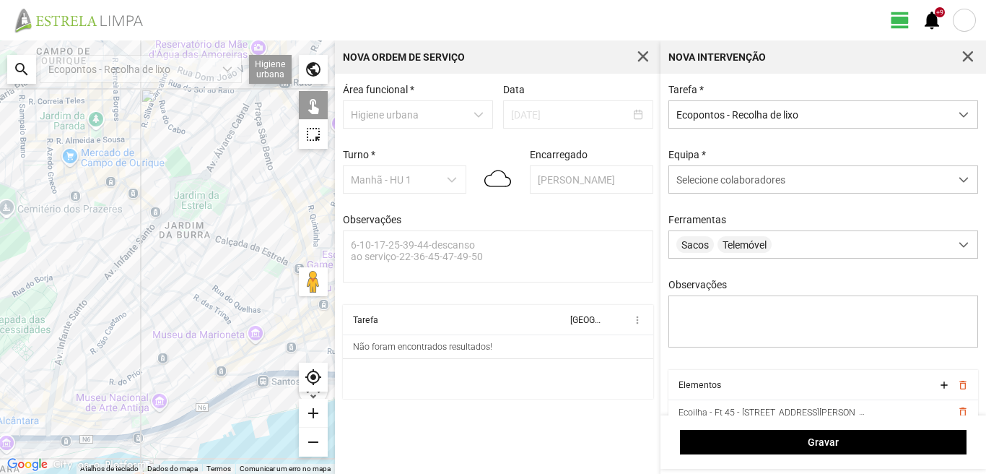
click at [264, 365] on div at bounding box center [167, 256] width 335 height 433
click at [261, 391] on div at bounding box center [167, 256] width 335 height 433
click at [209, 374] on div at bounding box center [167, 256] width 335 height 433
click at [229, 391] on div at bounding box center [167, 256] width 335 height 433
click at [230, 399] on div at bounding box center [167, 256] width 335 height 433
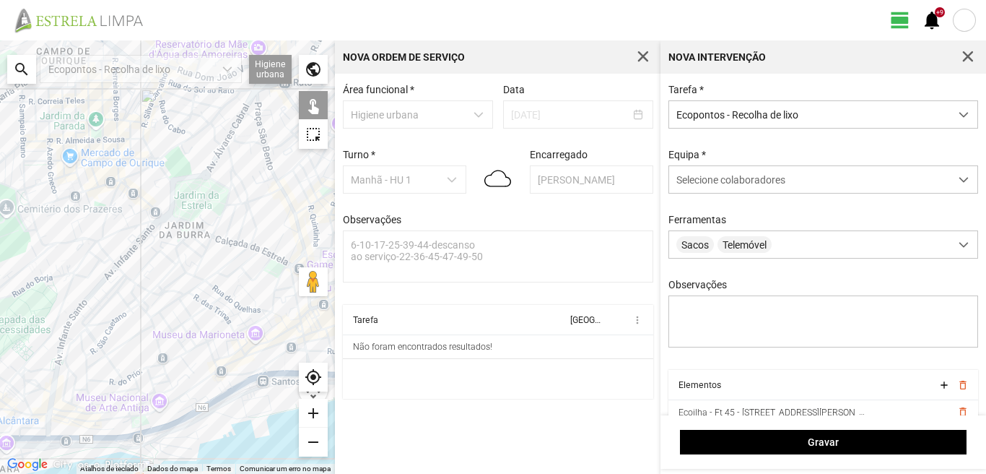
click at [100, 287] on div at bounding box center [167, 256] width 335 height 433
click at [97, 274] on div at bounding box center [167, 256] width 335 height 433
click at [118, 266] on div at bounding box center [167, 256] width 335 height 433
click at [120, 281] on div at bounding box center [167, 256] width 335 height 433
click at [160, 338] on div at bounding box center [167, 256] width 335 height 433
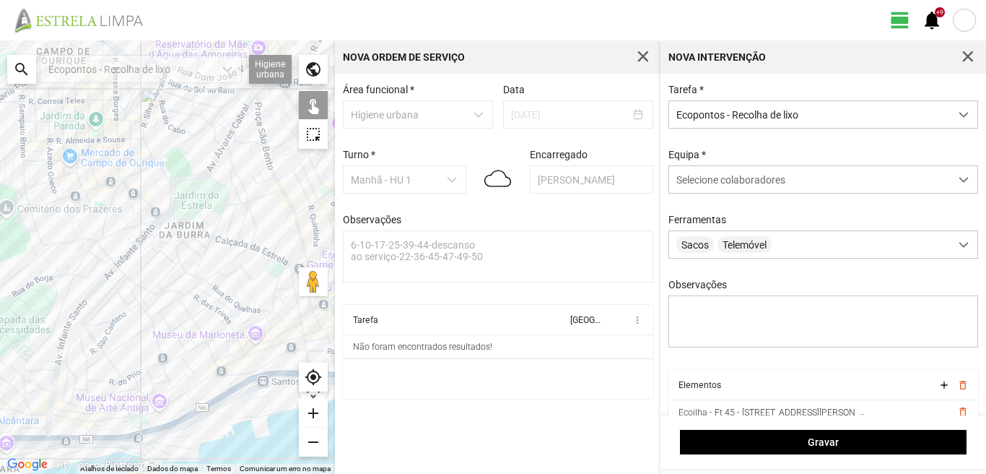
click at [185, 352] on div at bounding box center [167, 256] width 335 height 433
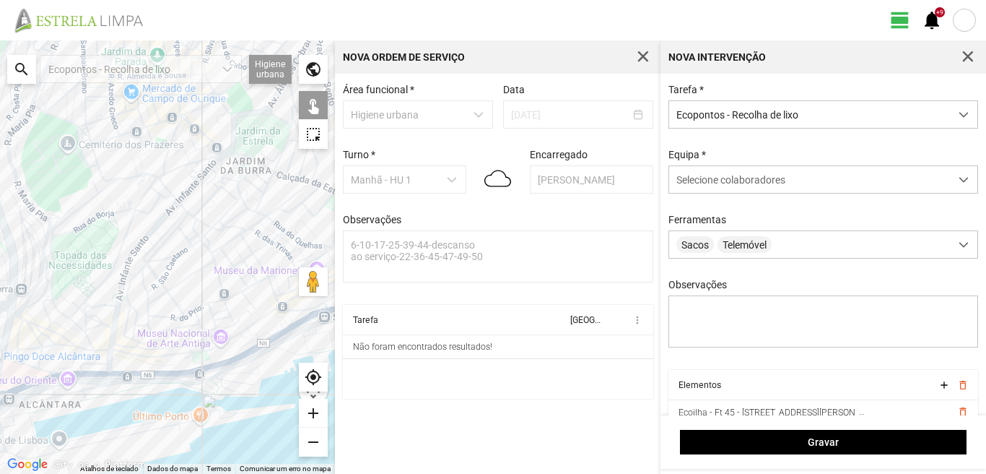
drag, startPoint x: 6, startPoint y: 409, endPoint x: 70, endPoint y: 345, distance: 90.4
click at [68, 345] on div at bounding box center [167, 256] width 335 height 433
drag, startPoint x: 122, startPoint y: 308, endPoint x: 118, endPoint y: 298, distance: 10.3
click at [122, 307] on div at bounding box center [167, 256] width 335 height 433
click at [116, 300] on div at bounding box center [167, 256] width 335 height 433
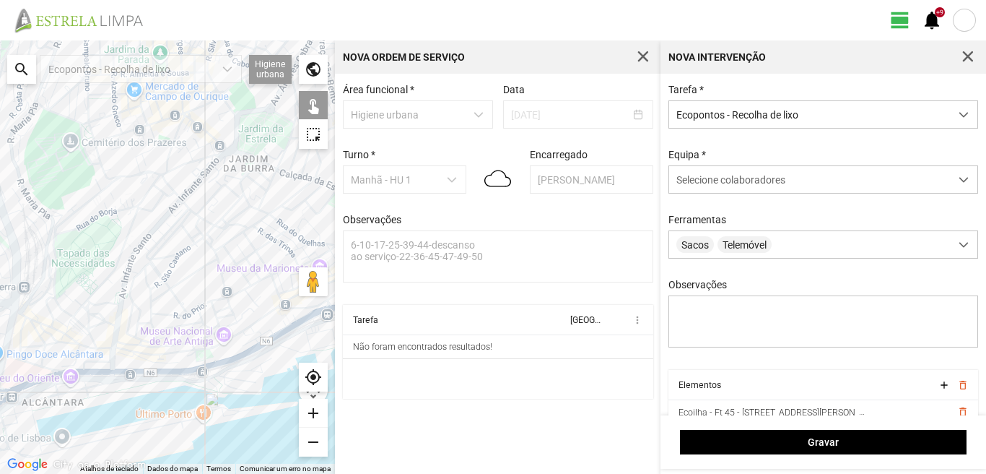
click at [107, 351] on div at bounding box center [167, 256] width 335 height 433
click at [118, 381] on div at bounding box center [167, 256] width 335 height 433
click at [139, 370] on div at bounding box center [167, 256] width 335 height 433
click at [171, 361] on div at bounding box center [167, 256] width 335 height 433
click at [136, 383] on div at bounding box center [167, 256] width 335 height 433
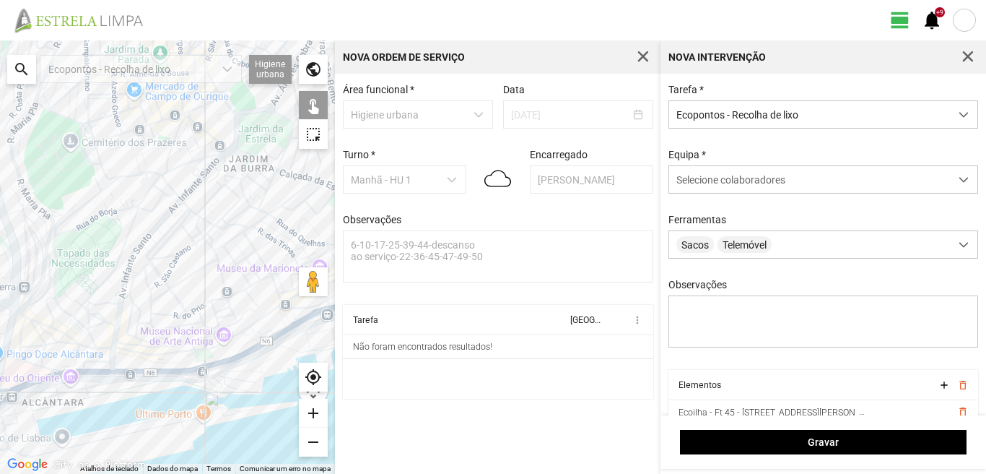
click at [154, 381] on div at bounding box center [167, 256] width 335 height 433
click at [171, 382] on div at bounding box center [167, 256] width 335 height 433
click at [199, 387] on div at bounding box center [167, 256] width 335 height 433
click at [246, 350] on div at bounding box center [167, 256] width 335 height 433
click at [729, 177] on span "Selecione colaboradores" at bounding box center [731, 180] width 109 height 12
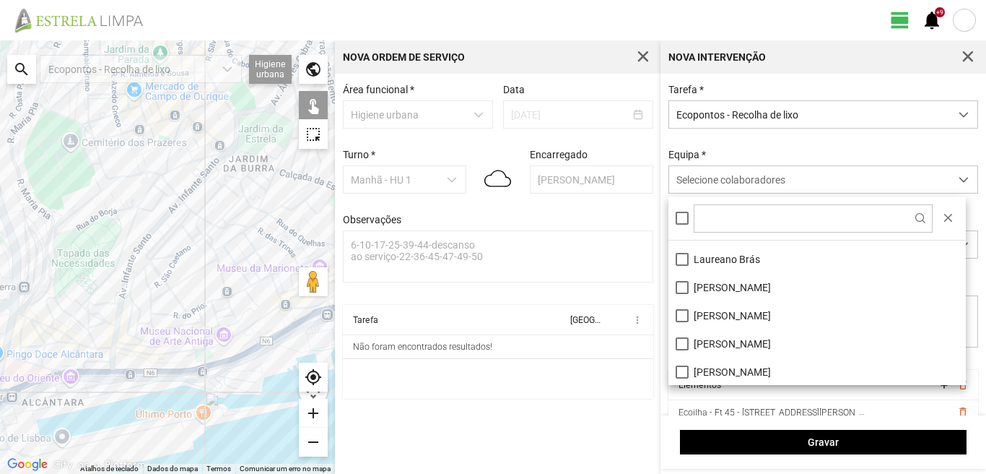
scroll to position [144, 0]
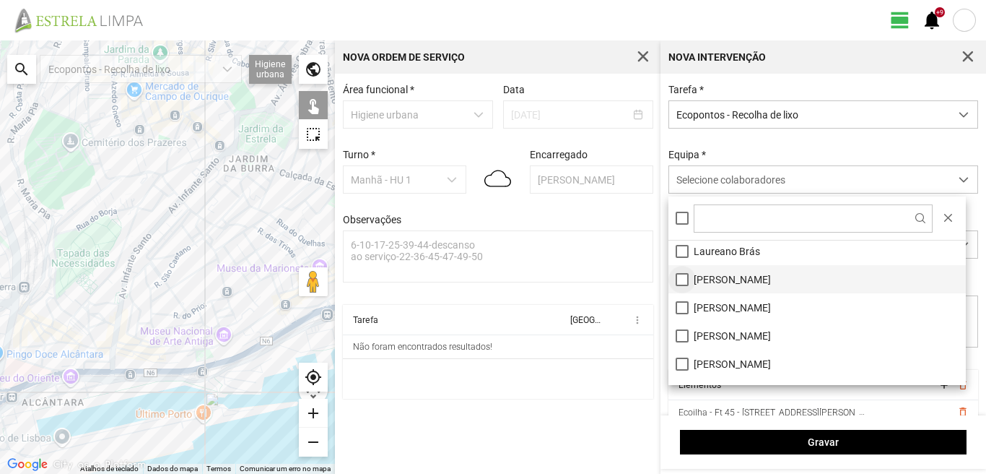
click at [678, 274] on li "[PERSON_NAME]" at bounding box center [818, 279] width 298 height 28
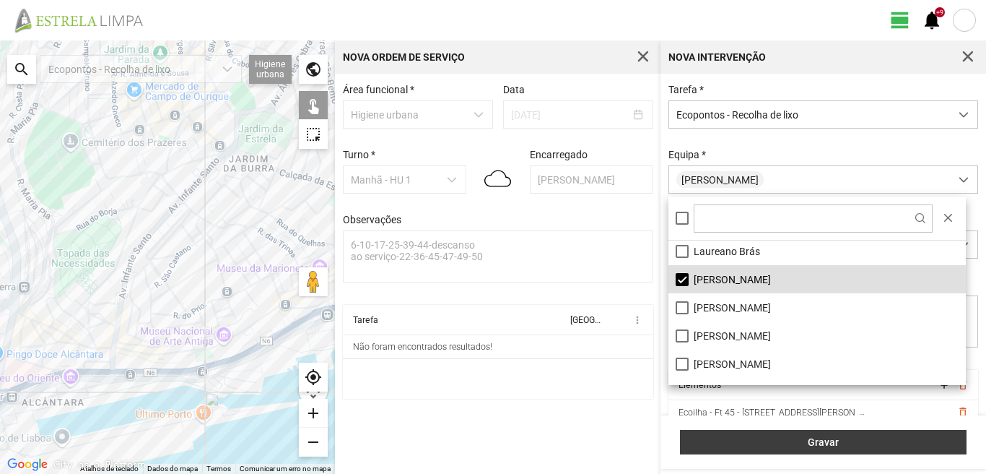
click at [746, 447] on span "Gravar" at bounding box center [824, 442] width 272 height 12
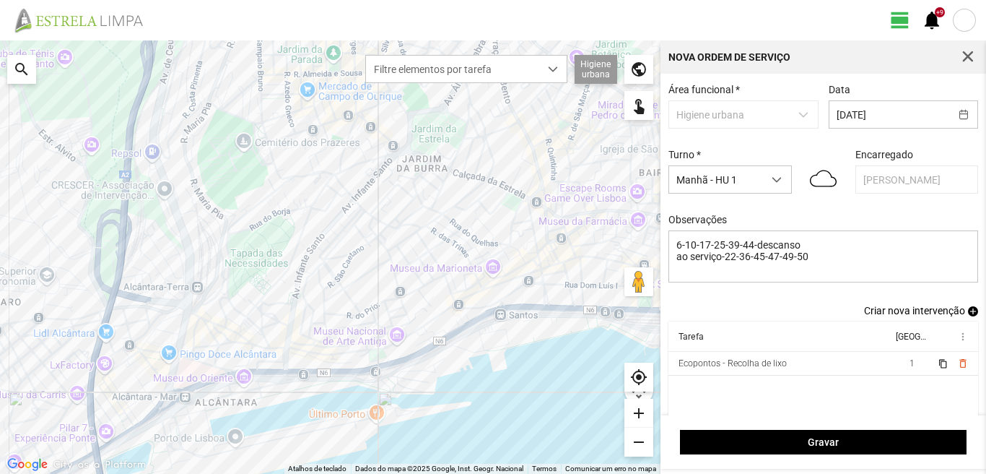
click at [968, 311] on span "add" at bounding box center [973, 311] width 10 height 10
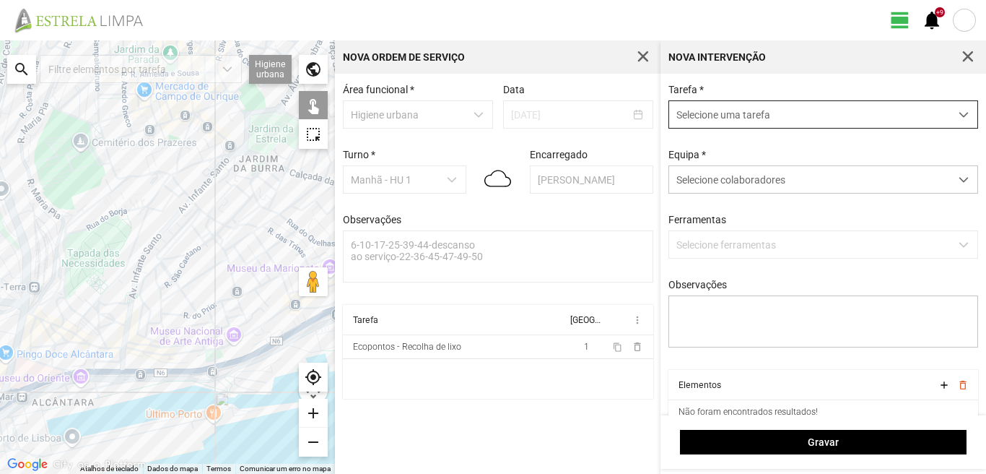
click at [744, 119] on span "Selecione uma tarefa" at bounding box center [809, 114] width 281 height 27
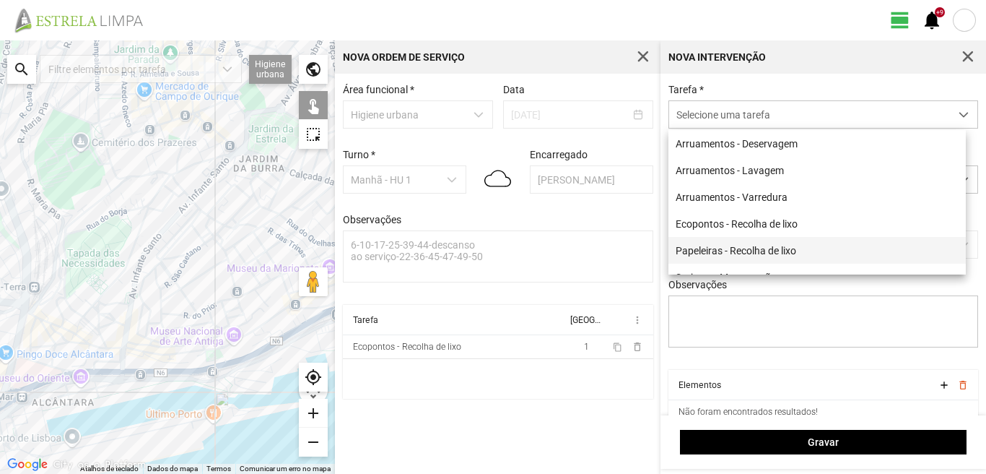
click at [728, 248] on li "Papeleiras - Recolha de lixo" at bounding box center [818, 250] width 298 height 27
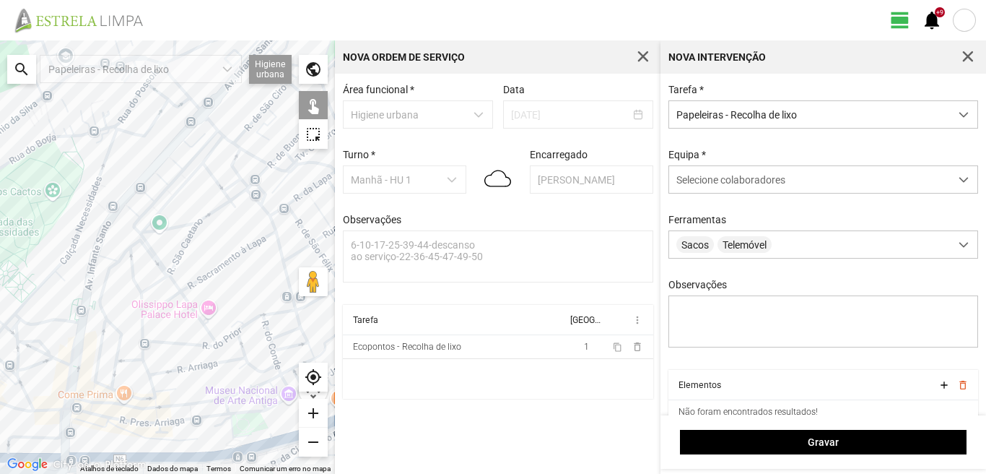
drag, startPoint x: 176, startPoint y: 277, endPoint x: 116, endPoint y: 316, distance: 71.5
click at [118, 316] on div at bounding box center [167, 256] width 335 height 433
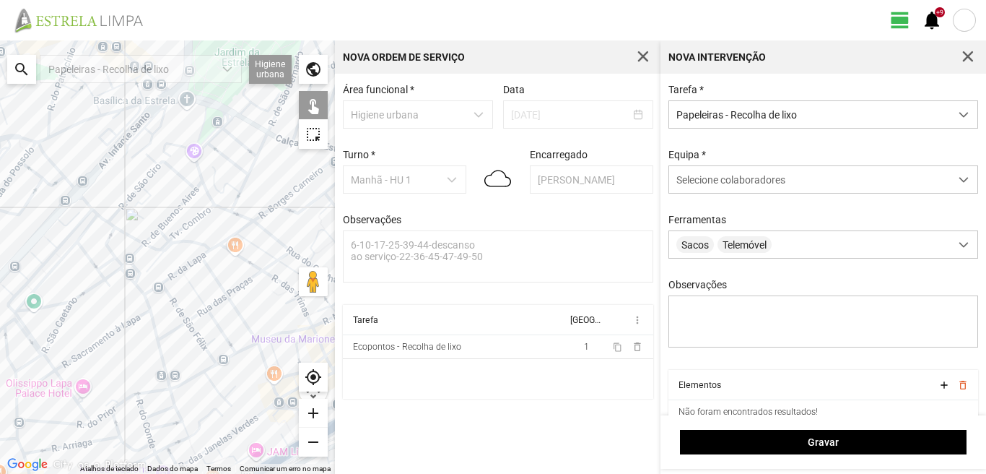
drag, startPoint x: 292, startPoint y: 231, endPoint x: 212, endPoint y: 293, distance: 102.0
click at [214, 290] on div at bounding box center [167, 256] width 335 height 433
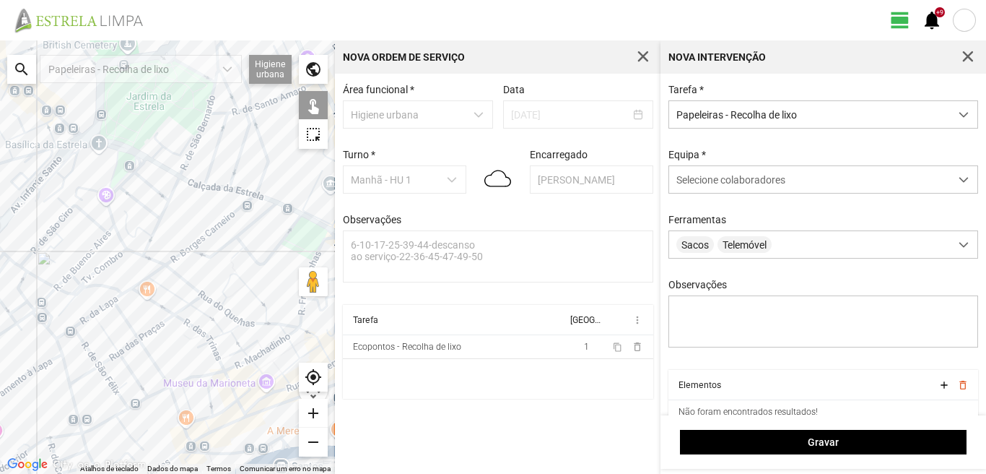
drag, startPoint x: 248, startPoint y: 305, endPoint x: 183, endPoint y: 332, distance: 69.9
click at [185, 332] on div at bounding box center [167, 256] width 335 height 433
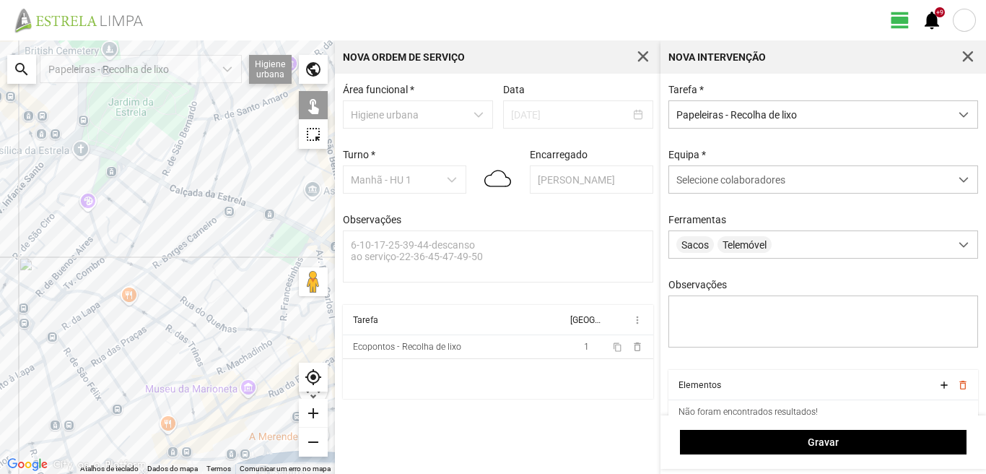
click at [201, 309] on div at bounding box center [167, 256] width 335 height 433
click at [213, 305] on div at bounding box center [167, 256] width 335 height 433
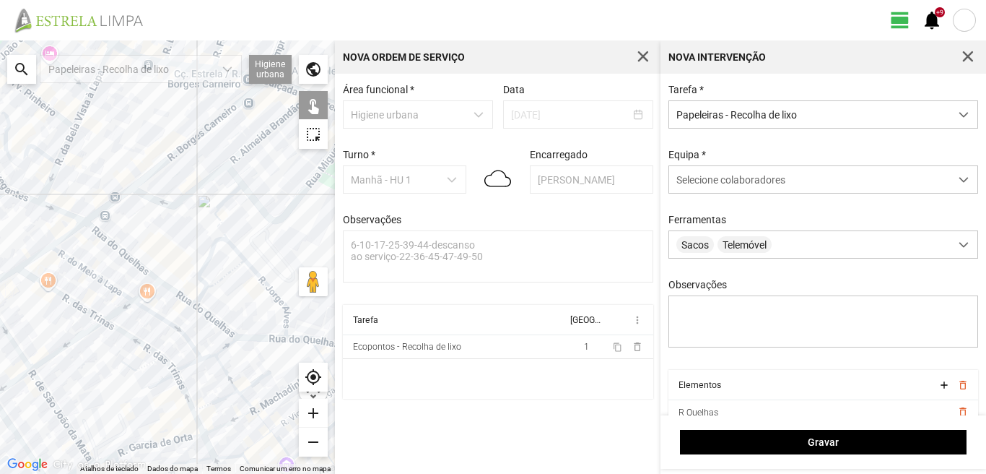
click at [209, 296] on div at bounding box center [167, 256] width 335 height 433
click at [222, 332] on div at bounding box center [167, 256] width 335 height 433
click at [288, 320] on div at bounding box center [167, 256] width 335 height 433
click at [288, 331] on div at bounding box center [167, 256] width 335 height 433
click at [291, 339] on div at bounding box center [167, 256] width 335 height 433
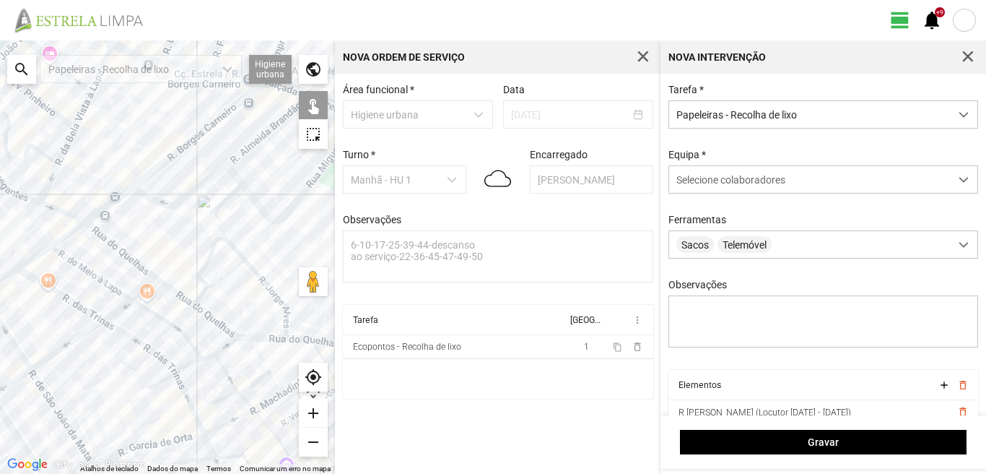
click at [178, 340] on div at bounding box center [167, 256] width 335 height 433
click at [148, 353] on div at bounding box center [167, 256] width 335 height 433
click at [119, 329] on div at bounding box center [167, 256] width 335 height 433
drag, startPoint x: 193, startPoint y: 371, endPoint x: 173, endPoint y: 358, distance: 24.0
click at [178, 363] on div at bounding box center [167, 256] width 335 height 433
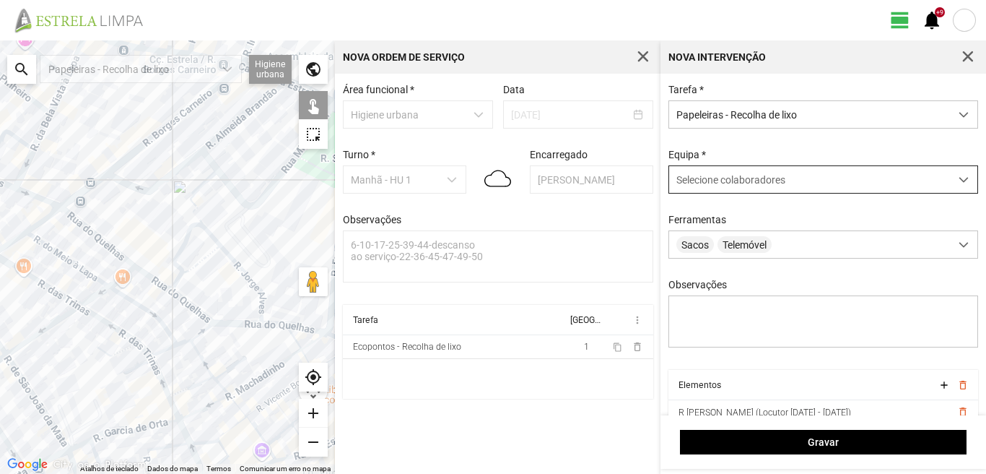
click at [747, 177] on span "Selecione colaboradores" at bounding box center [731, 180] width 109 height 12
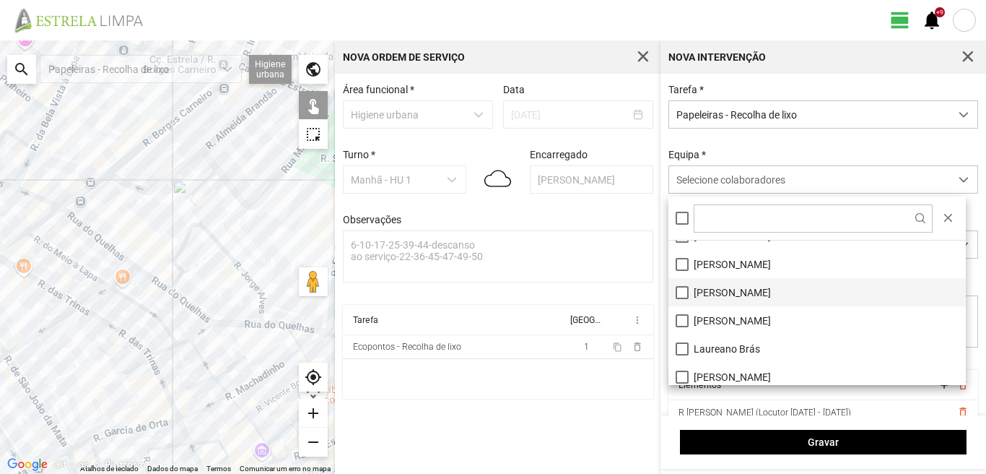
scroll to position [72, 0]
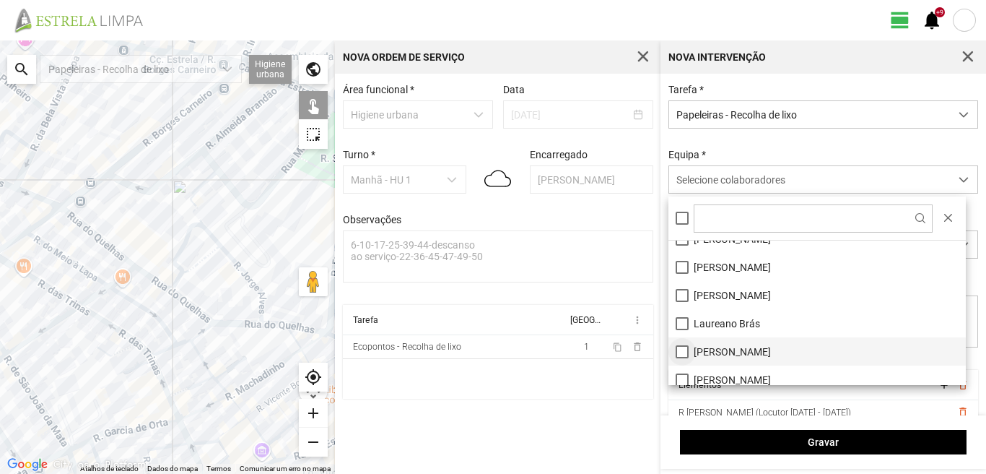
click at [682, 348] on li "[PERSON_NAME]" at bounding box center [818, 351] width 298 height 28
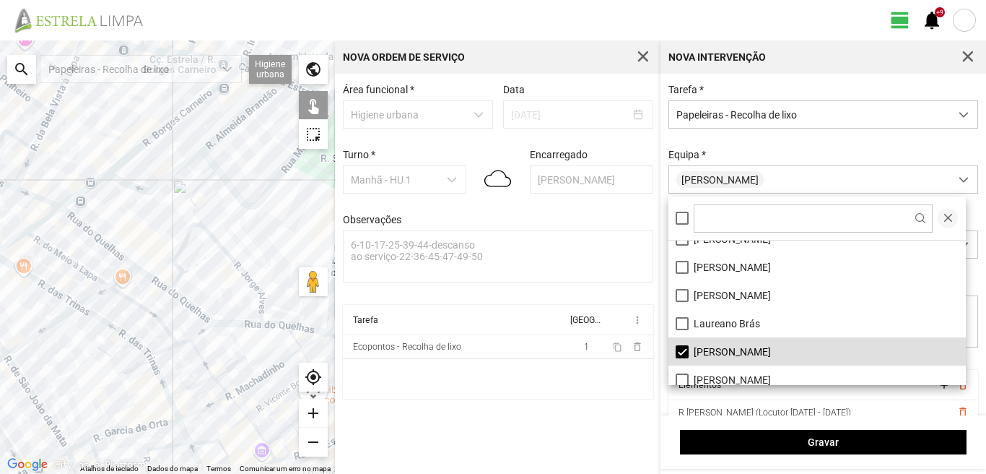
click at [949, 213] on button "button" at bounding box center [948, 218] width 20 height 20
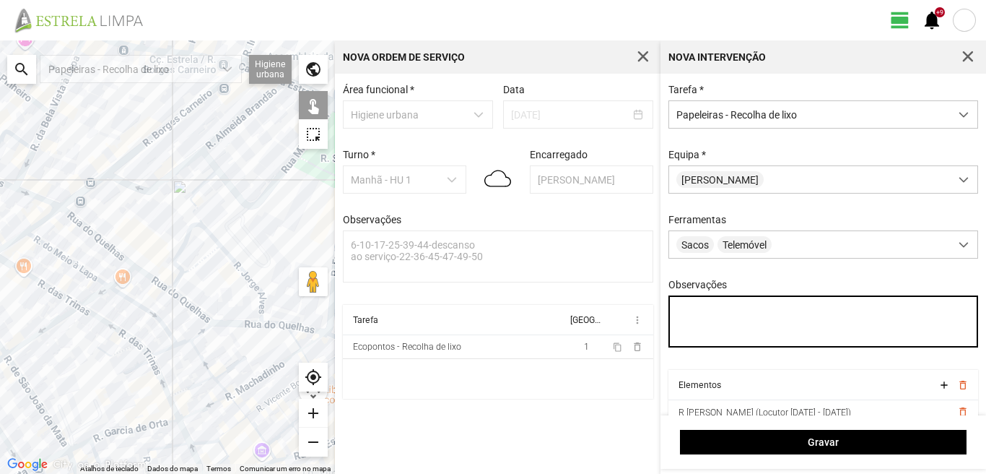
click at [708, 312] on textarea "Observações" at bounding box center [824, 321] width 311 height 52
type textarea "s"
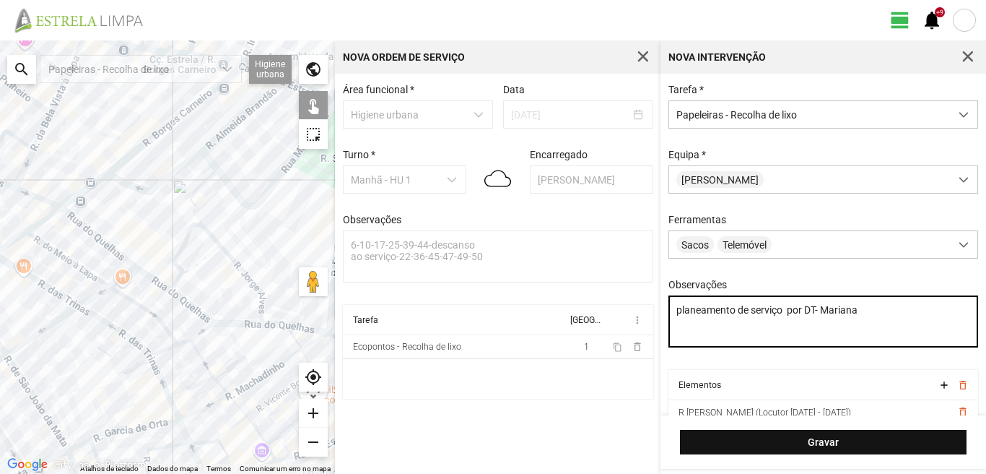
type textarea "planeamento de serviço por DT- Mariana"
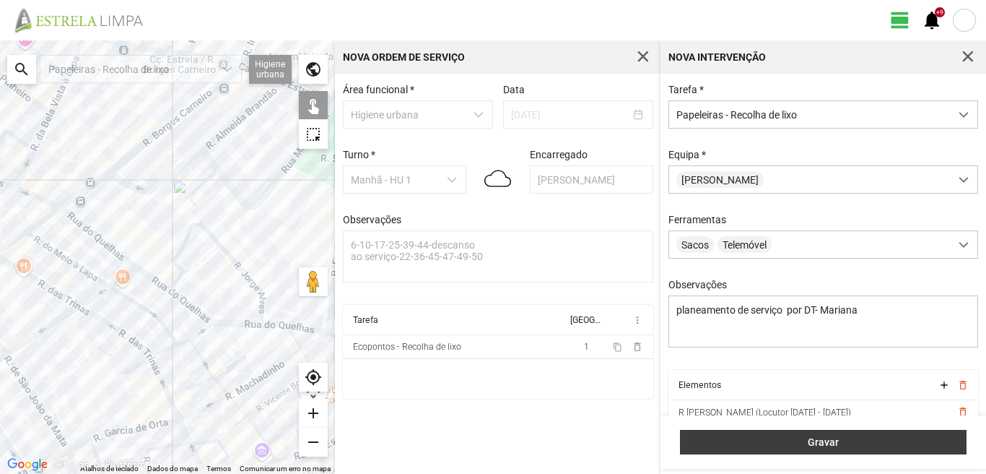
click at [764, 446] on span "Gravar" at bounding box center [824, 442] width 272 height 12
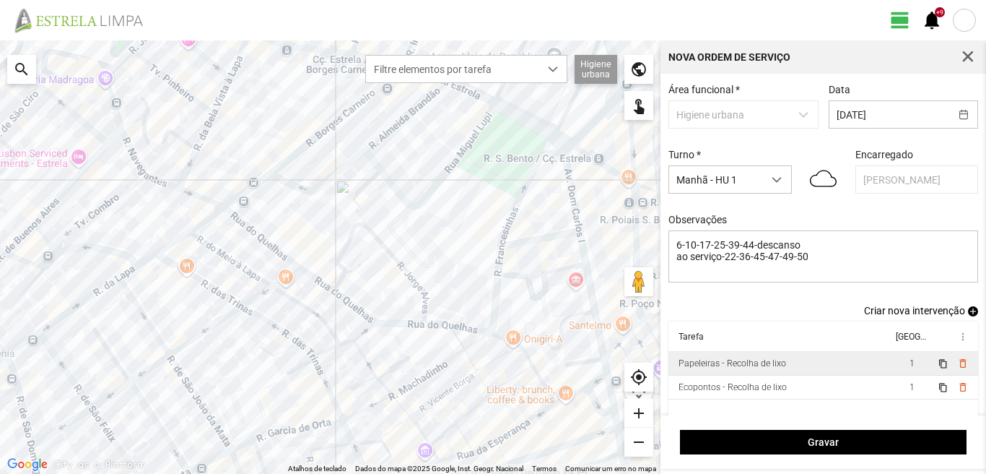
click at [895, 370] on td "1" at bounding box center [912, 364] width 40 height 24
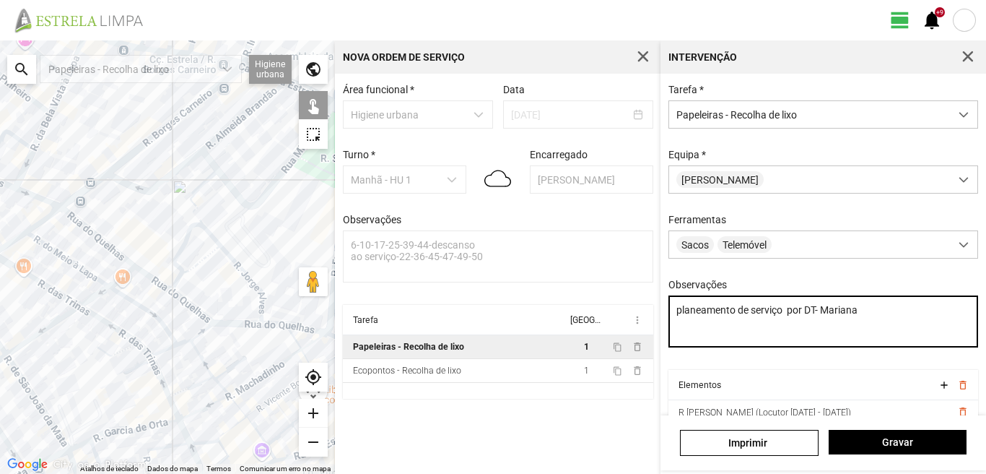
click at [700, 332] on textarea "planeamento de serviço por DT- Mariana" at bounding box center [824, 321] width 311 height 52
click at [862, 315] on textarea "planeamento de serviço por DT- Mariana" at bounding box center [824, 321] width 311 height 52
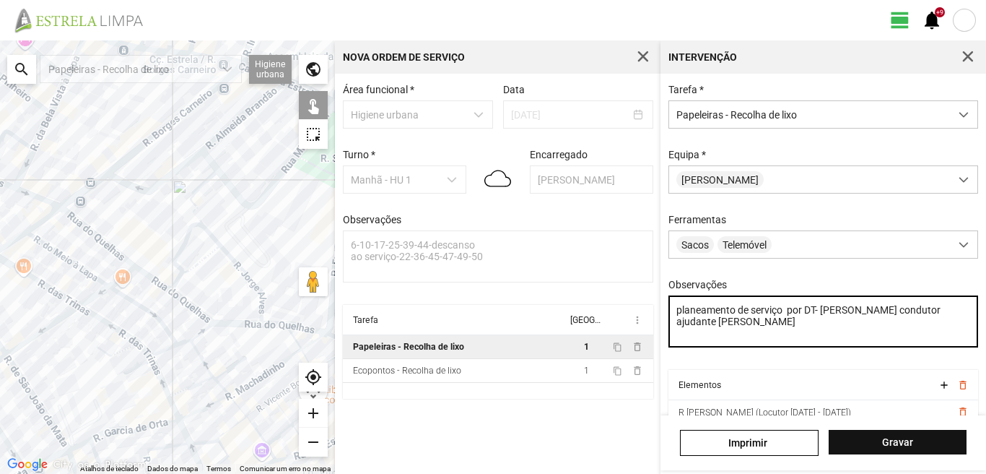
type textarea "planeamento de serviço por DT- [PERSON_NAME] condutor ajudante [PERSON_NAME]"
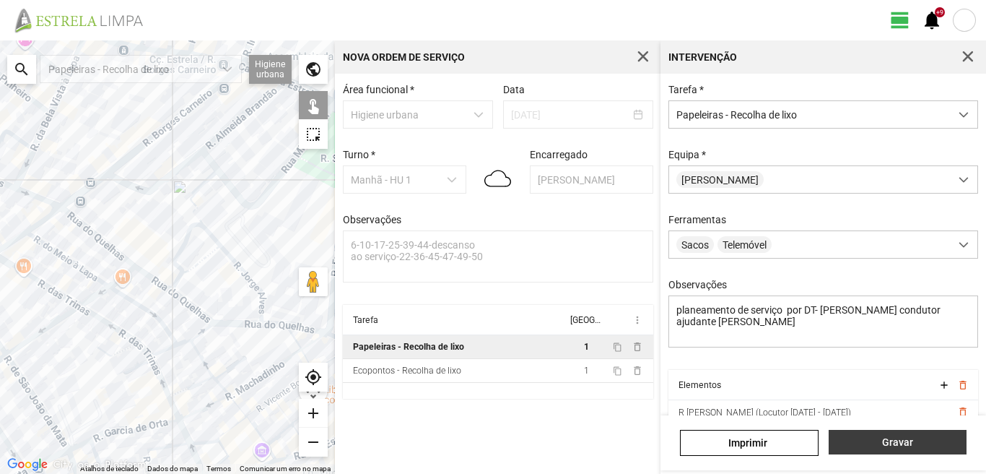
click at [870, 431] on button "Gravar" at bounding box center [898, 442] width 138 height 25
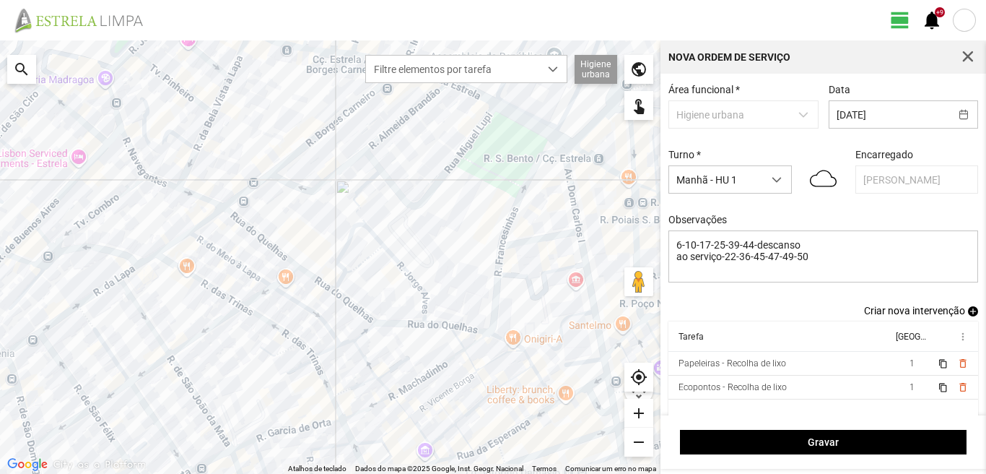
click at [968, 313] on span "add" at bounding box center [973, 311] width 10 height 10
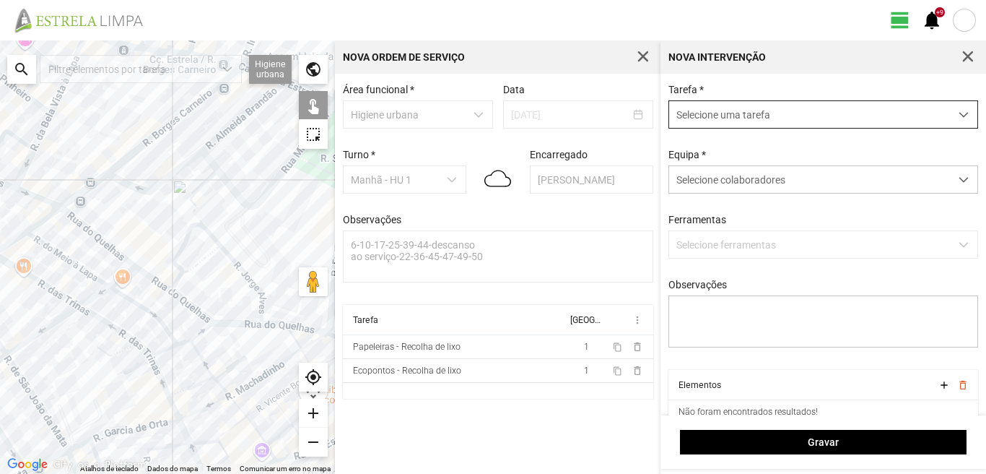
click at [784, 109] on span "Selecione uma tarefa" at bounding box center [809, 114] width 281 height 27
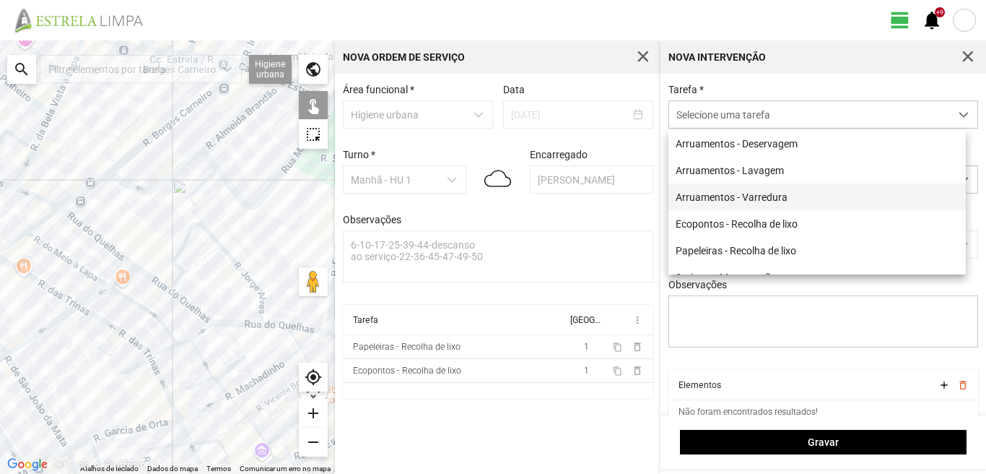
click at [758, 197] on li "Arruamentos - Varredura" at bounding box center [818, 196] width 298 height 27
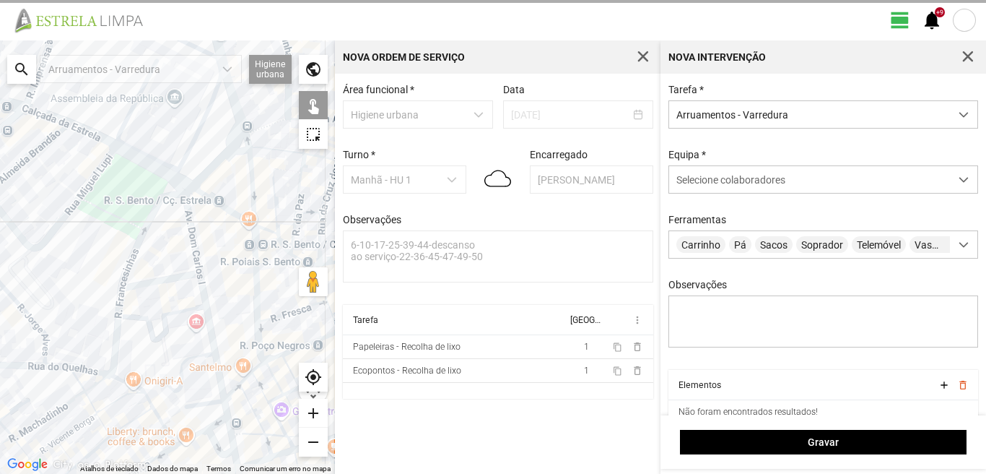
drag, startPoint x: 221, startPoint y: 342, endPoint x: 0, endPoint y: 383, distance: 224.8
click at [0, 383] on div at bounding box center [167, 256] width 335 height 433
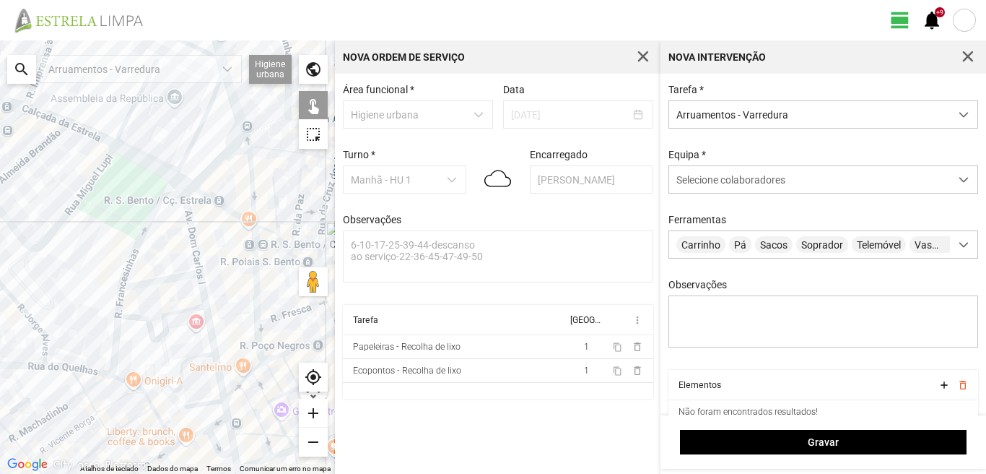
click at [188, 215] on div at bounding box center [167, 256] width 335 height 433
click at [178, 277] on div at bounding box center [167, 256] width 335 height 433
click at [205, 295] on div at bounding box center [167, 256] width 335 height 433
click at [205, 404] on div at bounding box center [167, 256] width 335 height 433
click at [227, 409] on div at bounding box center [167, 256] width 335 height 433
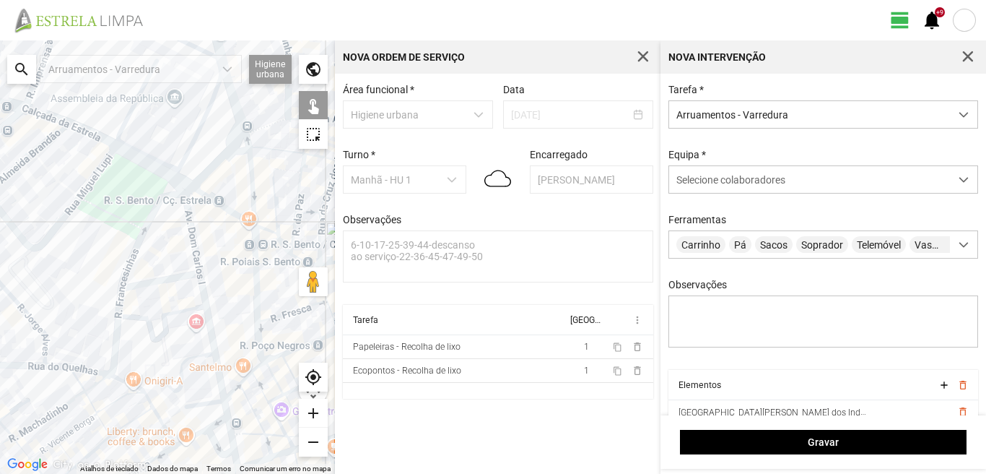
click at [214, 422] on div at bounding box center [167, 256] width 335 height 433
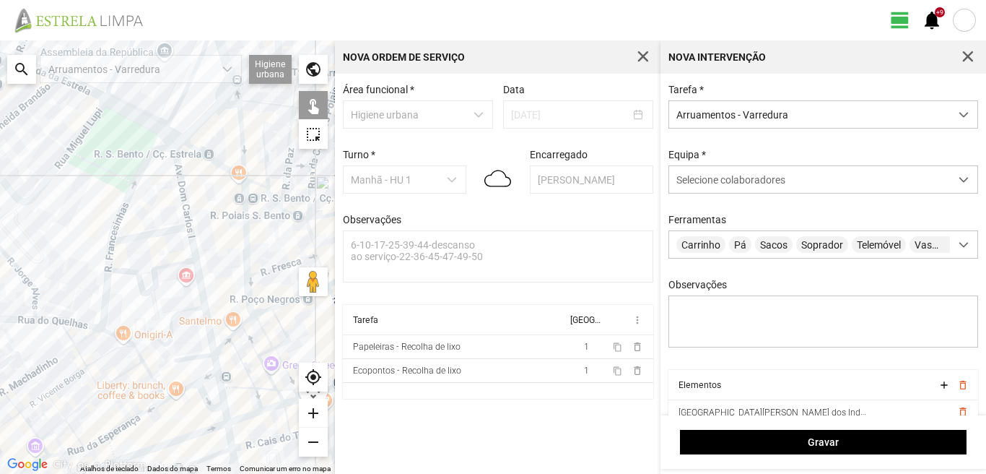
drag, startPoint x: 201, startPoint y: 412, endPoint x: 183, endPoint y: 324, distance: 89.8
click at [183, 326] on div at bounding box center [167, 256] width 335 height 433
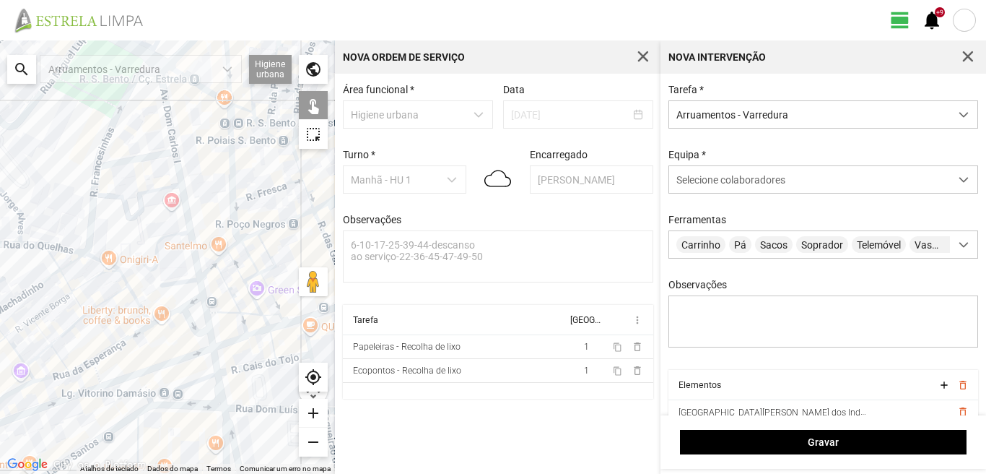
click at [164, 318] on div at bounding box center [167, 256] width 335 height 433
click at [173, 301] on div at bounding box center [167, 256] width 335 height 433
click at [193, 326] on div at bounding box center [167, 256] width 335 height 433
click at [205, 307] on div at bounding box center [167, 256] width 335 height 433
click at [209, 336] on div at bounding box center [167, 256] width 335 height 433
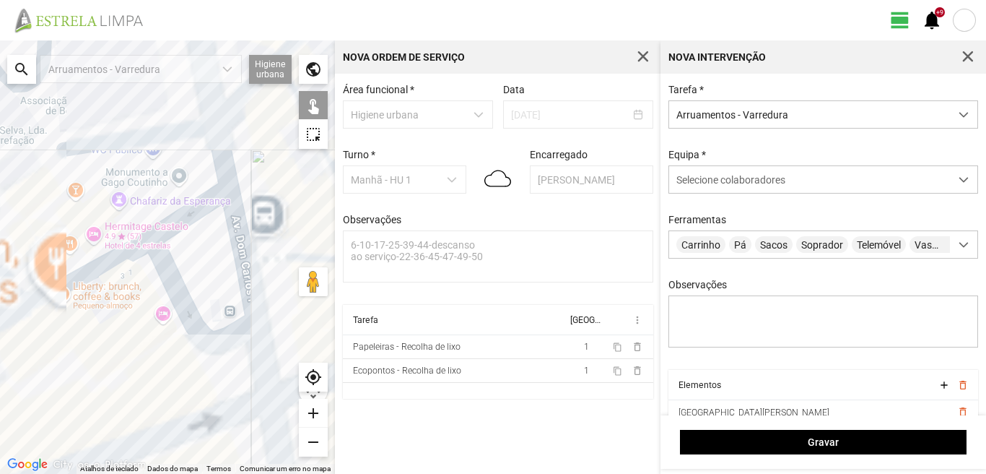
click at [195, 330] on div at bounding box center [167, 256] width 335 height 433
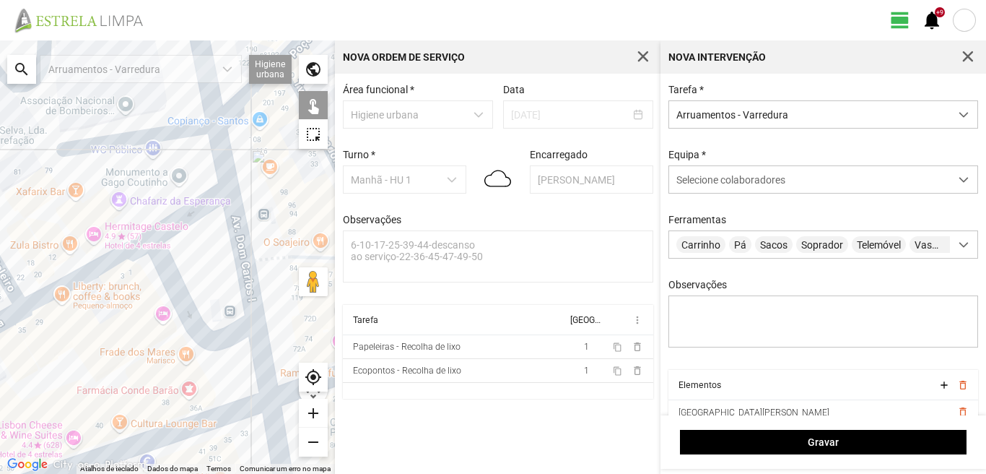
click at [196, 329] on div at bounding box center [167, 256] width 335 height 433
click at [192, 328] on div at bounding box center [167, 256] width 335 height 433
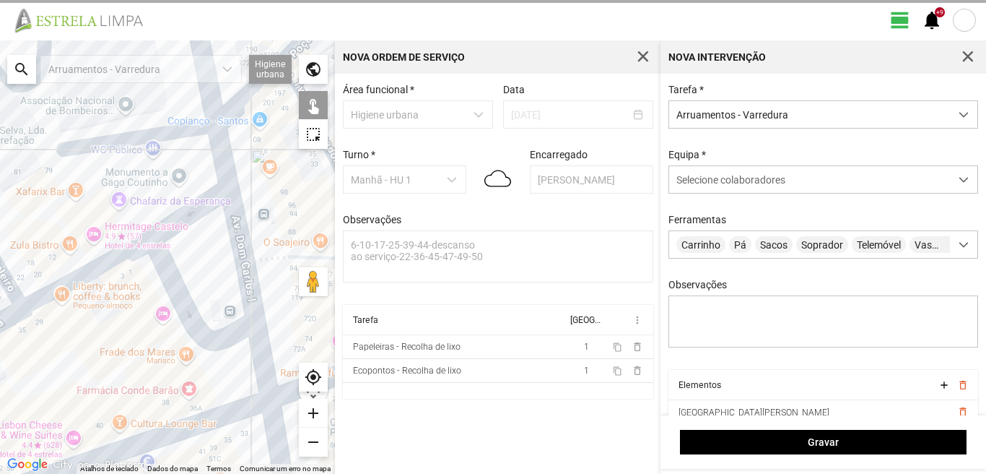
click at [259, 346] on div at bounding box center [167, 256] width 335 height 433
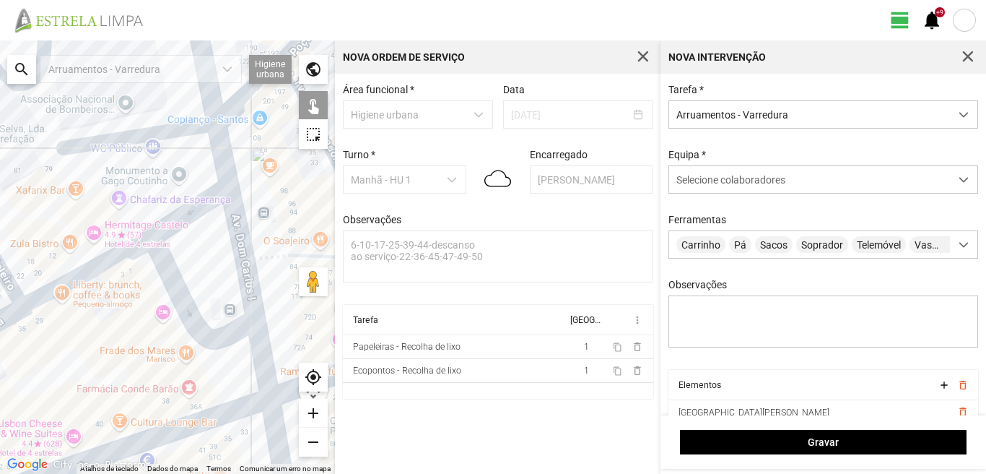
drag, startPoint x: 246, startPoint y: 359, endPoint x: 209, endPoint y: 291, distance: 77.2
click at [221, 308] on div at bounding box center [167, 256] width 335 height 433
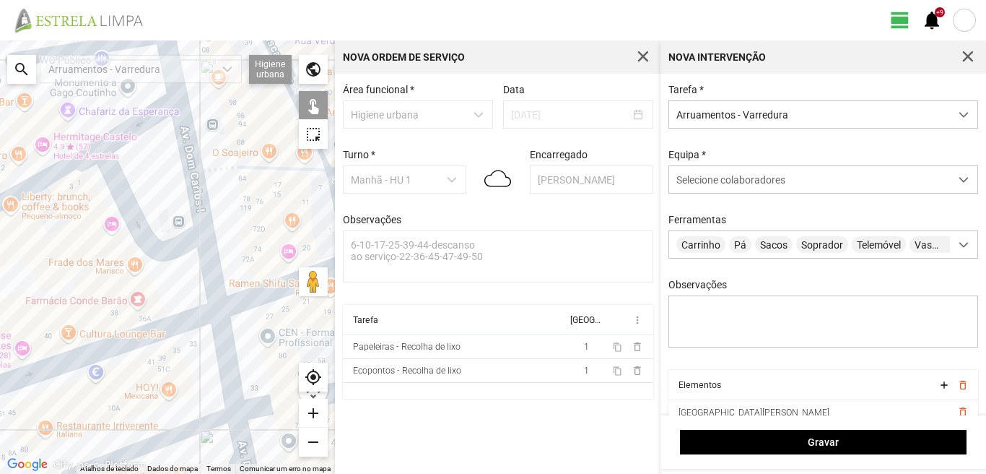
click at [221, 352] on div at bounding box center [167, 256] width 335 height 433
click at [182, 431] on div at bounding box center [167, 256] width 335 height 433
click at [234, 429] on div at bounding box center [167, 256] width 335 height 433
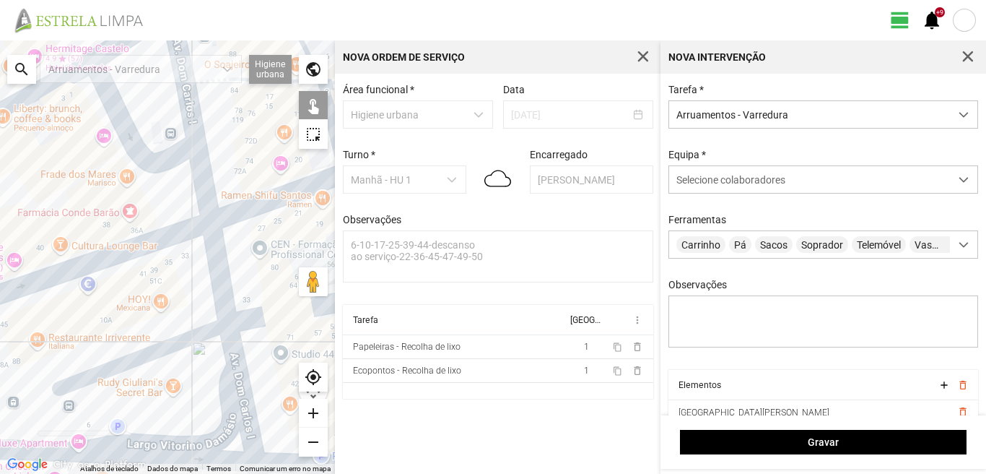
drag, startPoint x: 180, startPoint y: 398, endPoint x: 173, endPoint y: 266, distance: 132.3
click at [173, 297] on div at bounding box center [167, 256] width 335 height 433
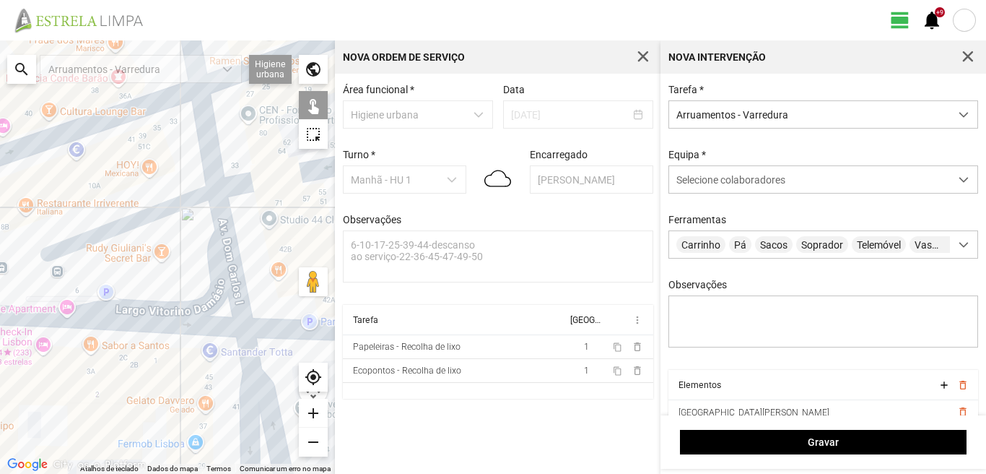
click at [243, 345] on div at bounding box center [167, 256] width 335 height 433
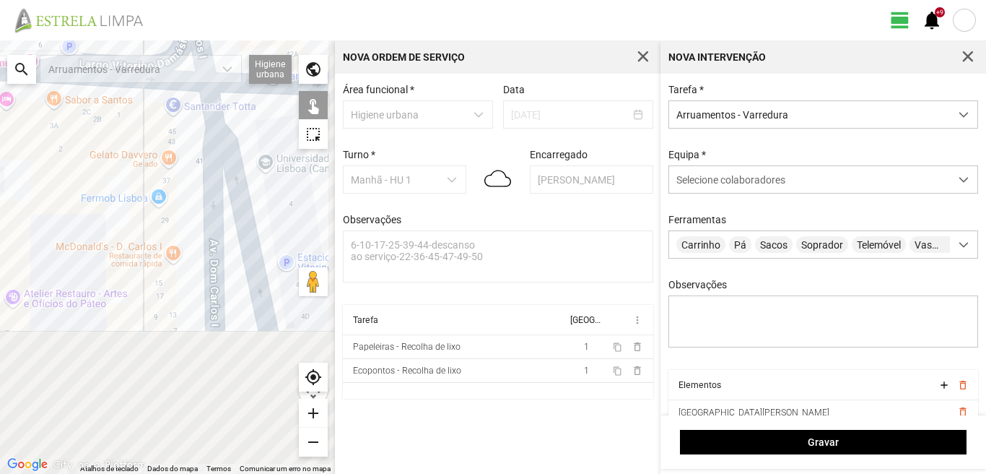
drag, startPoint x: 198, startPoint y: 420, endPoint x: 134, endPoint y: 118, distance: 307.8
click at [146, 140] on div at bounding box center [167, 256] width 335 height 433
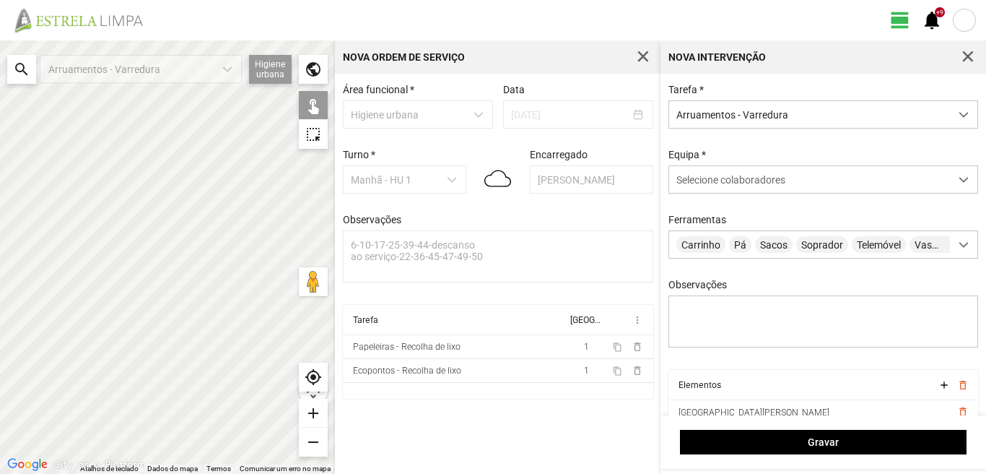
drag, startPoint x: 129, startPoint y: 118, endPoint x: 129, endPoint y: 169, distance: 50.5
click at [129, 169] on div at bounding box center [167, 256] width 335 height 433
click at [181, 343] on div at bounding box center [167, 256] width 335 height 433
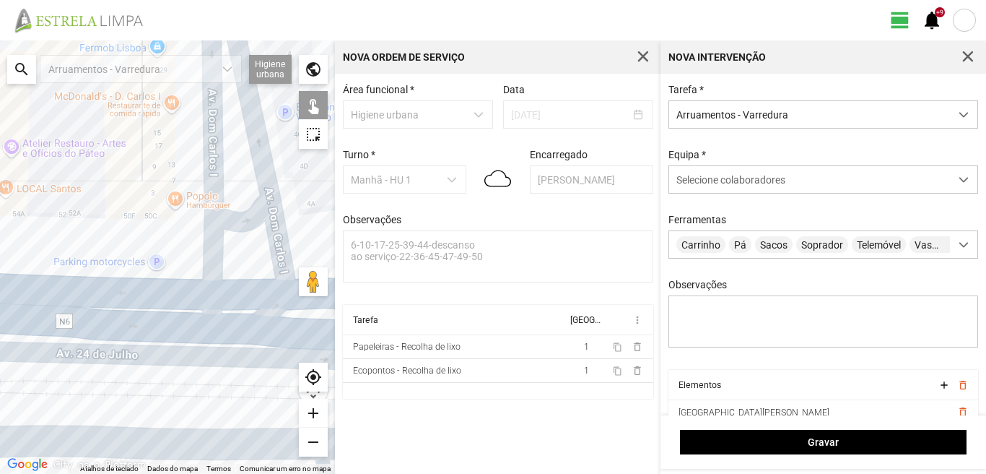
click at [202, 146] on div at bounding box center [167, 256] width 335 height 433
click at [226, 218] on div at bounding box center [167, 256] width 335 height 433
click at [224, 294] on div at bounding box center [167, 256] width 335 height 433
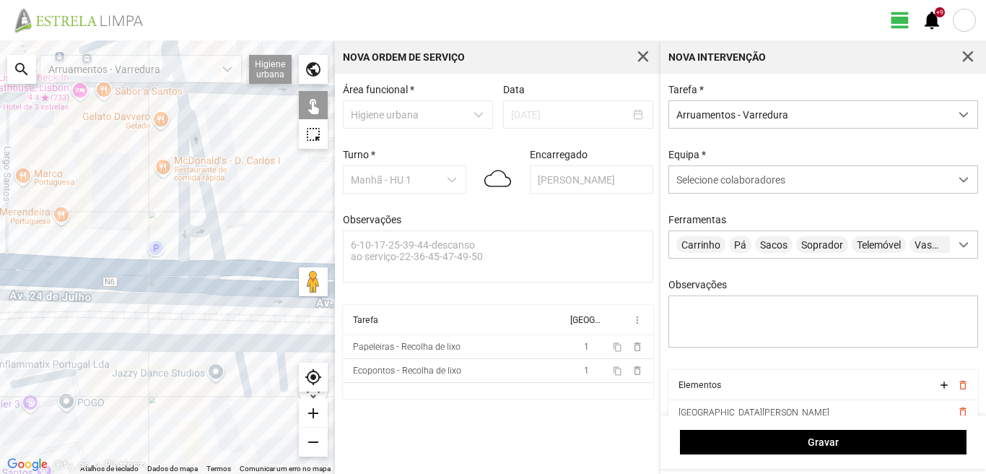
drag, startPoint x: 134, startPoint y: 215, endPoint x: 220, endPoint y: 249, distance: 93.1
click at [217, 251] on div at bounding box center [167, 256] width 335 height 433
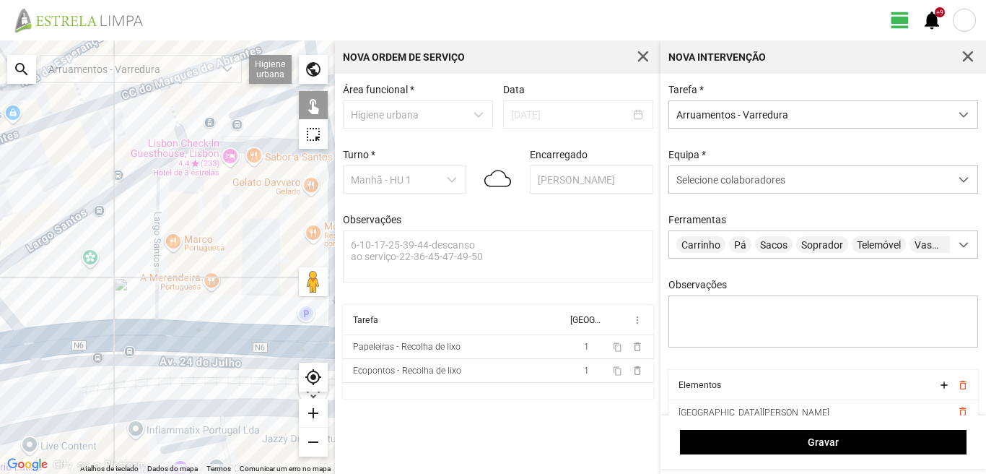
click at [155, 207] on div at bounding box center [167, 256] width 335 height 433
click at [195, 144] on div at bounding box center [167, 256] width 335 height 433
click at [109, 191] on div at bounding box center [167, 256] width 335 height 433
click at [78, 342] on div at bounding box center [167, 256] width 335 height 433
drag, startPoint x: 65, startPoint y: 310, endPoint x: 160, endPoint y: 295, distance: 95.8
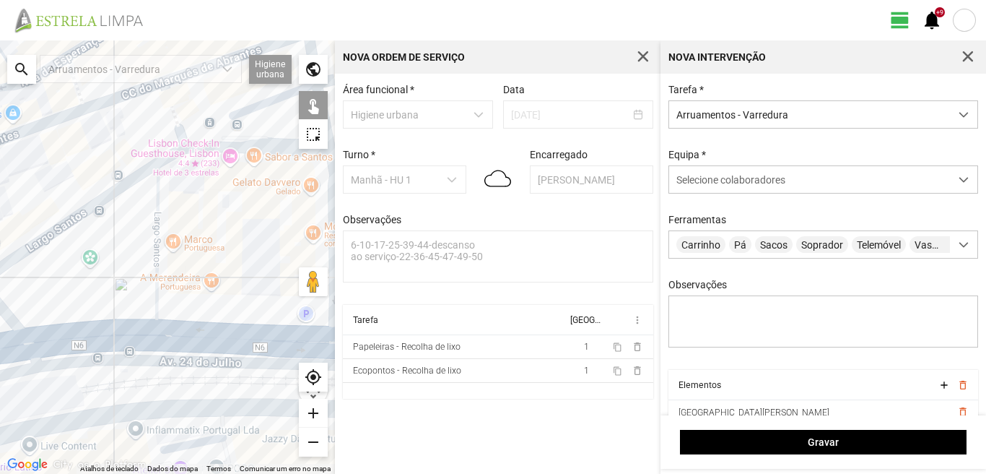
click at [149, 298] on div at bounding box center [167, 256] width 335 height 433
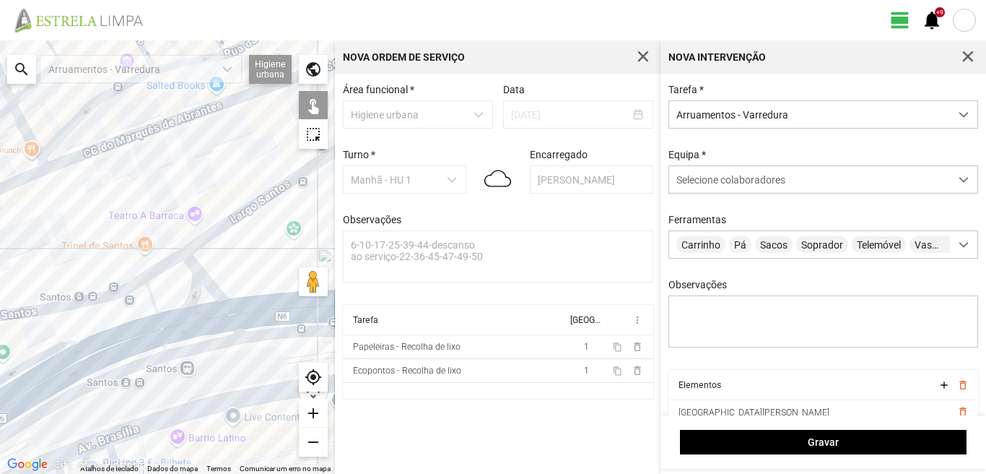
click at [195, 273] on div at bounding box center [167, 256] width 335 height 433
click at [158, 269] on div at bounding box center [167, 256] width 335 height 433
click at [152, 295] on div at bounding box center [167, 256] width 335 height 433
click at [167, 325] on div at bounding box center [167, 256] width 335 height 433
drag, startPoint x: 114, startPoint y: 331, endPoint x: 305, endPoint y: 287, distance: 195.5
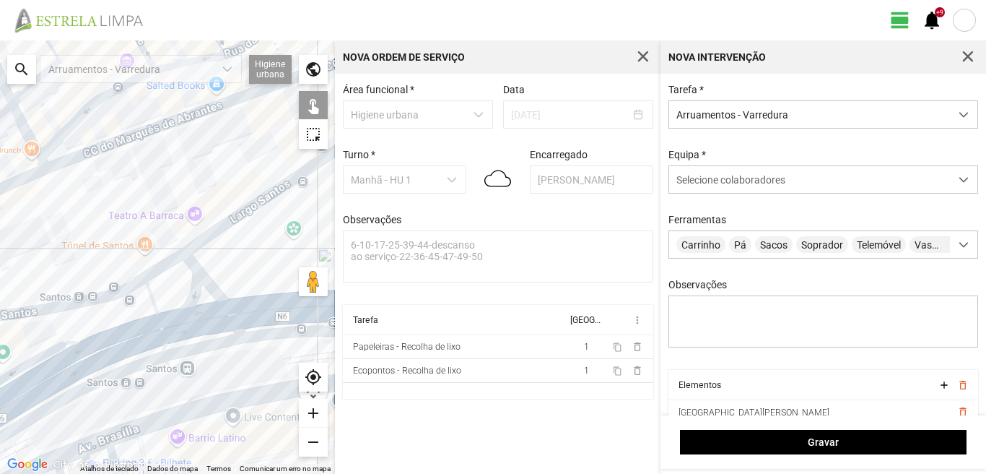
click at [293, 289] on div at bounding box center [167, 256] width 335 height 433
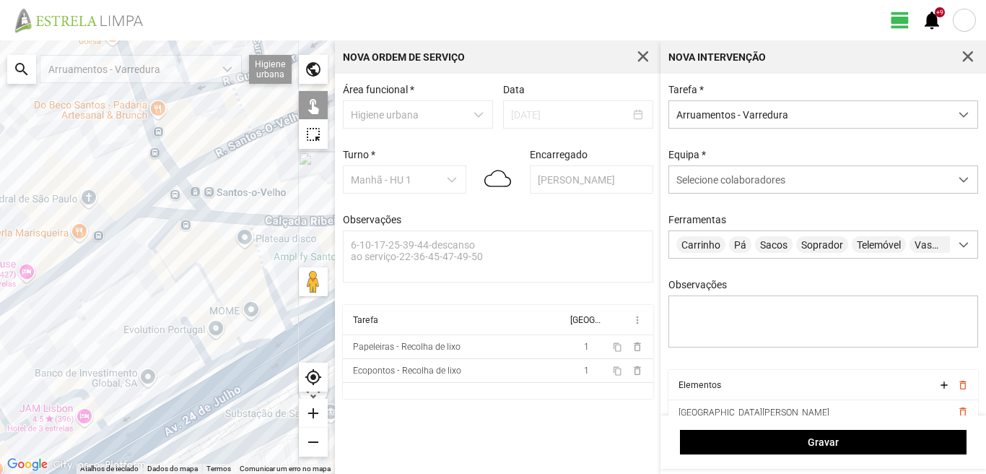
drag, startPoint x: 240, startPoint y: 302, endPoint x: 121, endPoint y: 310, distance: 119.4
click at [121, 310] on div at bounding box center [167, 256] width 335 height 433
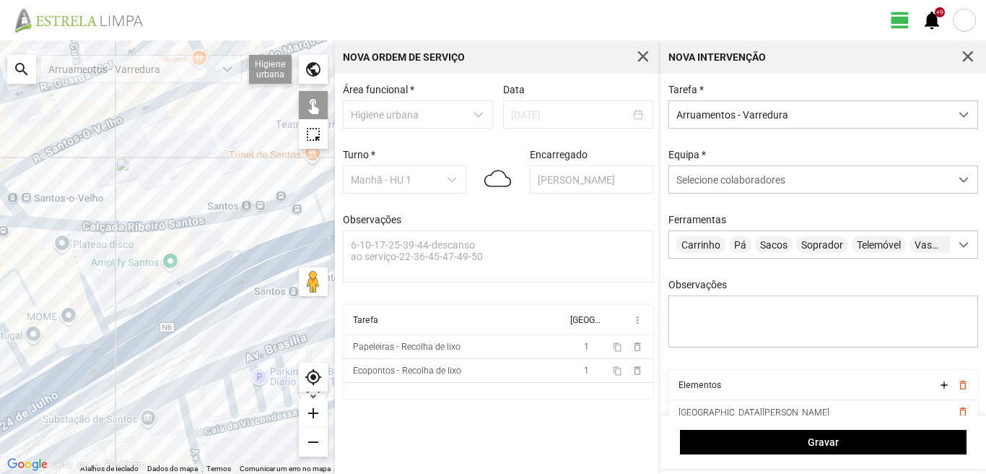
click at [79, 273] on div at bounding box center [167, 256] width 335 height 433
click at [36, 301] on div at bounding box center [167, 256] width 335 height 433
drag, startPoint x: 82, startPoint y: 340, endPoint x: 32, endPoint y: 352, distance: 50.6
click at [82, 342] on div at bounding box center [167, 256] width 335 height 433
click at [39, 364] on div at bounding box center [167, 256] width 335 height 433
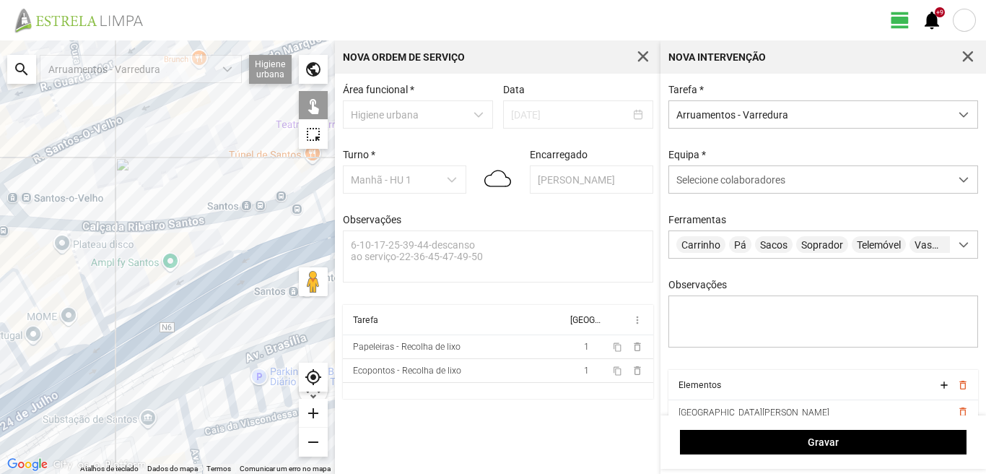
click at [45, 360] on div at bounding box center [167, 256] width 335 height 433
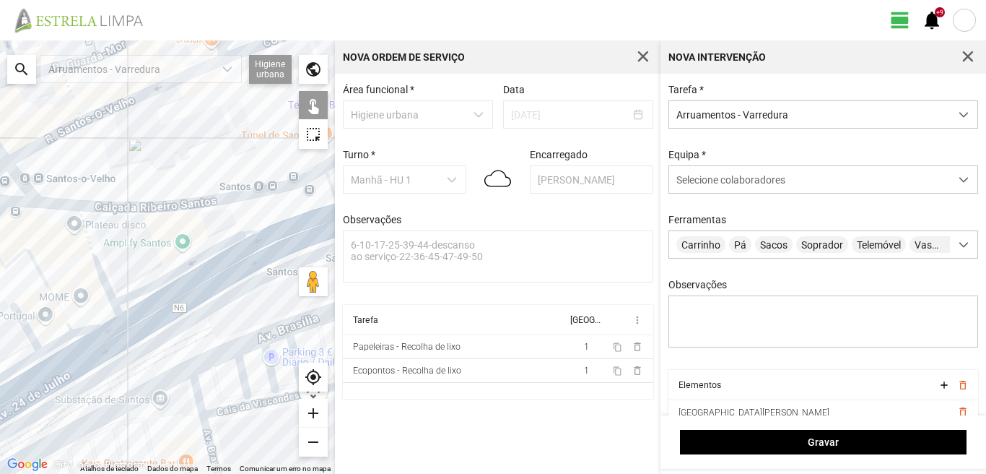
drag, startPoint x: 40, startPoint y: 352, endPoint x: 70, endPoint y: 307, distance: 54.7
click at [70, 307] on div at bounding box center [167, 256] width 335 height 433
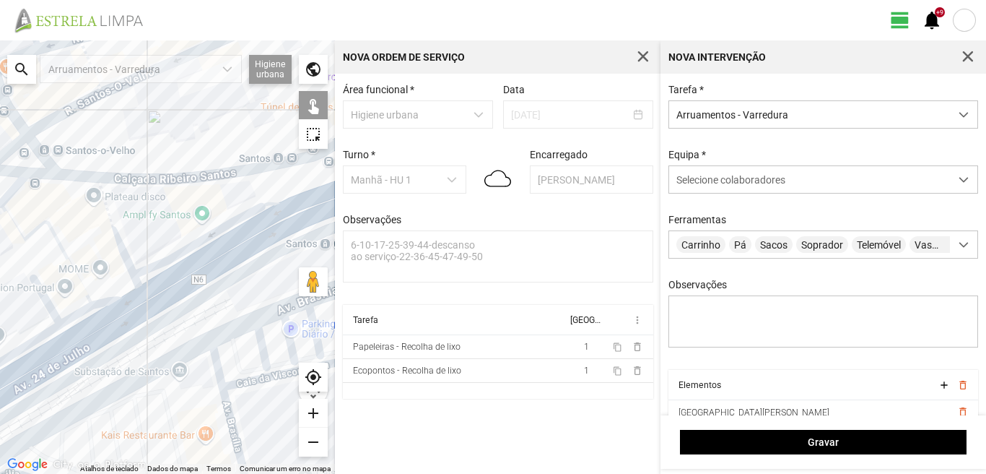
click at [70, 322] on div at bounding box center [167, 256] width 335 height 433
click at [108, 297] on div at bounding box center [167, 256] width 335 height 433
click at [53, 306] on div at bounding box center [167, 256] width 335 height 433
click at [12, 194] on div at bounding box center [167, 256] width 335 height 433
click at [80, 345] on div at bounding box center [167, 256] width 335 height 433
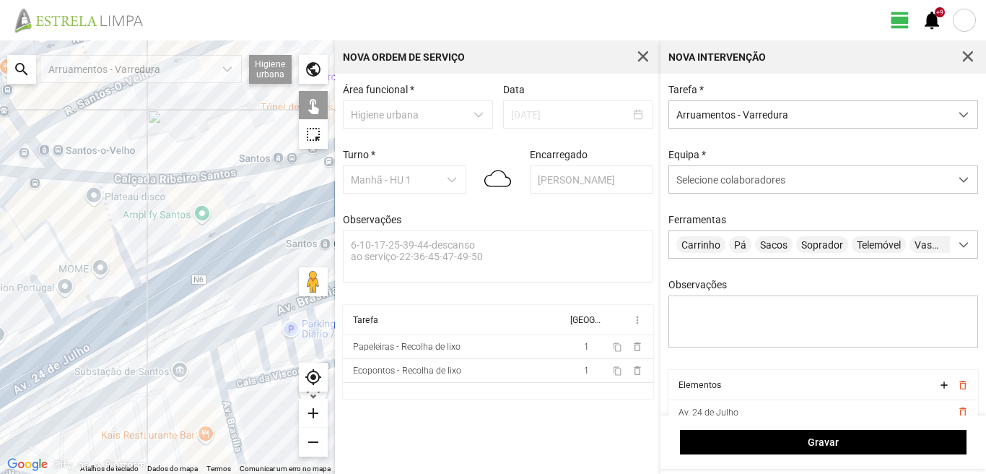
click at [51, 364] on div at bounding box center [167, 256] width 335 height 433
click at [39, 342] on div at bounding box center [167, 256] width 335 height 433
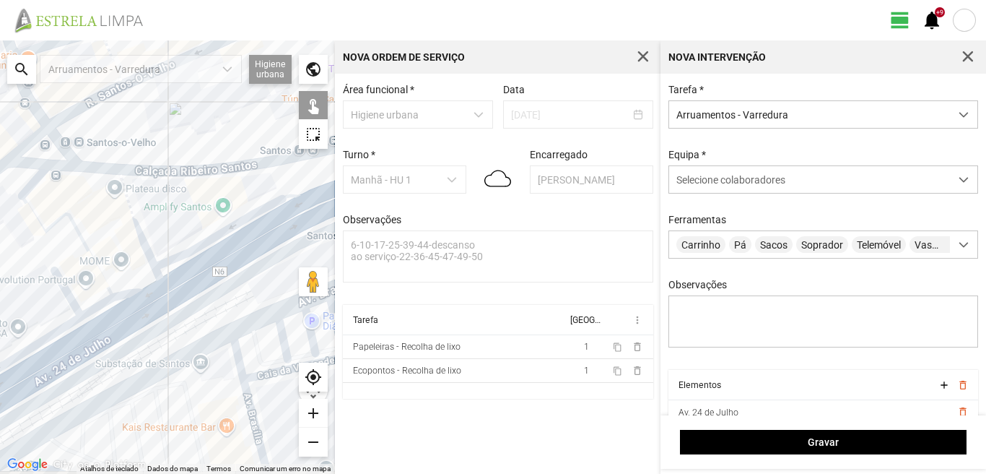
drag, startPoint x: 39, startPoint y: 342, endPoint x: 155, endPoint y: 304, distance: 122.2
click at [155, 304] on div at bounding box center [167, 256] width 335 height 433
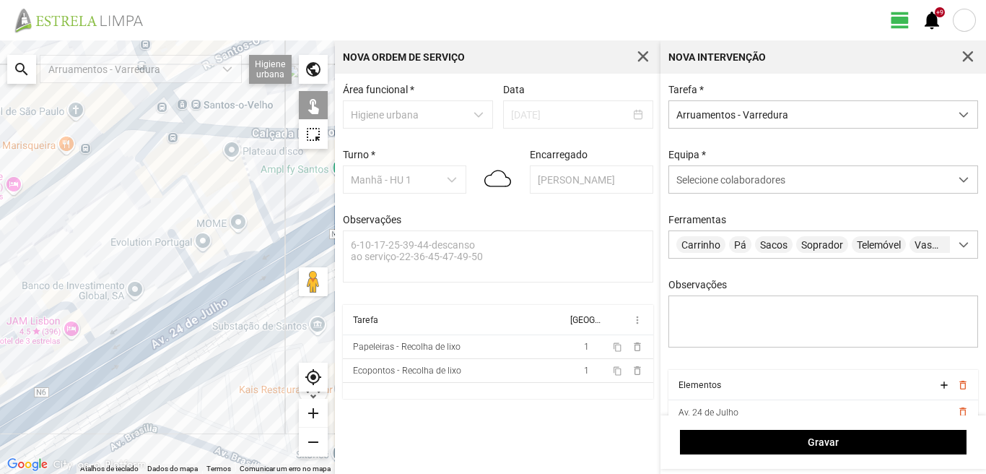
click at [58, 309] on div at bounding box center [167, 256] width 335 height 433
click at [67, 362] on div at bounding box center [167, 256] width 335 height 433
click at [76, 389] on div at bounding box center [167, 256] width 335 height 433
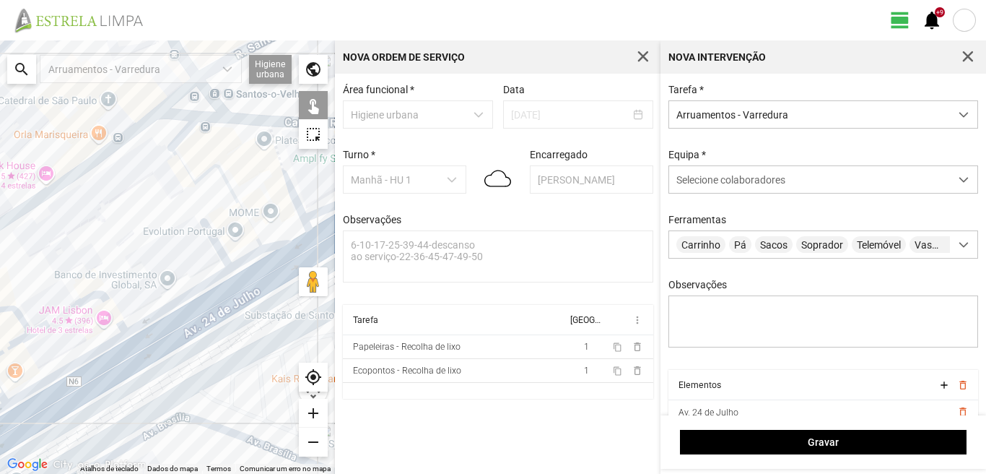
drag, startPoint x: 69, startPoint y: 372, endPoint x: 178, endPoint y: 352, distance: 110.9
click at [156, 355] on div at bounding box center [167, 256] width 335 height 433
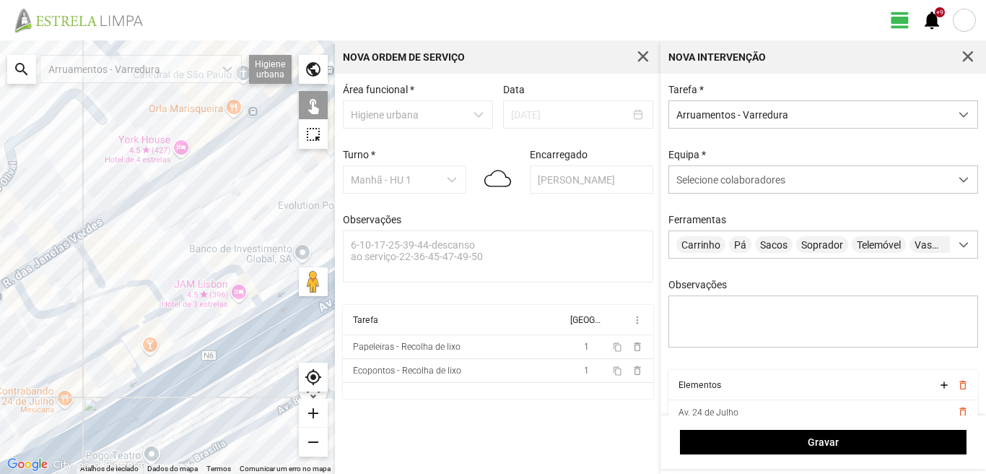
drag, startPoint x: 108, startPoint y: 292, endPoint x: 117, endPoint y: 308, distance: 17.5
click at [108, 293] on div at bounding box center [167, 256] width 335 height 433
click at [145, 318] on div at bounding box center [167, 256] width 335 height 433
click at [95, 353] on div at bounding box center [167, 256] width 335 height 433
click at [125, 352] on div at bounding box center [167, 256] width 335 height 433
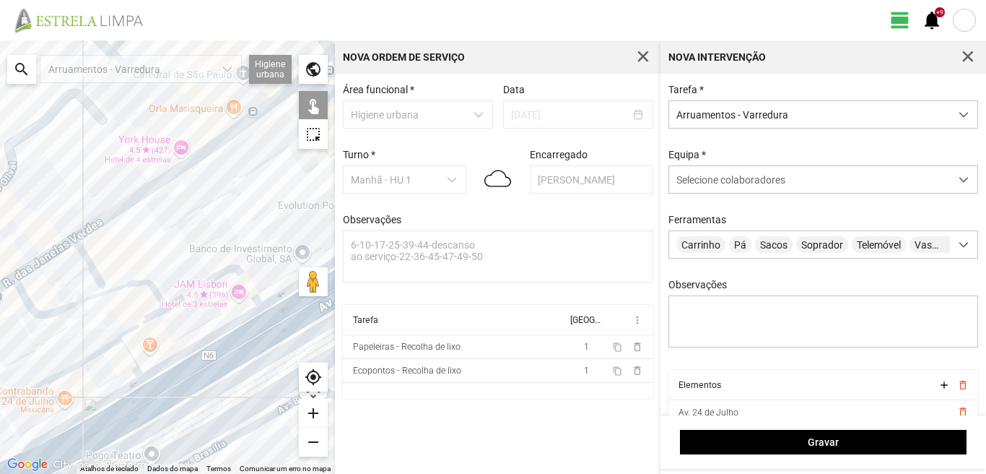
click at [114, 395] on div at bounding box center [167, 256] width 335 height 433
click at [122, 420] on div at bounding box center [167, 256] width 335 height 433
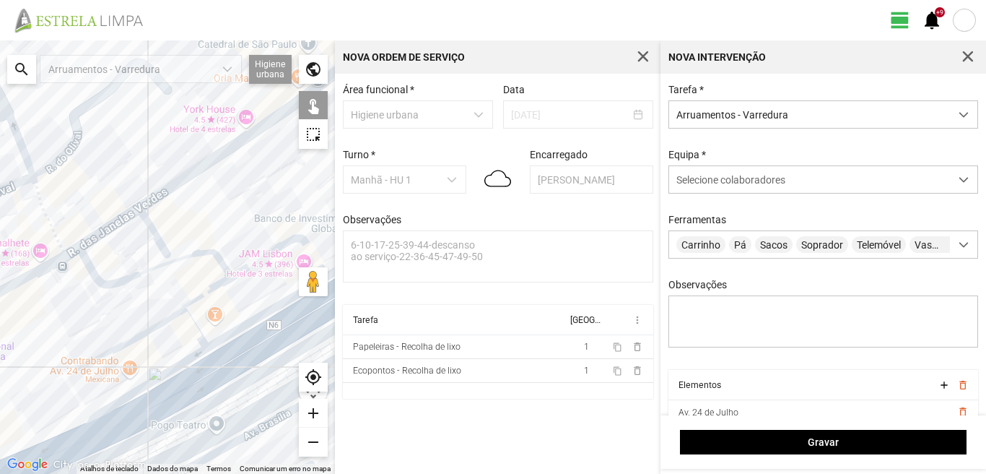
drag, startPoint x: 99, startPoint y: 409, endPoint x: 187, endPoint y: 367, distance: 97.9
click at [182, 371] on div at bounding box center [167, 256] width 335 height 433
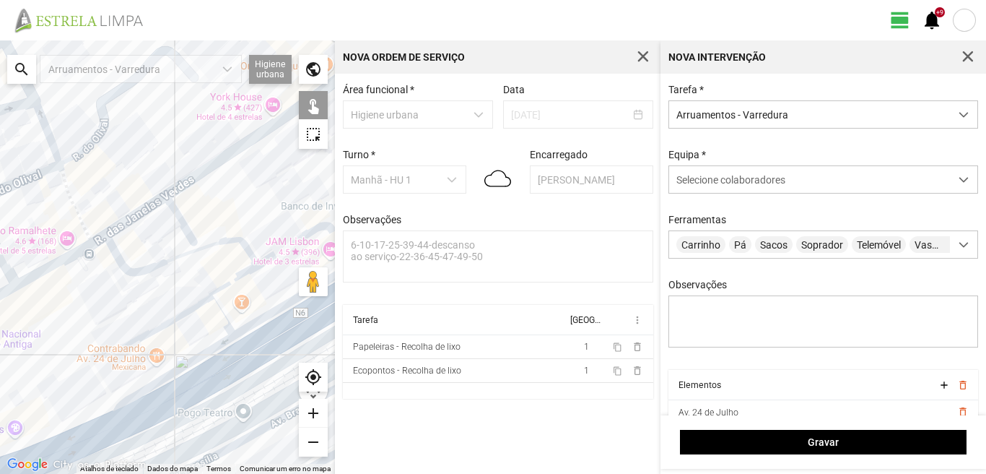
click at [90, 443] on div at bounding box center [167, 256] width 335 height 433
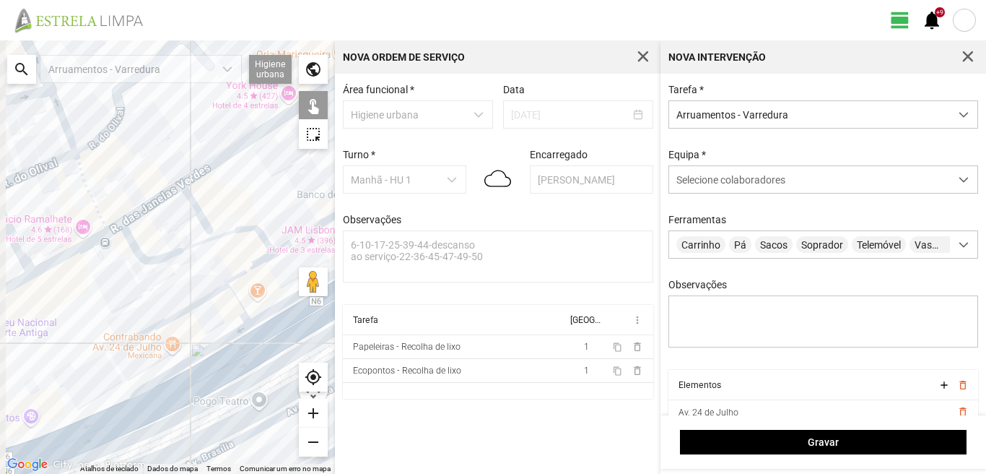
drag, startPoint x: 86, startPoint y: 399, endPoint x: 178, endPoint y: 366, distance: 98.0
click at [169, 371] on div at bounding box center [167, 256] width 335 height 433
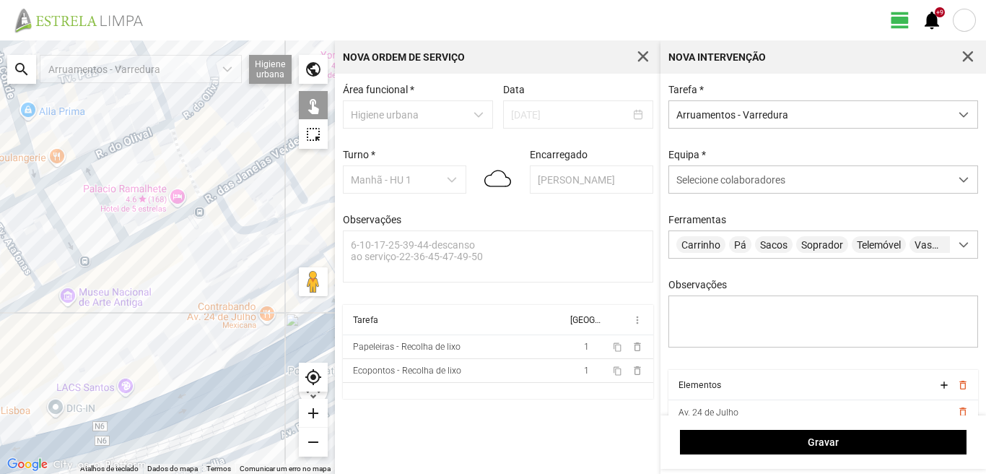
drag, startPoint x: 70, startPoint y: 387, endPoint x: 181, endPoint y: 366, distance: 113.2
click at [181, 366] on div at bounding box center [167, 256] width 335 height 433
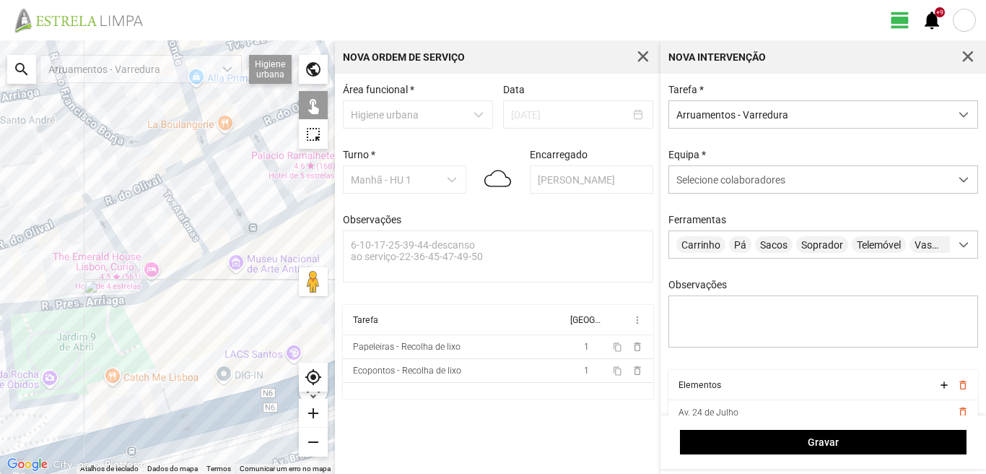
click at [126, 422] on div at bounding box center [167, 256] width 335 height 433
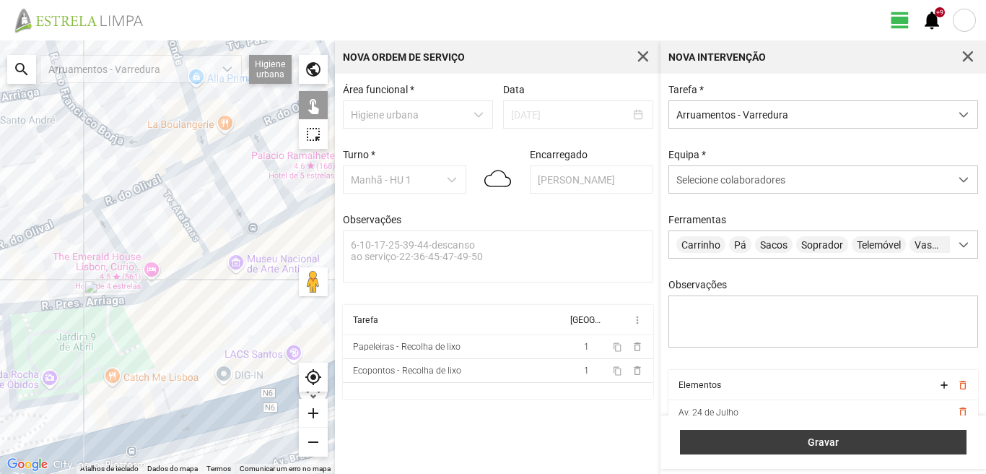
click at [786, 430] on button "Gravar" at bounding box center [823, 442] width 287 height 25
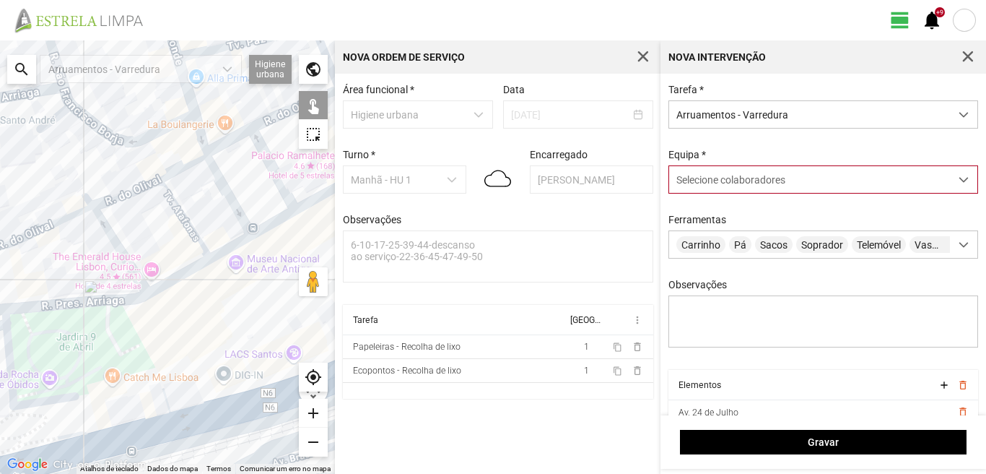
click at [791, 179] on div "Selecione colaboradores" at bounding box center [809, 179] width 281 height 27
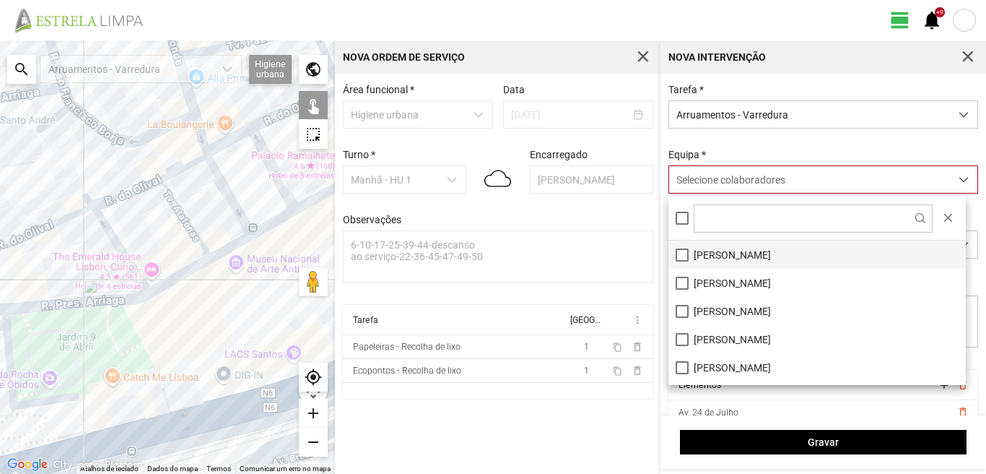
click at [680, 248] on li "[PERSON_NAME]" at bounding box center [818, 254] width 298 height 28
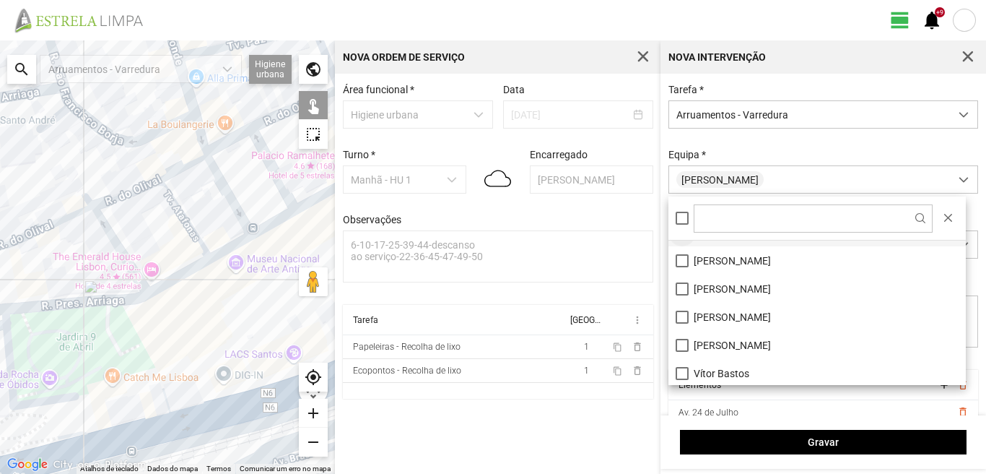
scroll to position [194, 0]
click at [682, 253] on li "[PERSON_NAME]" at bounding box center [818, 258] width 298 height 28
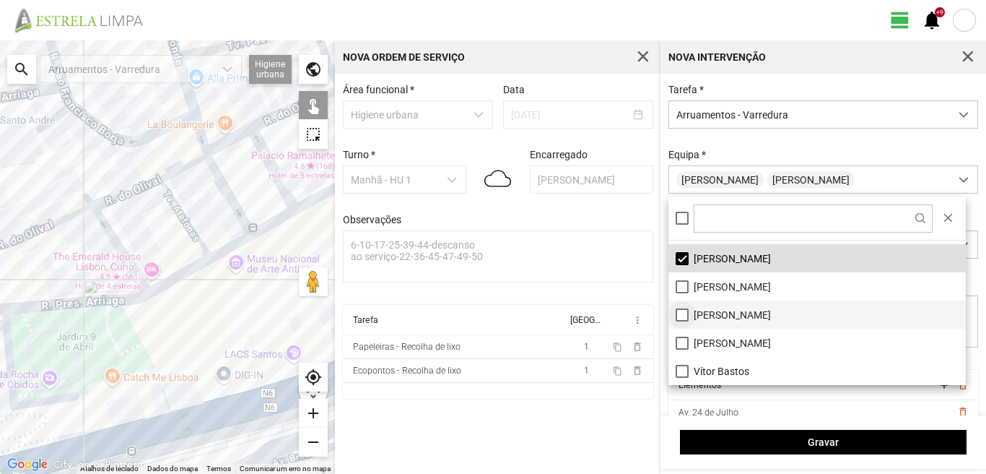
click at [680, 314] on li "[PERSON_NAME]" at bounding box center [818, 314] width 298 height 28
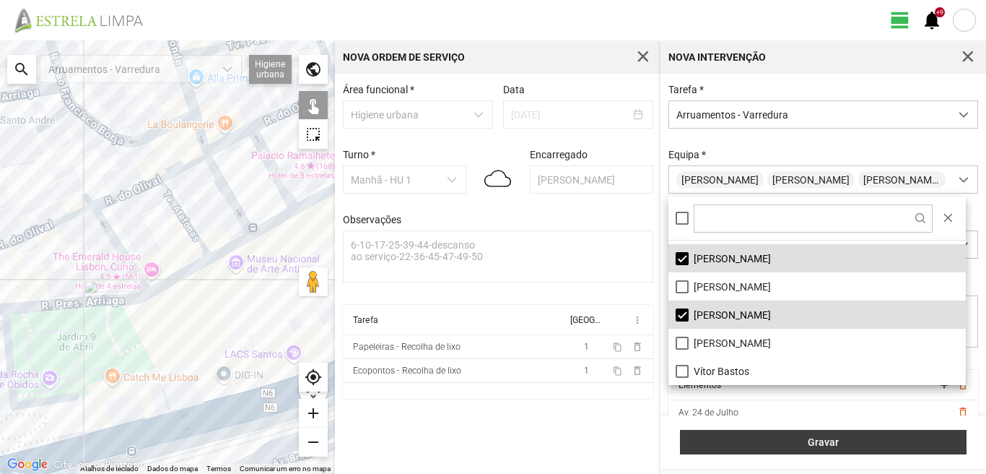
click at [857, 441] on span "Gravar" at bounding box center [824, 442] width 272 height 12
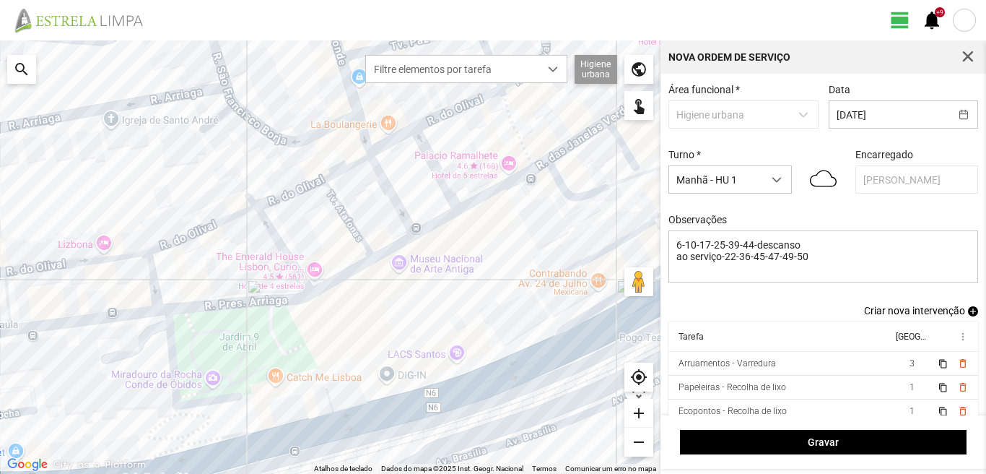
click at [968, 314] on span "add" at bounding box center [973, 311] width 10 height 10
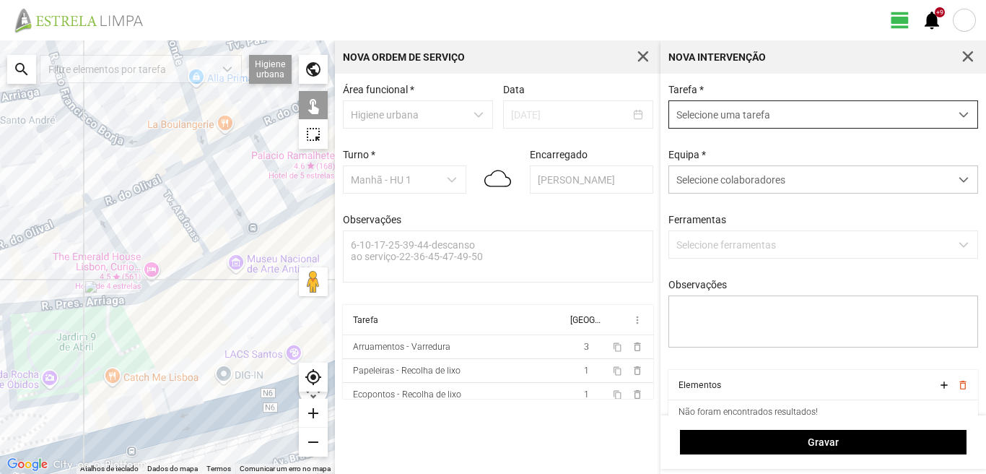
click at [697, 120] on span "Selecione uma tarefa" at bounding box center [809, 114] width 281 height 27
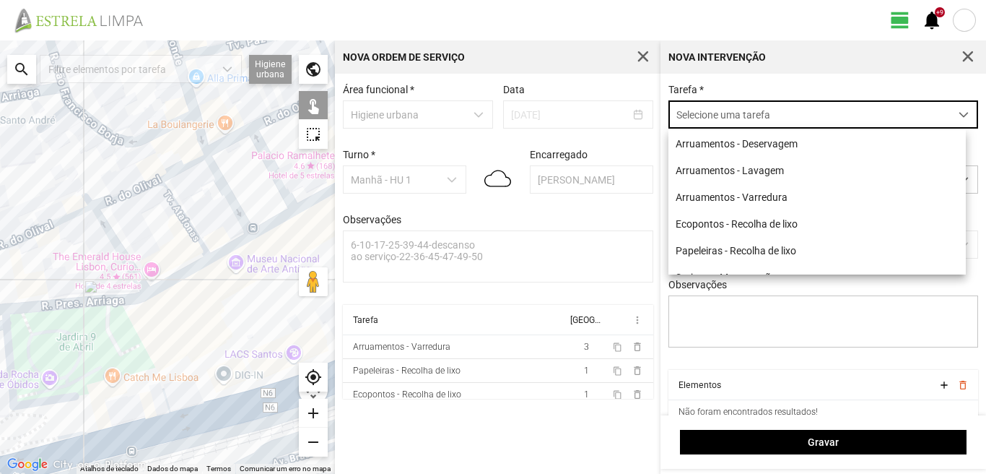
scroll to position [8, 64]
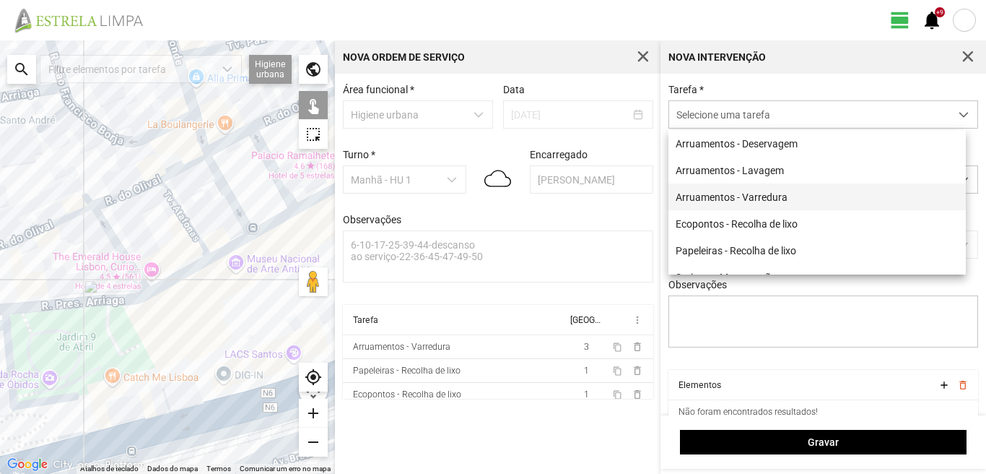
click at [727, 199] on li "Arruamentos - Varredura" at bounding box center [818, 196] width 298 height 27
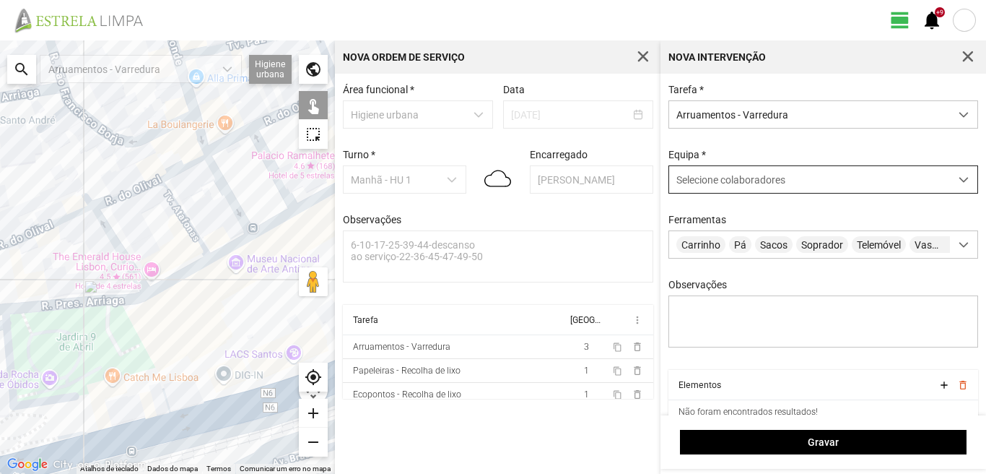
click at [750, 179] on span "Selecione colaboradores" at bounding box center [731, 180] width 109 height 12
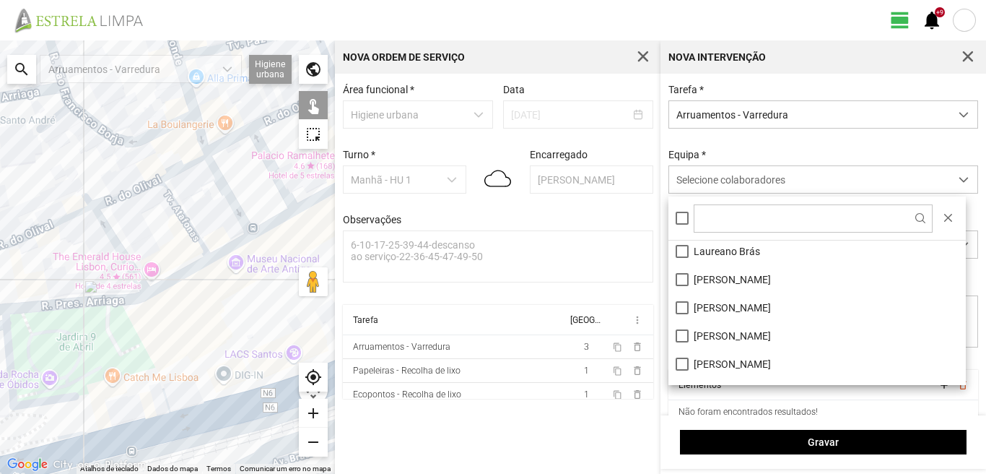
scroll to position [72, 0]
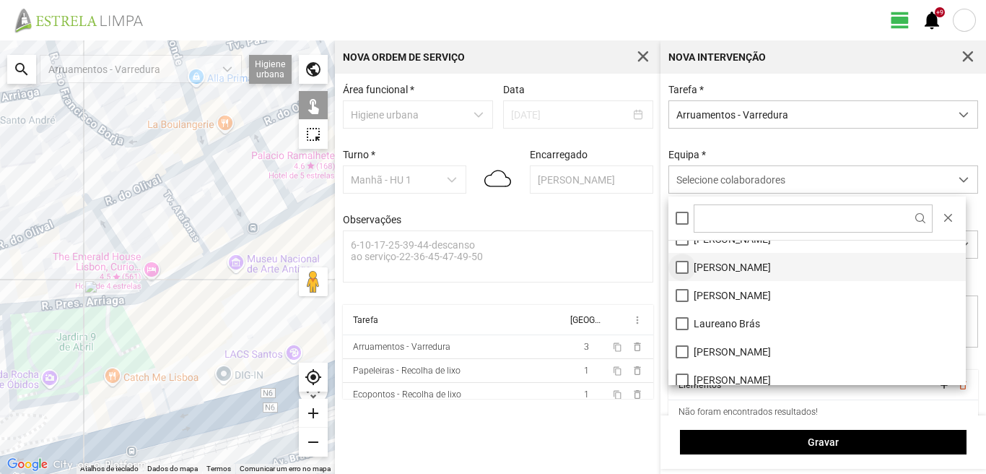
click at [682, 267] on li "[PERSON_NAME]" at bounding box center [818, 267] width 298 height 28
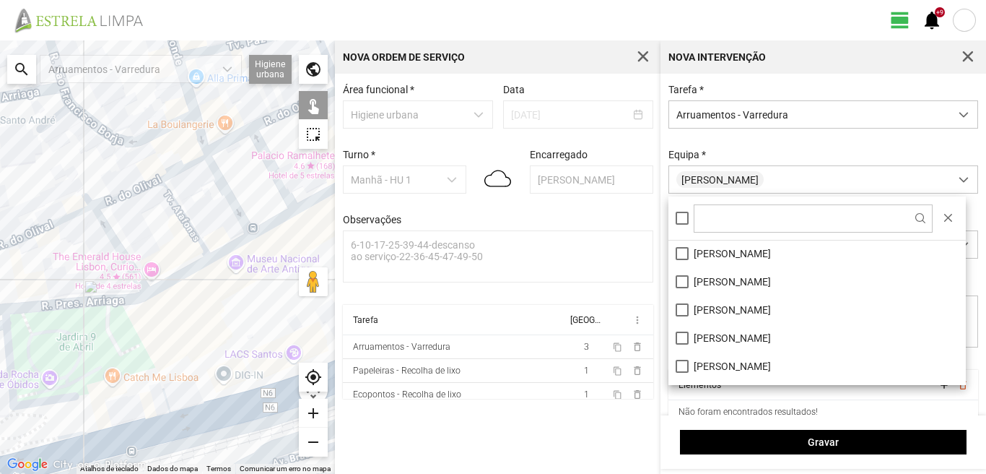
scroll to position [194, 0]
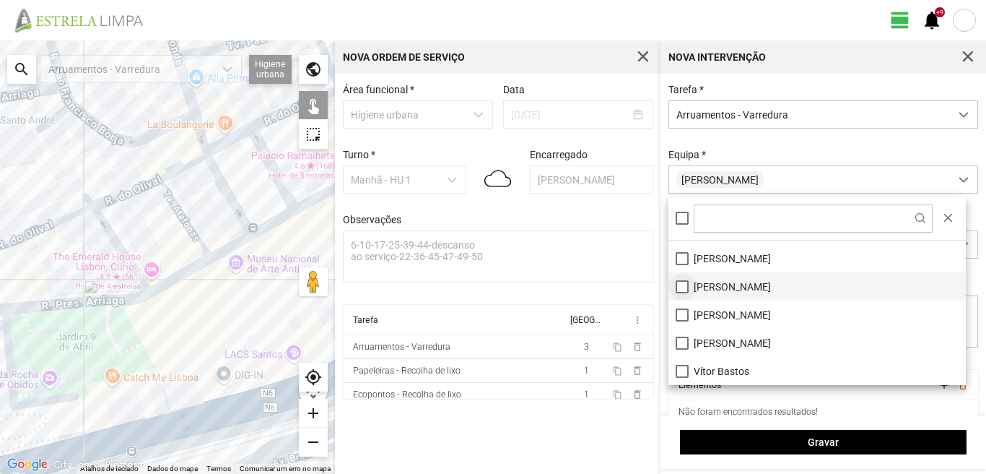
click at [685, 287] on li "[PERSON_NAME]" at bounding box center [818, 286] width 298 height 28
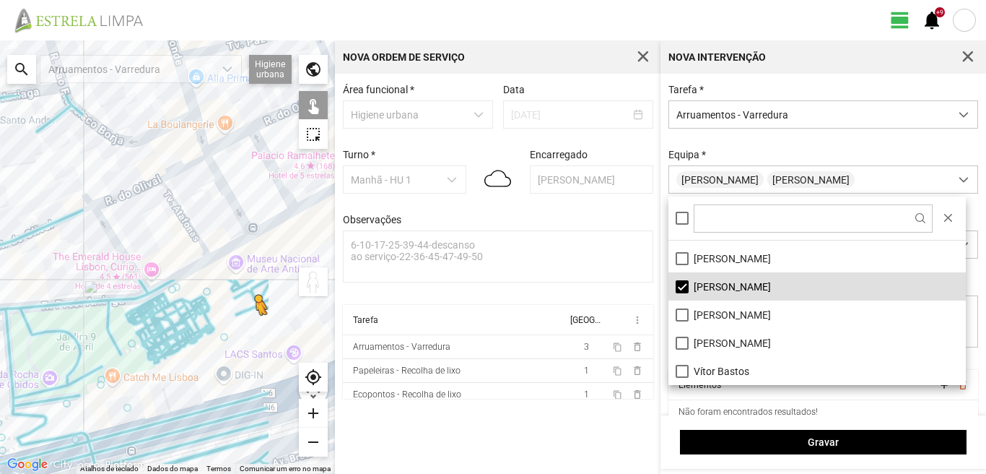
drag, startPoint x: 309, startPoint y: 283, endPoint x: 233, endPoint y: 329, distance: 89.0
click at [240, 337] on div "Para ativar a funcionalidade de arrastar com o teclado, prima Alt + Enter. Quan…" at bounding box center [167, 256] width 335 height 433
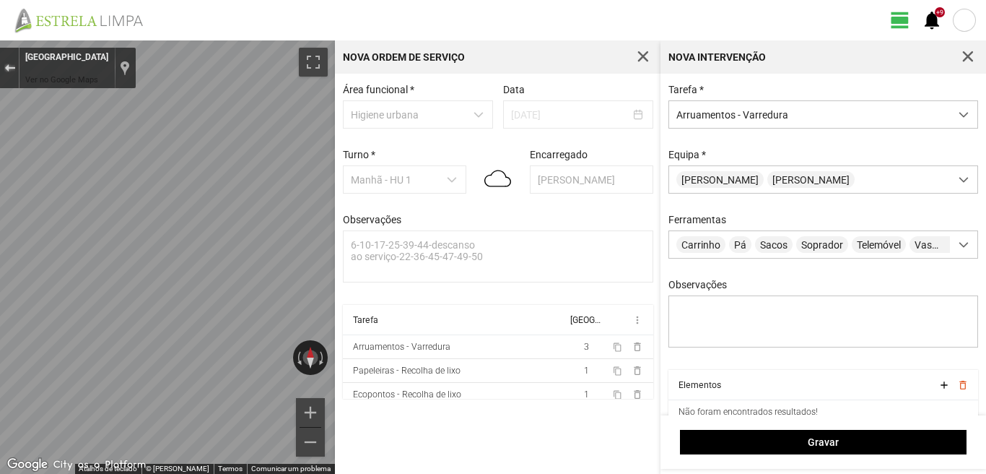
click at [1, 66] on button "Sair do Street View" at bounding box center [9, 67] width 19 height 19
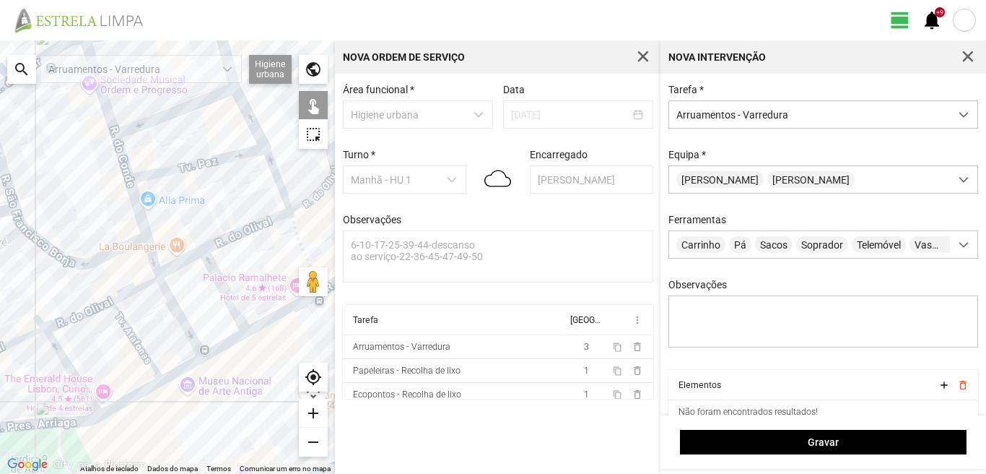
drag, startPoint x: 110, startPoint y: 162, endPoint x: 61, endPoint y: 292, distance: 138.3
click at [61, 292] on div "A carregar..." at bounding box center [167, 256] width 335 height 433
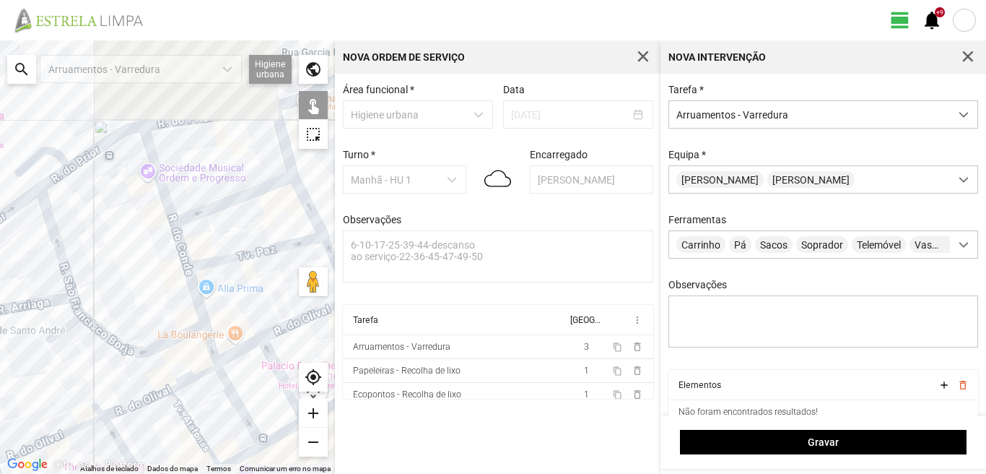
drag, startPoint x: 177, startPoint y: 193, endPoint x: 227, endPoint y: 273, distance: 94.4
click at [227, 273] on div "A carregar..." at bounding box center [167, 256] width 335 height 433
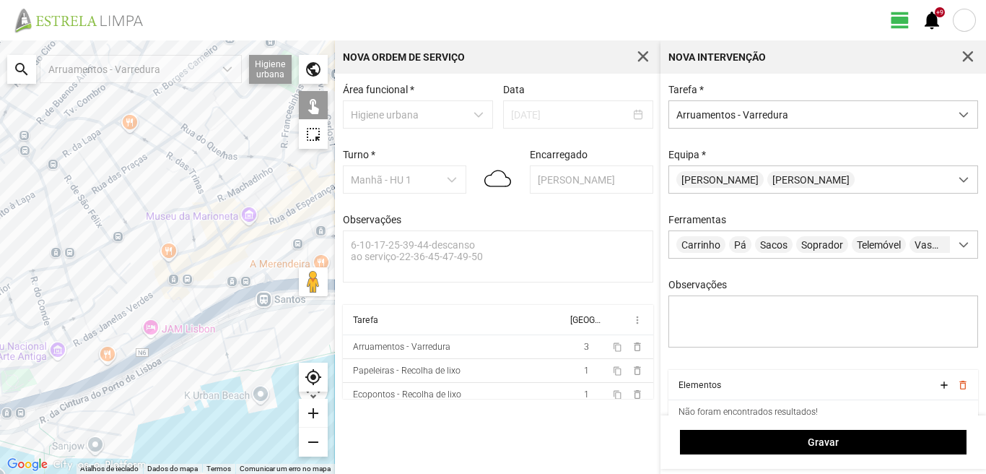
drag, startPoint x: 170, startPoint y: 135, endPoint x: 115, endPoint y: 238, distance: 117.3
click at [115, 238] on div "A carregar..." at bounding box center [167, 256] width 335 height 433
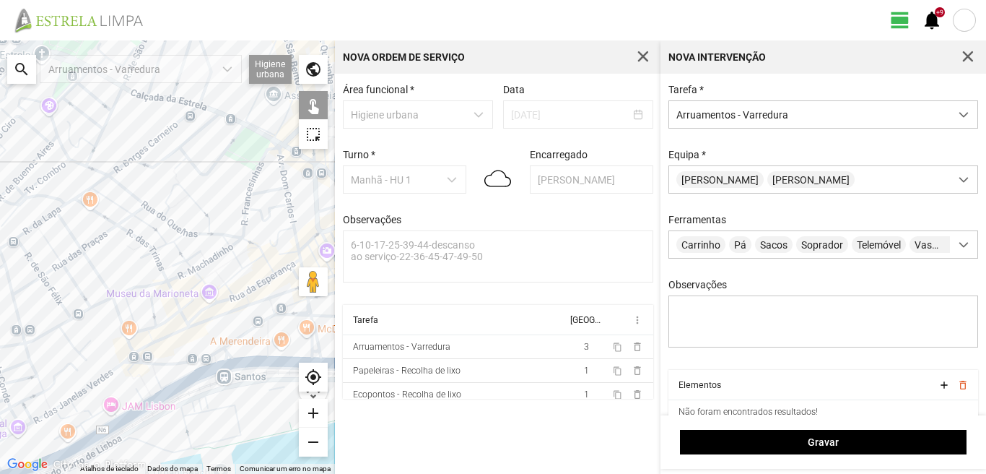
drag, startPoint x: 123, startPoint y: 139, endPoint x: 77, endPoint y: 233, distance: 105.6
click at [77, 233] on div "A carregar..." at bounding box center [167, 256] width 335 height 433
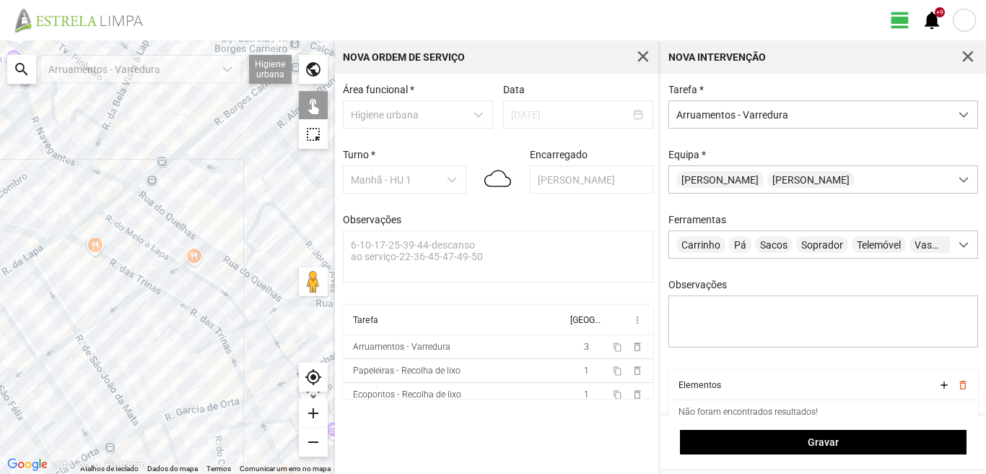
drag, startPoint x: 34, startPoint y: 216, endPoint x: 145, endPoint y: 267, distance: 122.5
click at [145, 267] on div "A carregar..." at bounding box center [167, 256] width 335 height 433
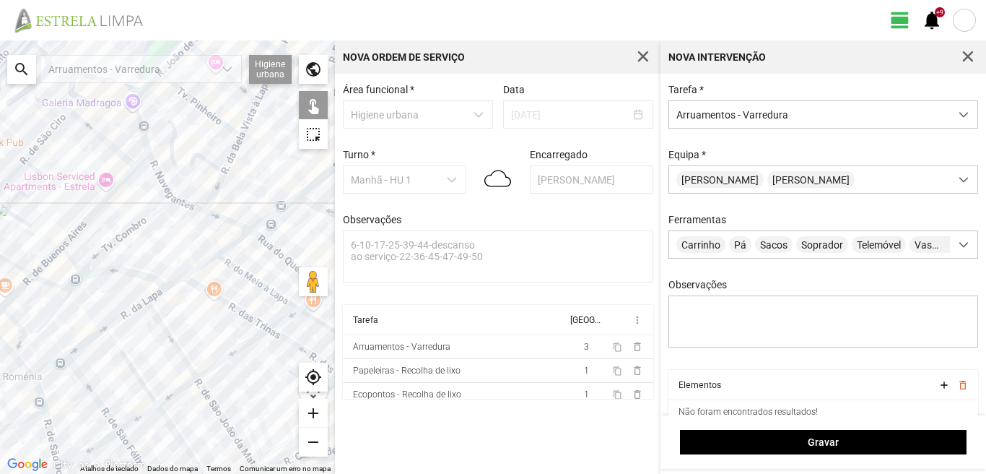
drag, startPoint x: 103, startPoint y: 253, endPoint x: 138, endPoint y: 266, distance: 37.3
click at [138, 266] on div "A carregar..." at bounding box center [167, 256] width 335 height 433
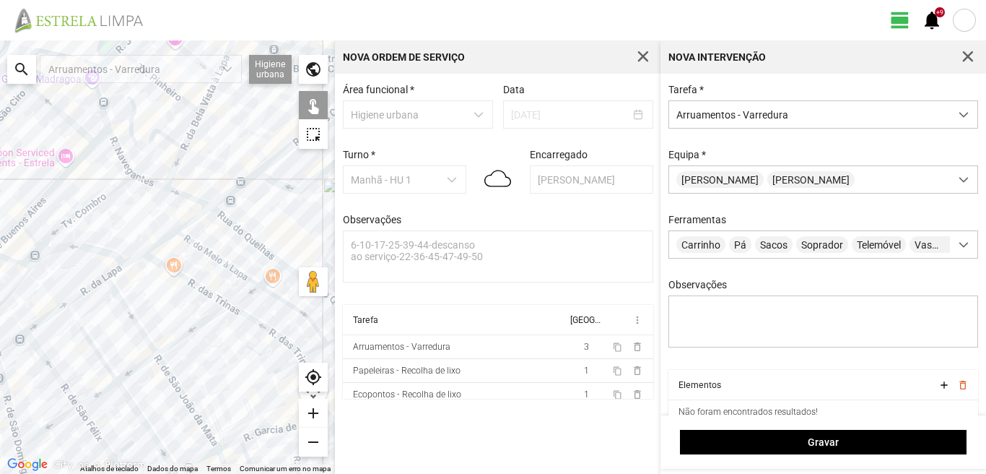
drag, startPoint x: 97, startPoint y: 206, endPoint x: 74, endPoint y: 199, distance: 24.0
click at [74, 199] on div "A carregar..." at bounding box center [167, 256] width 335 height 433
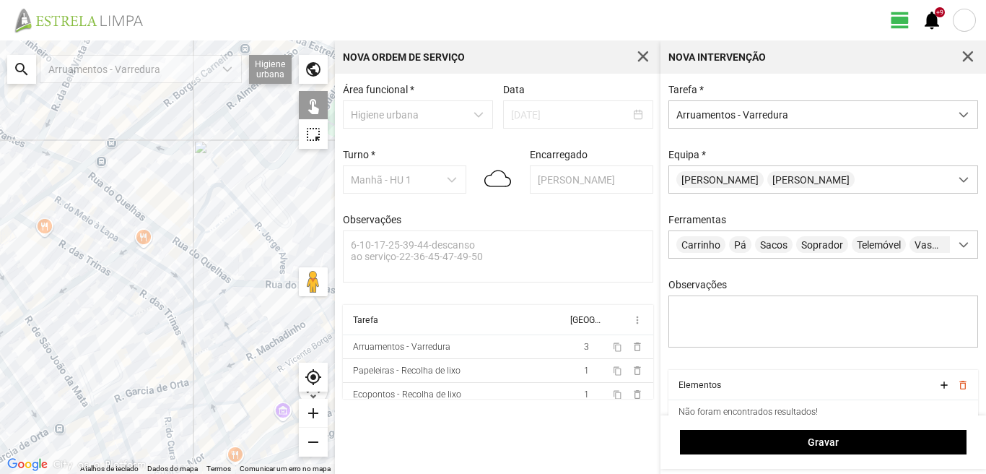
drag, startPoint x: 225, startPoint y: 260, endPoint x: 118, endPoint y: 225, distance: 111.7
click at [118, 225] on div "A carregar..." at bounding box center [167, 256] width 335 height 433
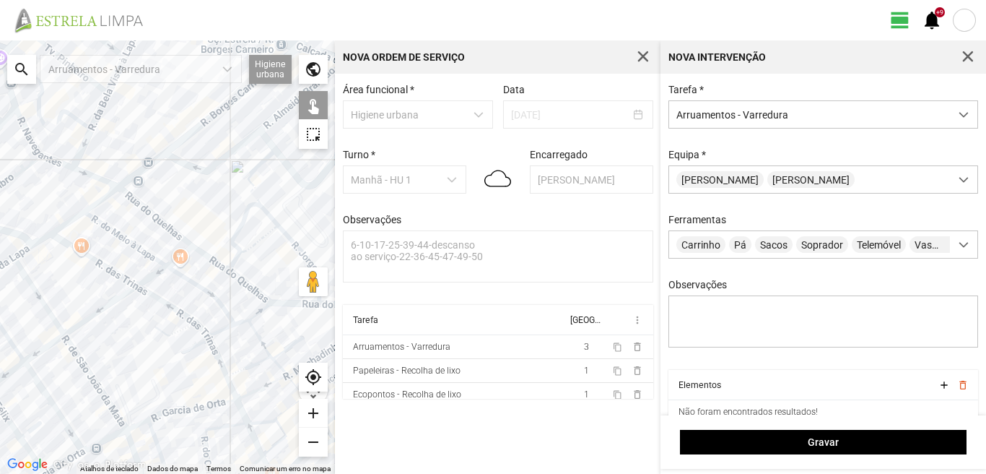
drag, startPoint x: 118, startPoint y: 225, endPoint x: 183, endPoint y: 262, distance: 74.7
click at [183, 262] on div "A carregar..." at bounding box center [167, 256] width 335 height 433
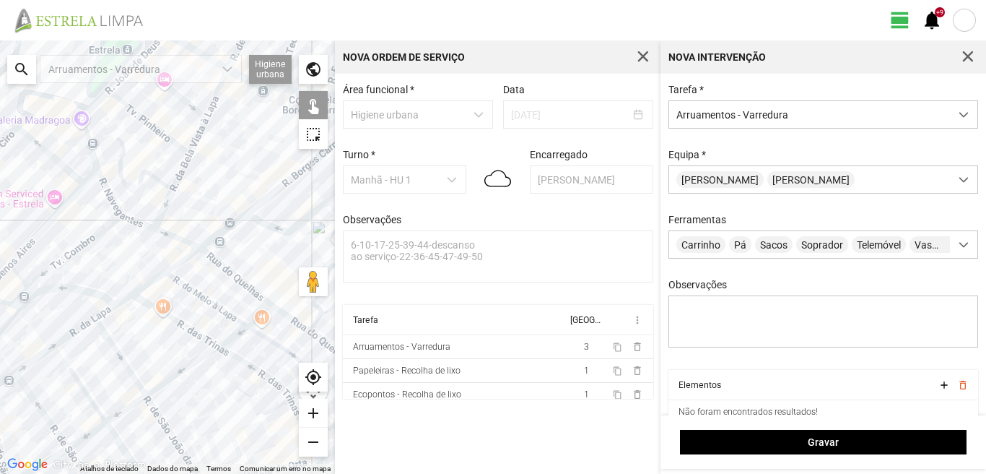
drag, startPoint x: 70, startPoint y: 209, endPoint x: 173, endPoint y: 282, distance: 126.4
click at [173, 282] on div "A carregar..." at bounding box center [167, 256] width 335 height 433
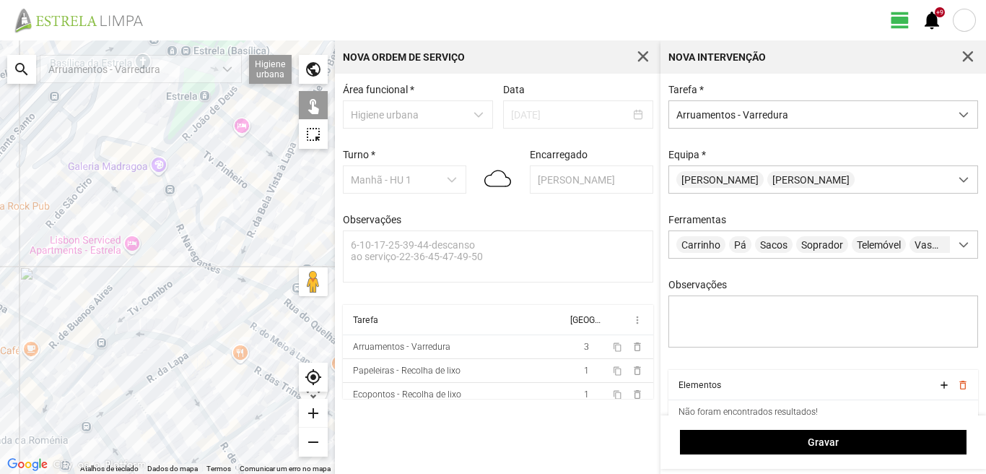
click at [160, 177] on div "A carregar..." at bounding box center [167, 256] width 335 height 433
click at [160, 172] on div "A carregar..." at bounding box center [167, 256] width 335 height 433
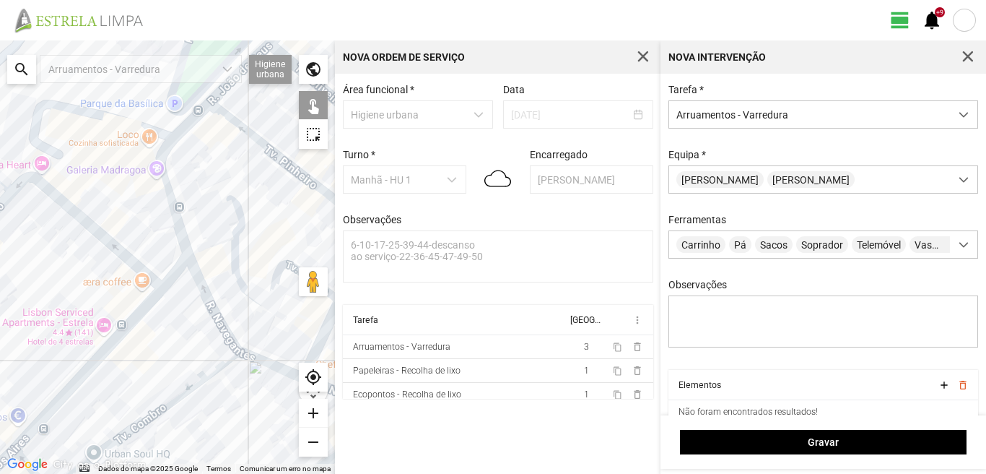
click at [167, 142] on div "A carregar..." at bounding box center [167, 256] width 335 height 433
click at [170, 143] on div "A carregar..." at bounding box center [167, 256] width 335 height 433
click at [171, 202] on div "A carregar..." at bounding box center [167, 256] width 335 height 433
click at [204, 303] on div "A carregar..." at bounding box center [167, 256] width 335 height 433
click at [204, 296] on div "A carregar..." at bounding box center [167, 256] width 335 height 433
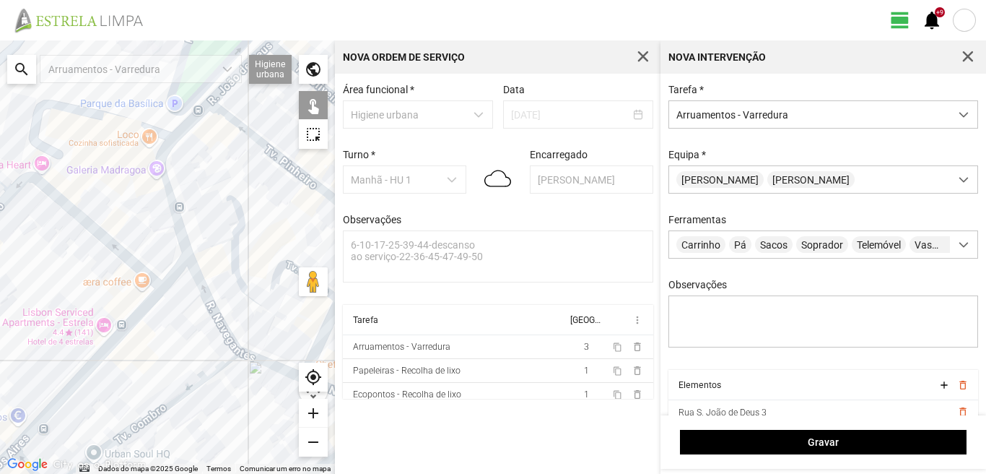
click at [235, 256] on div "A carregar..." at bounding box center [167, 256] width 335 height 433
click at [268, 149] on div "A carregar..." at bounding box center [167, 256] width 335 height 433
drag, startPoint x: 226, startPoint y: 214, endPoint x: 190, endPoint y: 168, distance: 58.6
click at [196, 175] on div "A carregar..." at bounding box center [167, 256] width 335 height 433
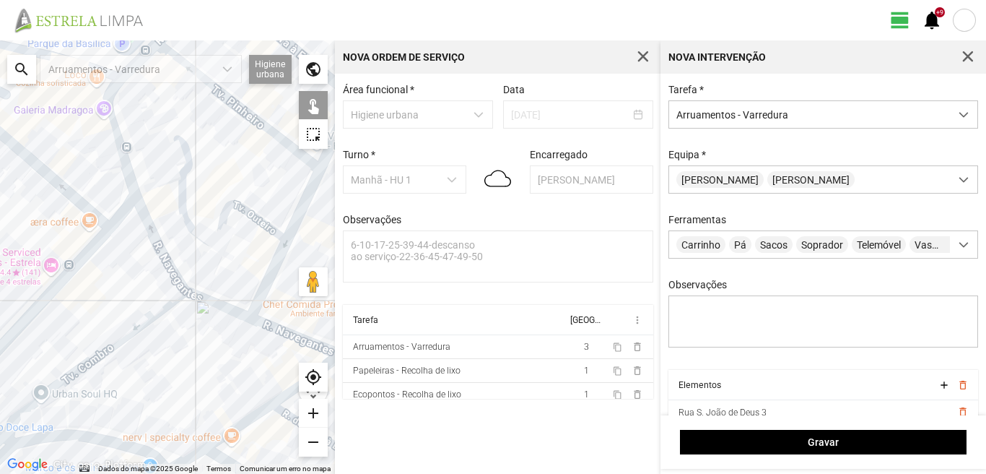
click at [110, 349] on div "A carregar..." at bounding box center [167, 256] width 335 height 433
click at [207, 301] on div "A carregar..." at bounding box center [167, 256] width 335 height 433
click at [269, 326] on div "A carregar..." at bounding box center [167, 256] width 335 height 433
click at [266, 284] on div "A carregar..." at bounding box center [167, 256] width 335 height 433
click at [310, 191] on div "A carregar..." at bounding box center [167, 256] width 335 height 433
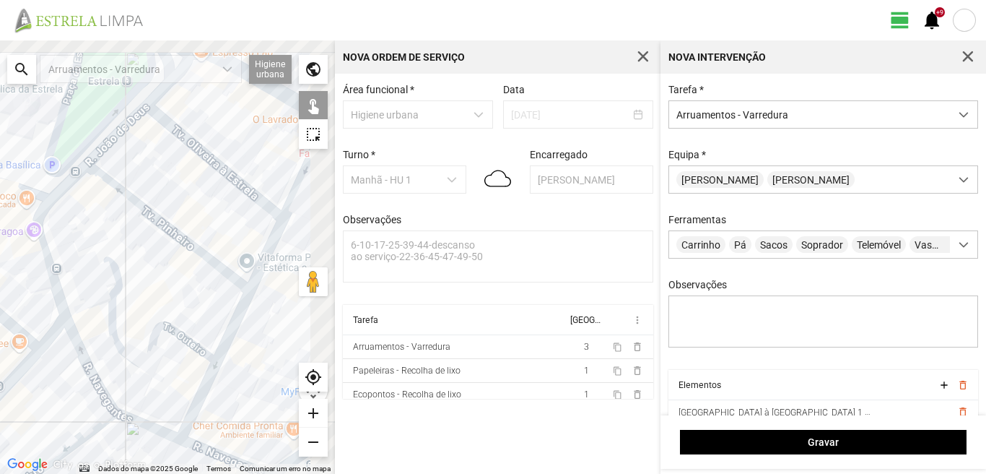
drag, startPoint x: 285, startPoint y: 176, endPoint x: 201, endPoint y: 318, distance: 165.5
click at [201, 318] on div "A carregar..." at bounding box center [167, 256] width 335 height 433
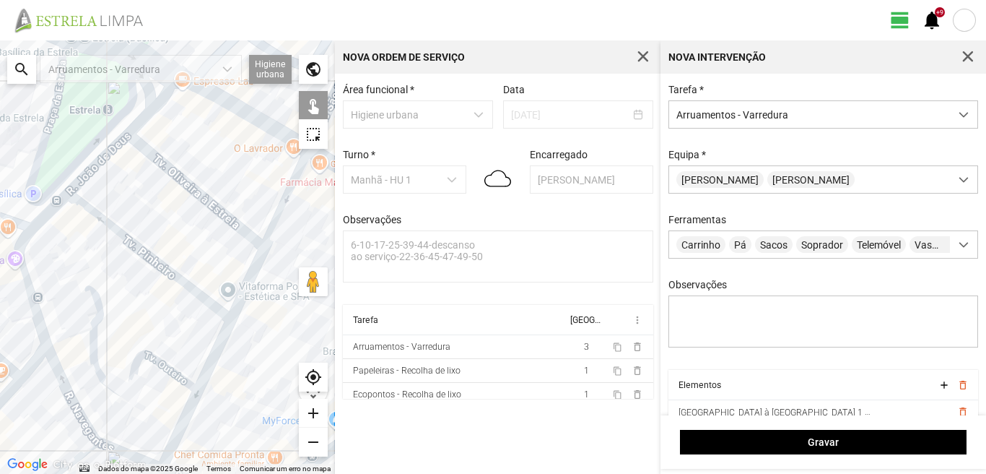
click at [179, 173] on div "A carregar..." at bounding box center [167, 256] width 335 height 433
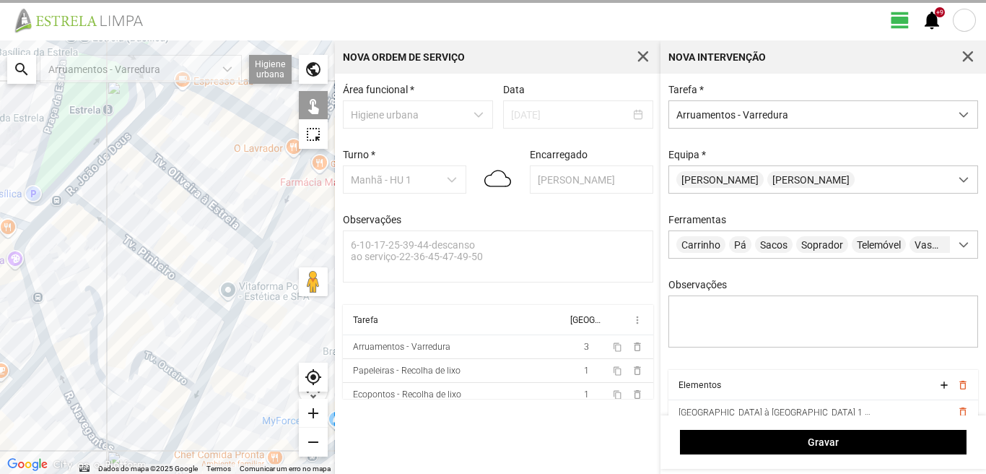
click at [114, 148] on div "A carregar..." at bounding box center [167, 256] width 335 height 433
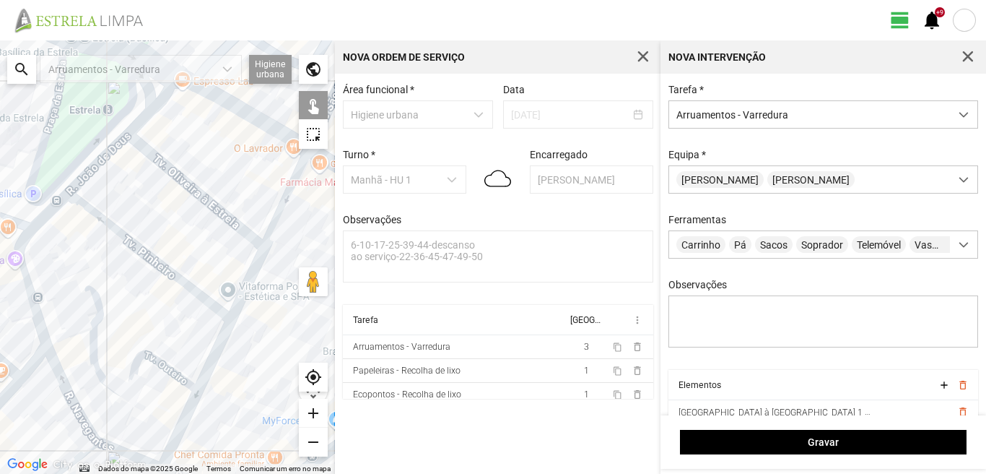
click at [147, 113] on div "A carregar..." at bounding box center [167, 256] width 335 height 433
click at [210, 92] on div "A carregar..." at bounding box center [167, 256] width 335 height 433
click at [285, 198] on div "A carregar..." at bounding box center [167, 256] width 335 height 433
click at [254, 264] on div "A carregar..." at bounding box center [167, 256] width 335 height 433
click at [255, 263] on div "A carregar..." at bounding box center [167, 256] width 335 height 433
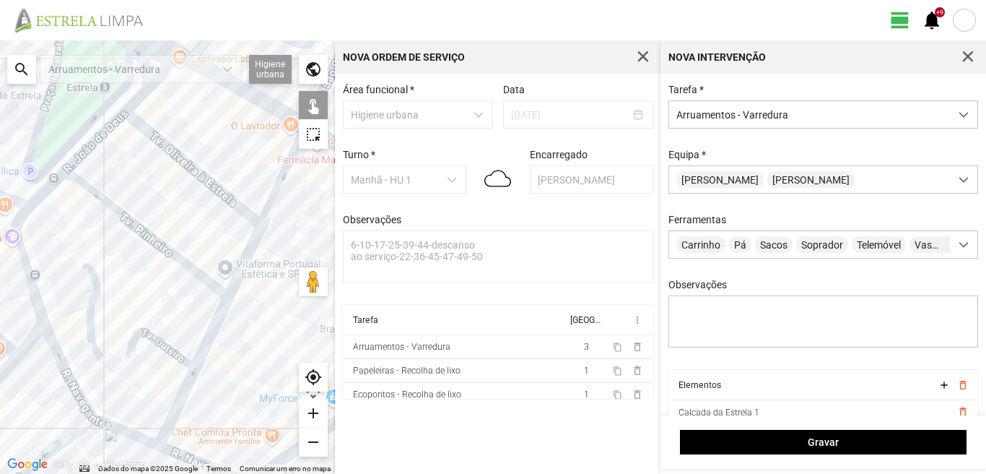
drag, startPoint x: 258, startPoint y: 295, endPoint x: 224, endPoint y: 220, distance: 82.4
click at [227, 227] on div "A carregar..." at bounding box center [167, 256] width 335 height 433
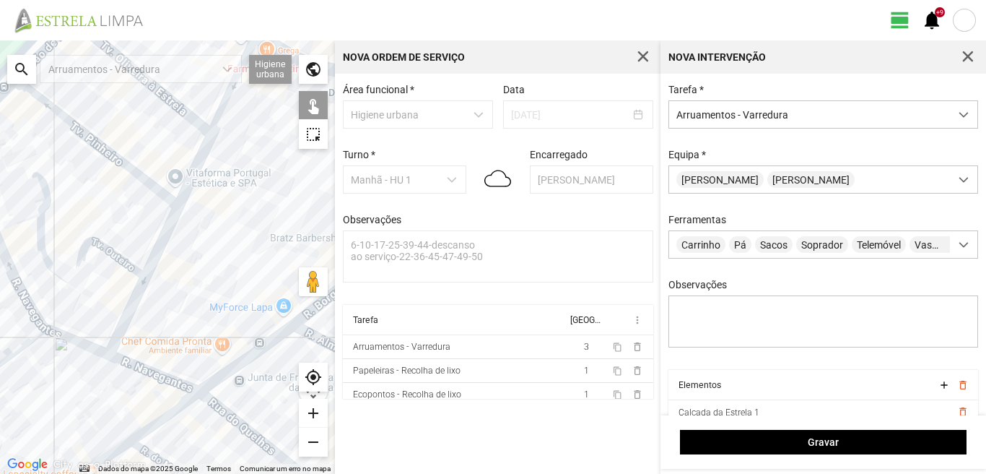
drag, startPoint x: 217, startPoint y: 347, endPoint x: 155, endPoint y: 298, distance: 79.2
click at [155, 298] on div "A carregar..." at bounding box center [167, 256] width 335 height 433
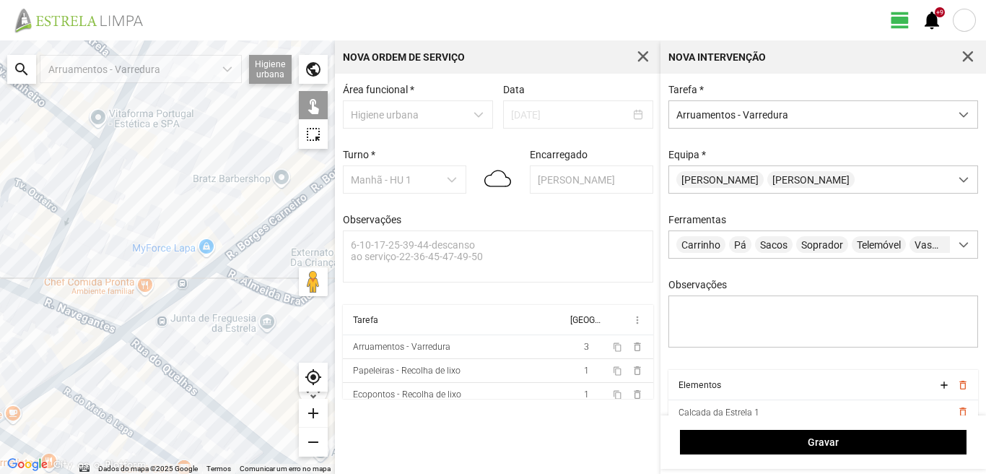
click at [134, 344] on div "A carregar..." at bounding box center [167, 256] width 335 height 433
drag, startPoint x: 152, startPoint y: 371, endPoint x: 100, endPoint y: 299, distance: 89.0
click at [100, 299] on div "A carregar..." at bounding box center [167, 256] width 335 height 433
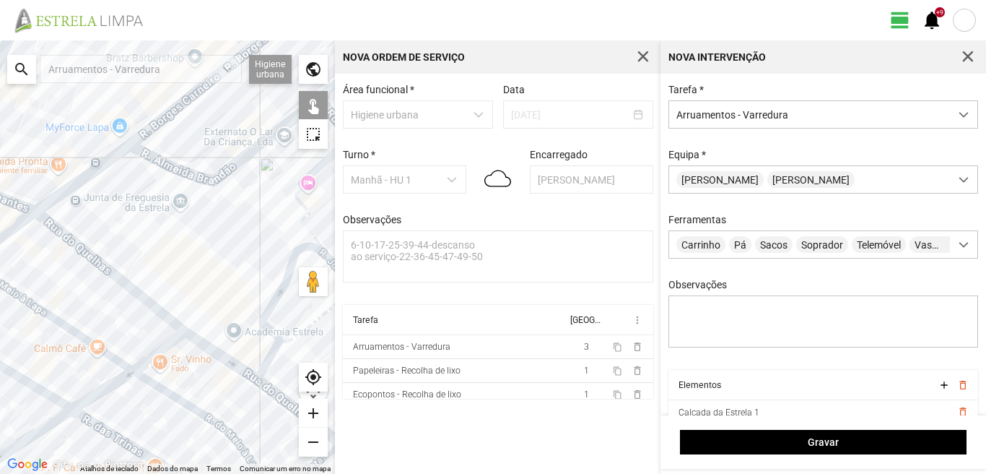
click at [203, 347] on div "A carregar..." at bounding box center [167, 256] width 335 height 433
click at [275, 290] on div "A carregar..." at bounding box center [167, 256] width 335 height 433
click at [263, 386] on div "A carregar..." at bounding box center [167, 256] width 335 height 433
drag, startPoint x: 256, startPoint y: 300, endPoint x: 212, endPoint y: 253, distance: 64.4
click at [214, 253] on div "A carregar..." at bounding box center [167, 256] width 335 height 433
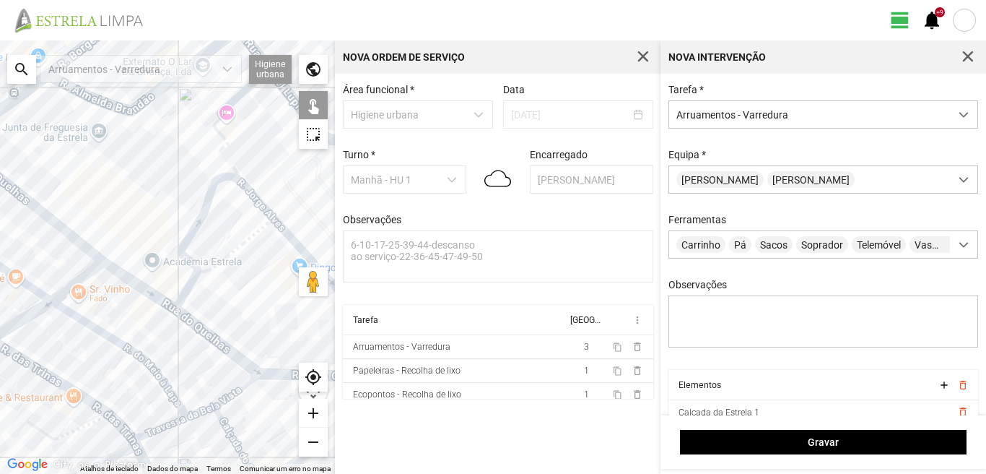
click at [274, 217] on div "A carregar..." at bounding box center [167, 256] width 335 height 433
drag, startPoint x: 253, startPoint y: 325, endPoint x: 202, endPoint y: 227, distance: 110.5
click at [202, 227] on div "A carregar..." at bounding box center [167, 256] width 335 height 433
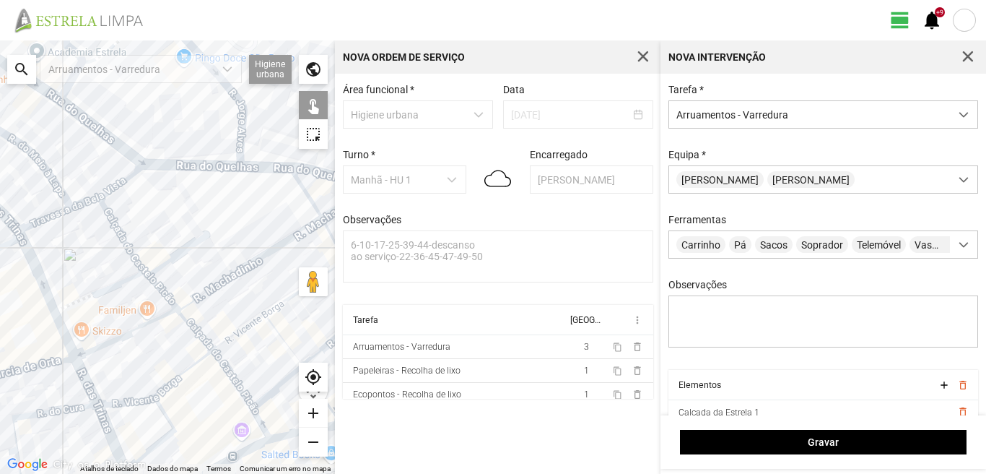
click at [199, 164] on div "A carregar..." at bounding box center [167, 256] width 335 height 433
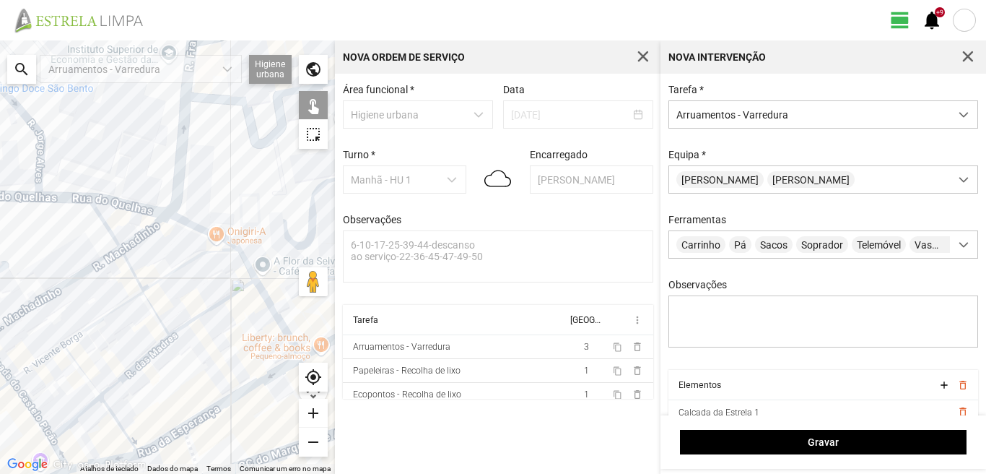
drag, startPoint x: 219, startPoint y: 209, endPoint x: 20, endPoint y: 242, distance: 201.2
click at [14, 243] on div "A carregar..." at bounding box center [167, 256] width 335 height 433
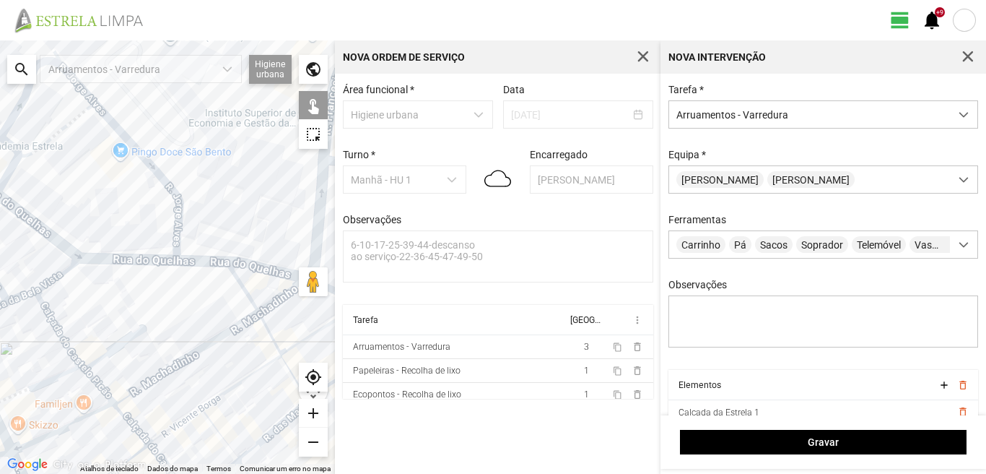
drag, startPoint x: 48, startPoint y: 223, endPoint x: 204, endPoint y: 295, distance: 171.9
click at [204, 295] on div "A carregar..." at bounding box center [167, 256] width 335 height 433
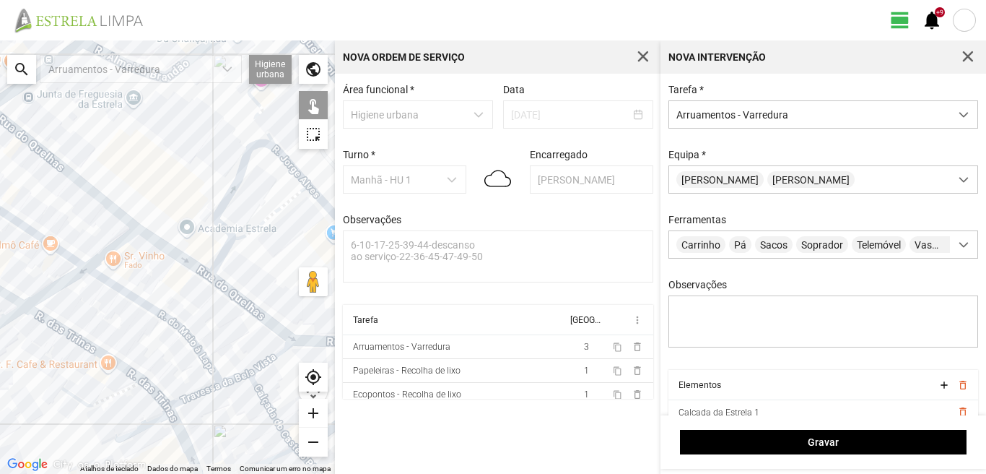
drag, startPoint x: 26, startPoint y: 246, endPoint x: 114, endPoint y: 271, distance: 91.7
click at [114, 271] on div "A carregar..." at bounding box center [167, 256] width 335 height 433
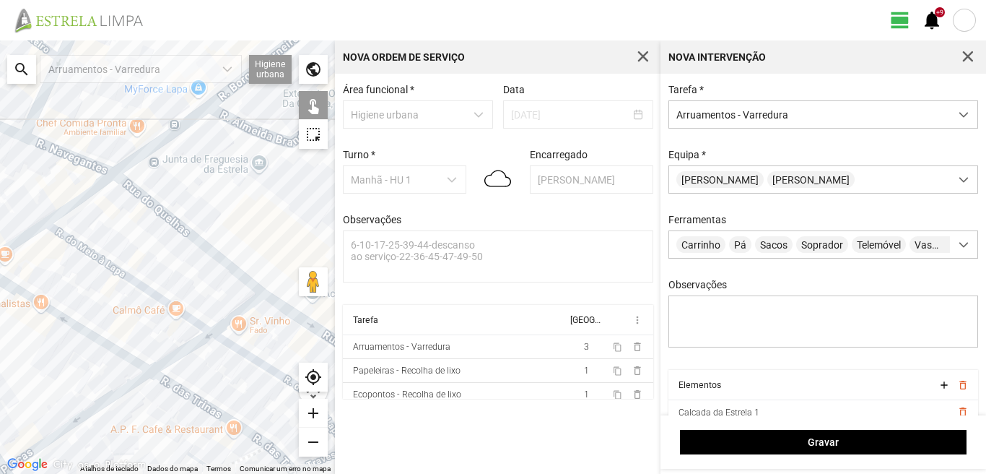
drag, startPoint x: 147, startPoint y: 261, endPoint x: 187, endPoint y: 288, distance: 48.5
click at [187, 288] on div "A carregar..." at bounding box center [167, 256] width 335 height 433
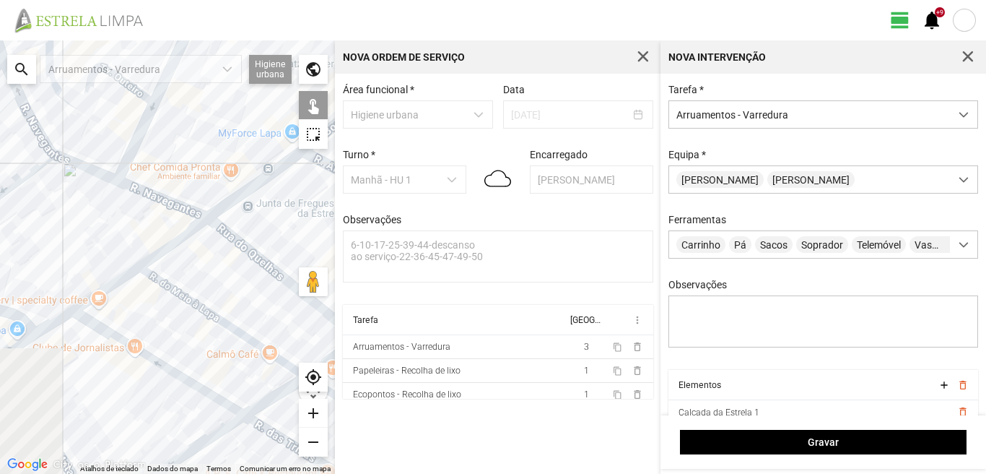
drag, startPoint x: 178, startPoint y: 260, endPoint x: 191, endPoint y: 271, distance: 17.5
click at [179, 261] on div "A carregar..." at bounding box center [167, 256] width 335 height 433
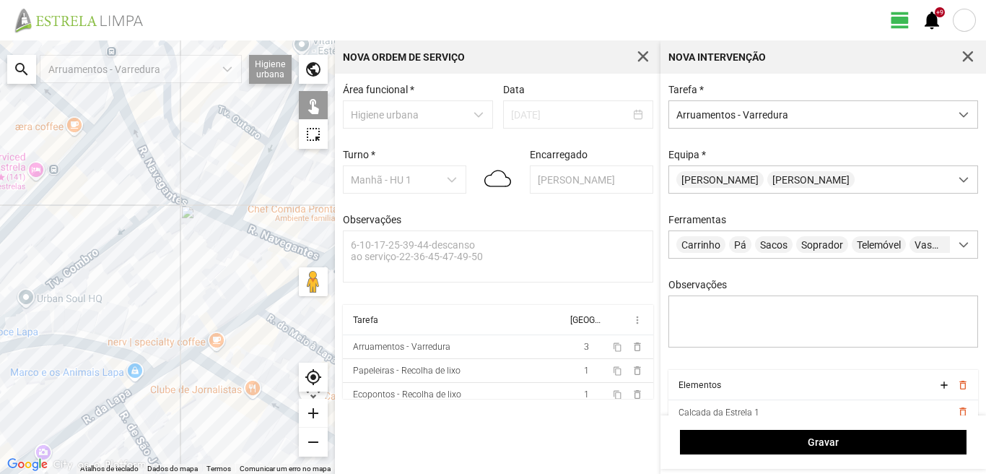
drag, startPoint x: 136, startPoint y: 249, endPoint x: 165, endPoint y: 262, distance: 31.7
click at [162, 260] on div "A carregar..." at bounding box center [167, 256] width 335 height 433
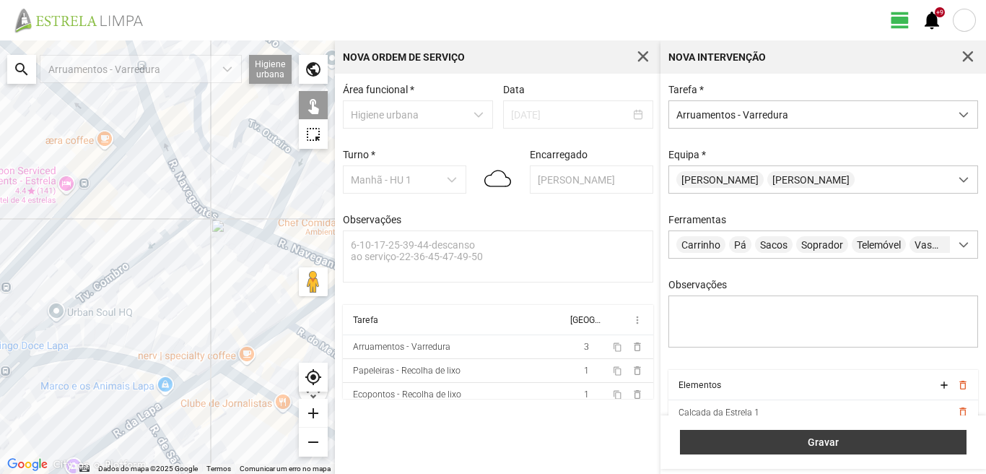
click at [831, 439] on span "Gravar" at bounding box center [824, 442] width 272 height 12
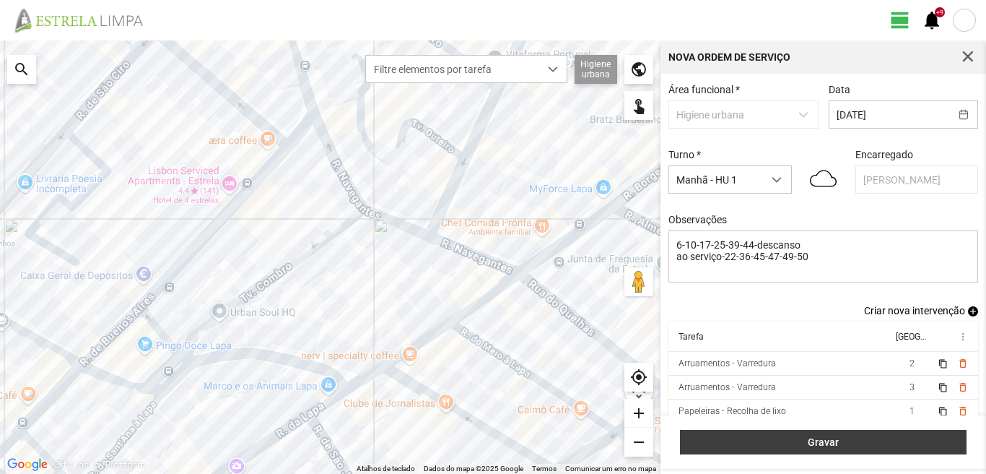
click at [847, 444] on span "Gravar" at bounding box center [824, 442] width 272 height 12
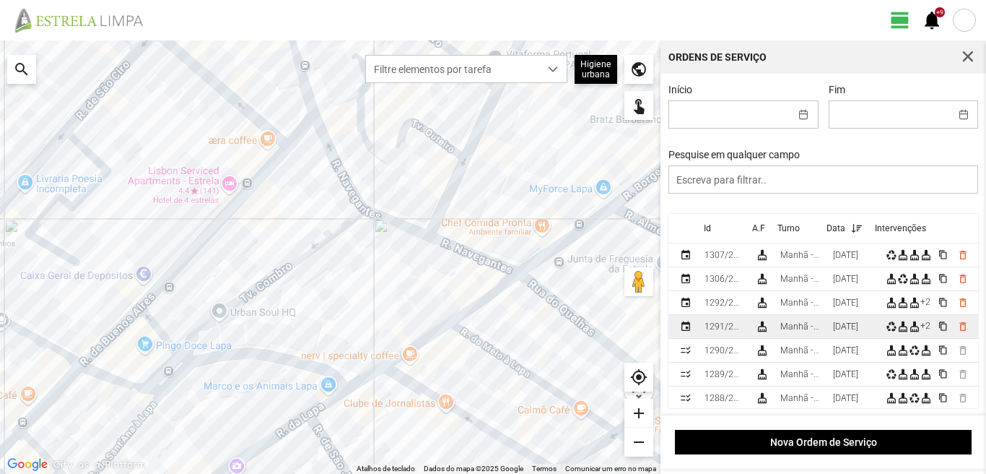
click at [851, 326] on div "[DATE]" at bounding box center [845, 326] width 25 height 10
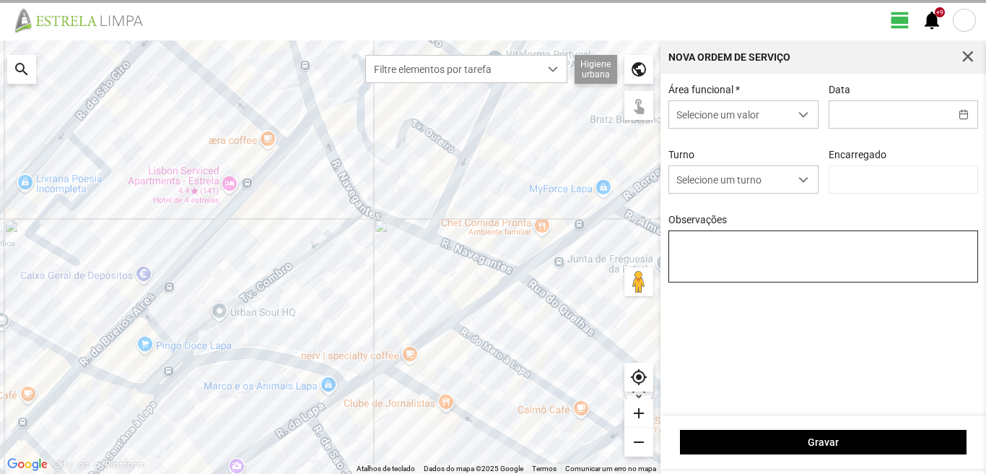
type input "[DATE]"
type textarea "17-25-44-ferias 49-descanso 39-falta ao serviço-6-10-22-36-45-47-50"
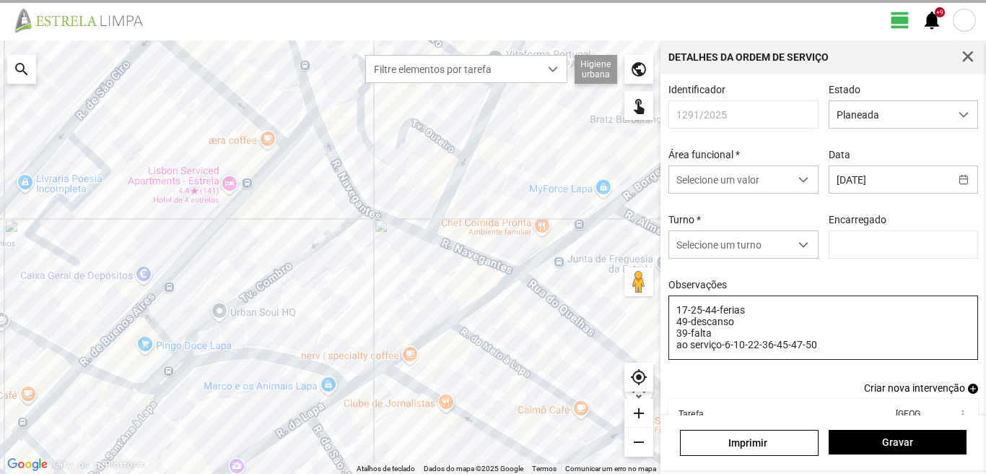
type input "[PERSON_NAME]"
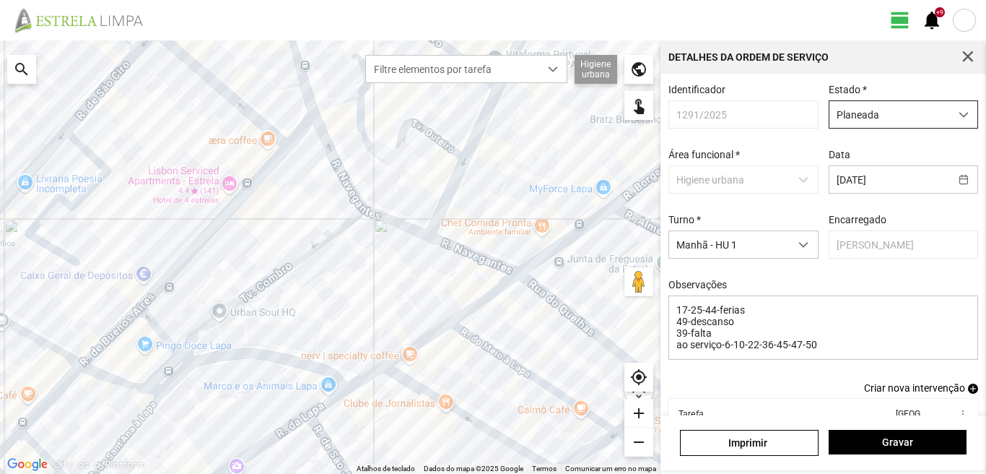
click at [856, 107] on span "Planeada" at bounding box center [890, 114] width 121 height 27
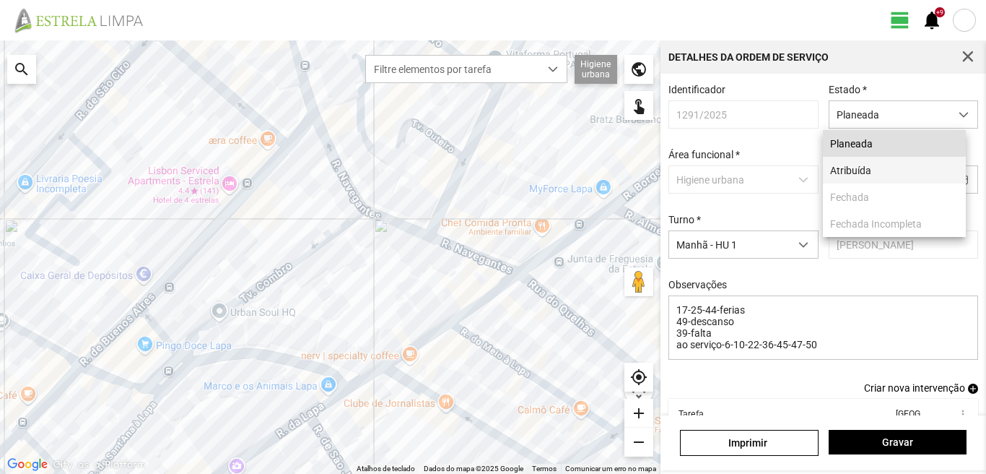
click at [874, 174] on li "Atribuída" at bounding box center [894, 170] width 143 height 27
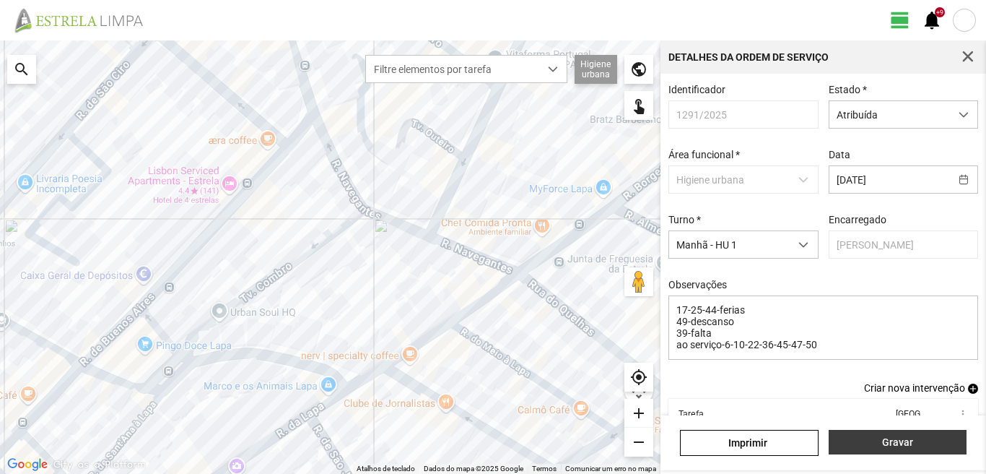
click at [895, 439] on span "Gravar" at bounding box center [897, 442] width 123 height 12
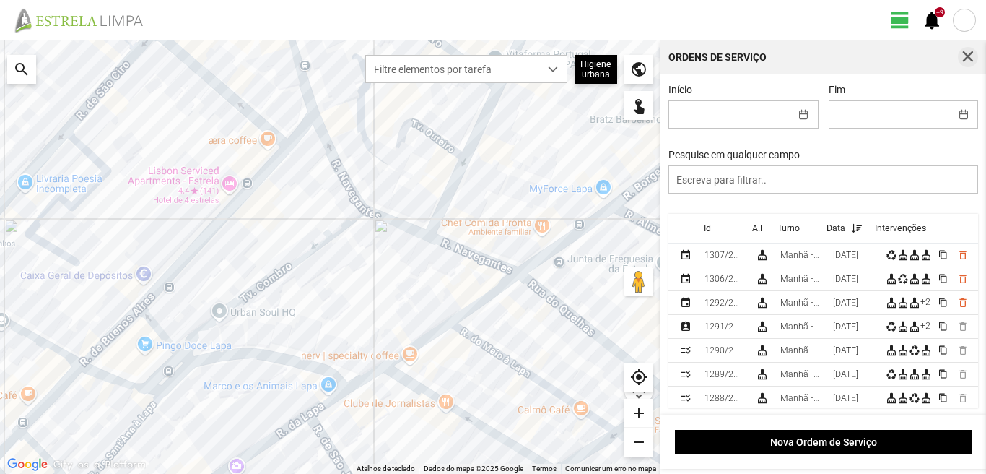
click at [971, 53] on span "button" at bounding box center [968, 57] width 13 height 13
